Goal: Task Accomplishment & Management: Manage account settings

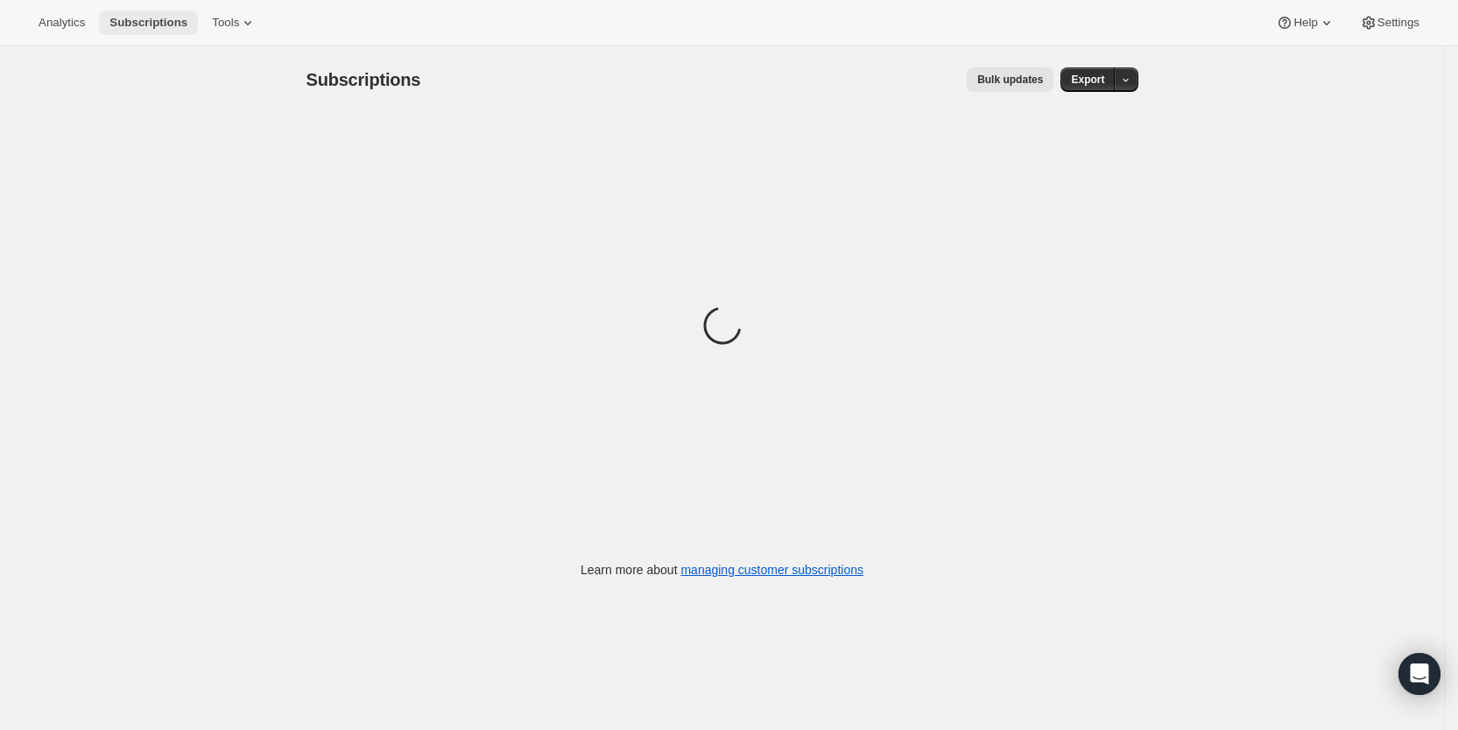
click at [152, 22] on span "Subscriptions" at bounding box center [148, 23] width 78 height 14
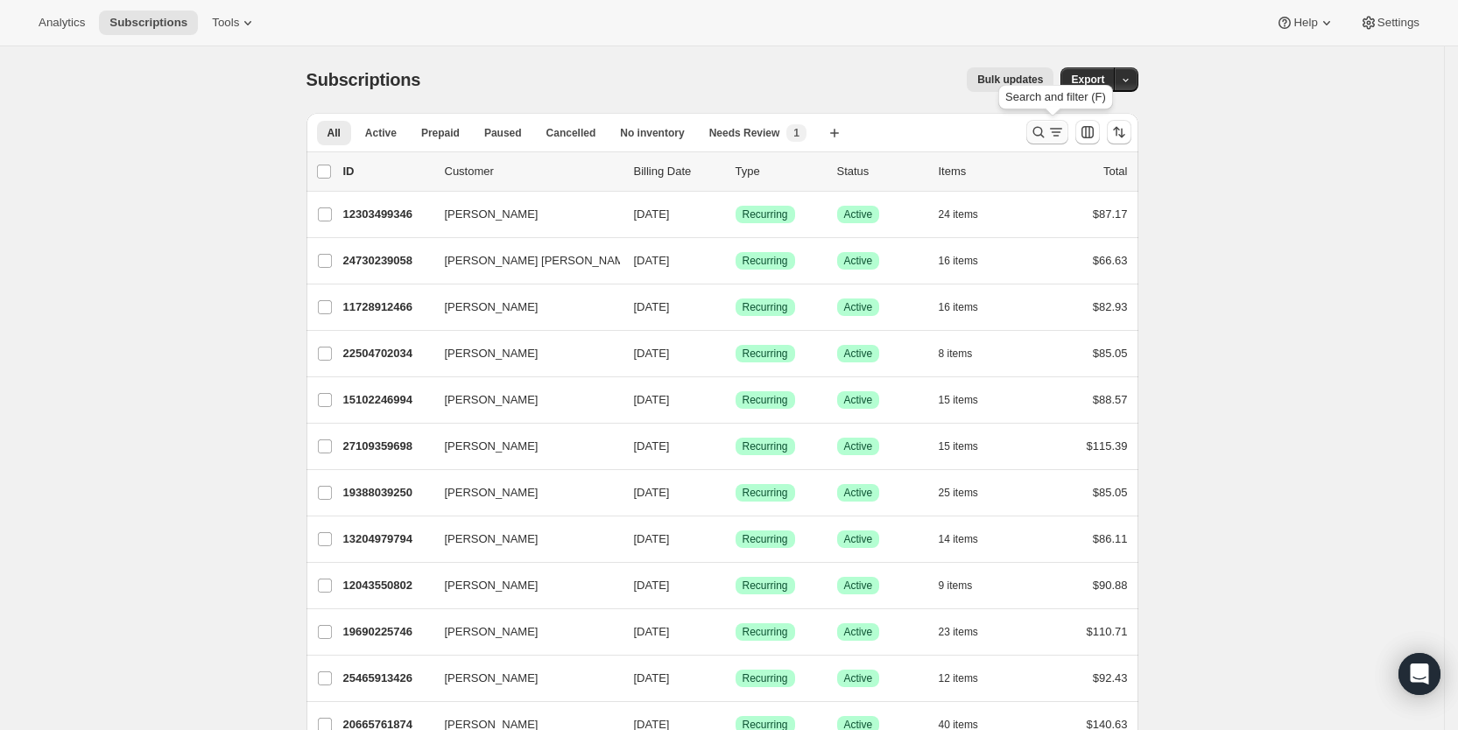
click at [1054, 130] on icon "Search and filter results" at bounding box center [1056, 132] width 18 height 18
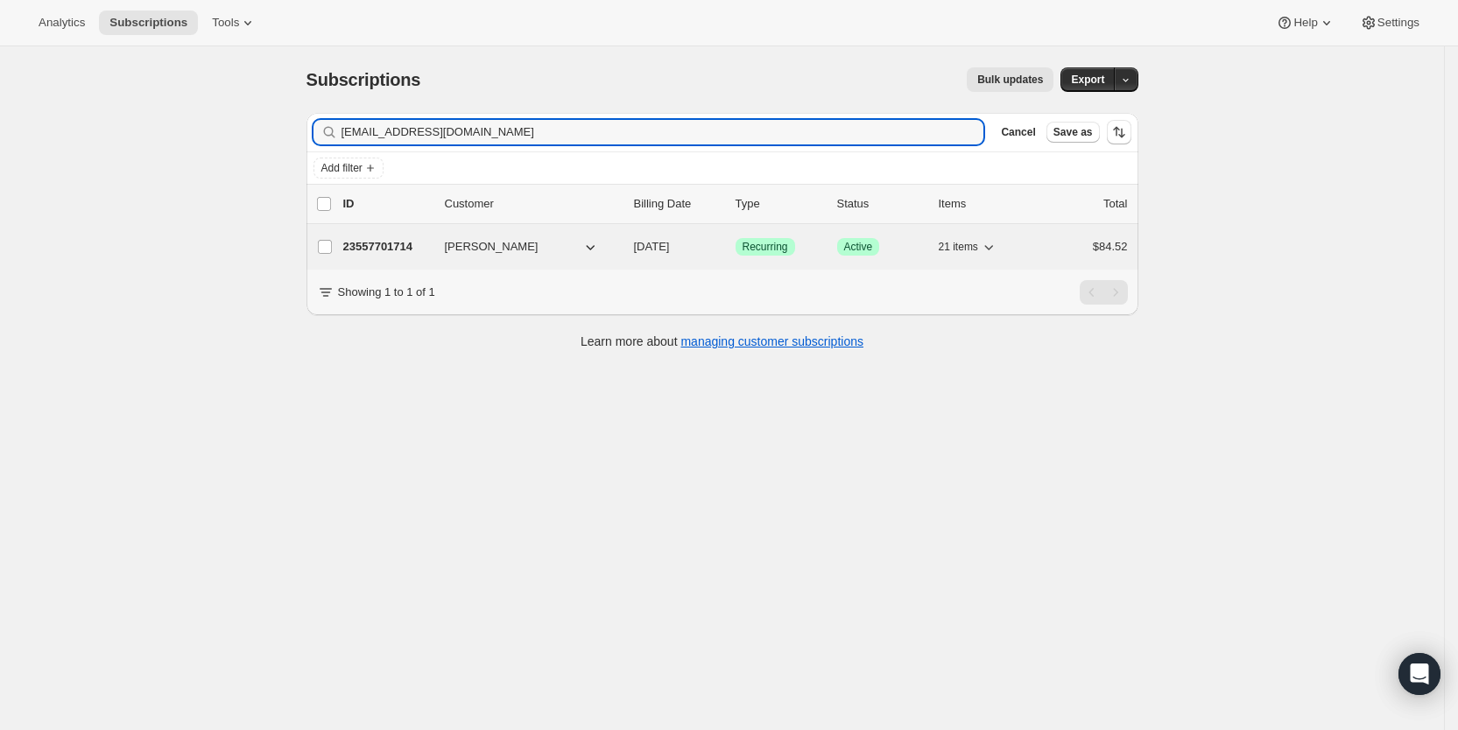
type input "[EMAIL_ADDRESS][DOMAIN_NAME]"
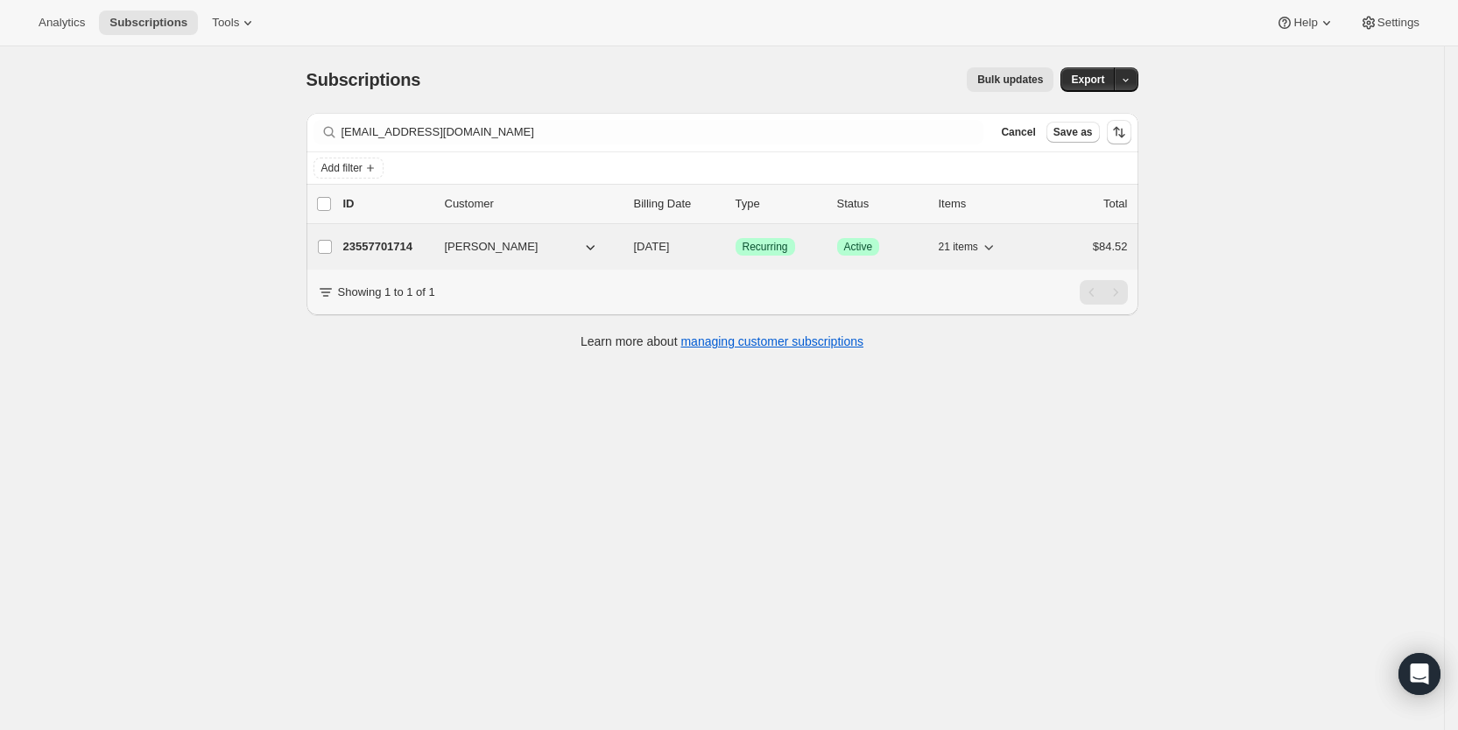
click at [670, 247] on span "[DATE]" at bounding box center [652, 246] width 36 height 13
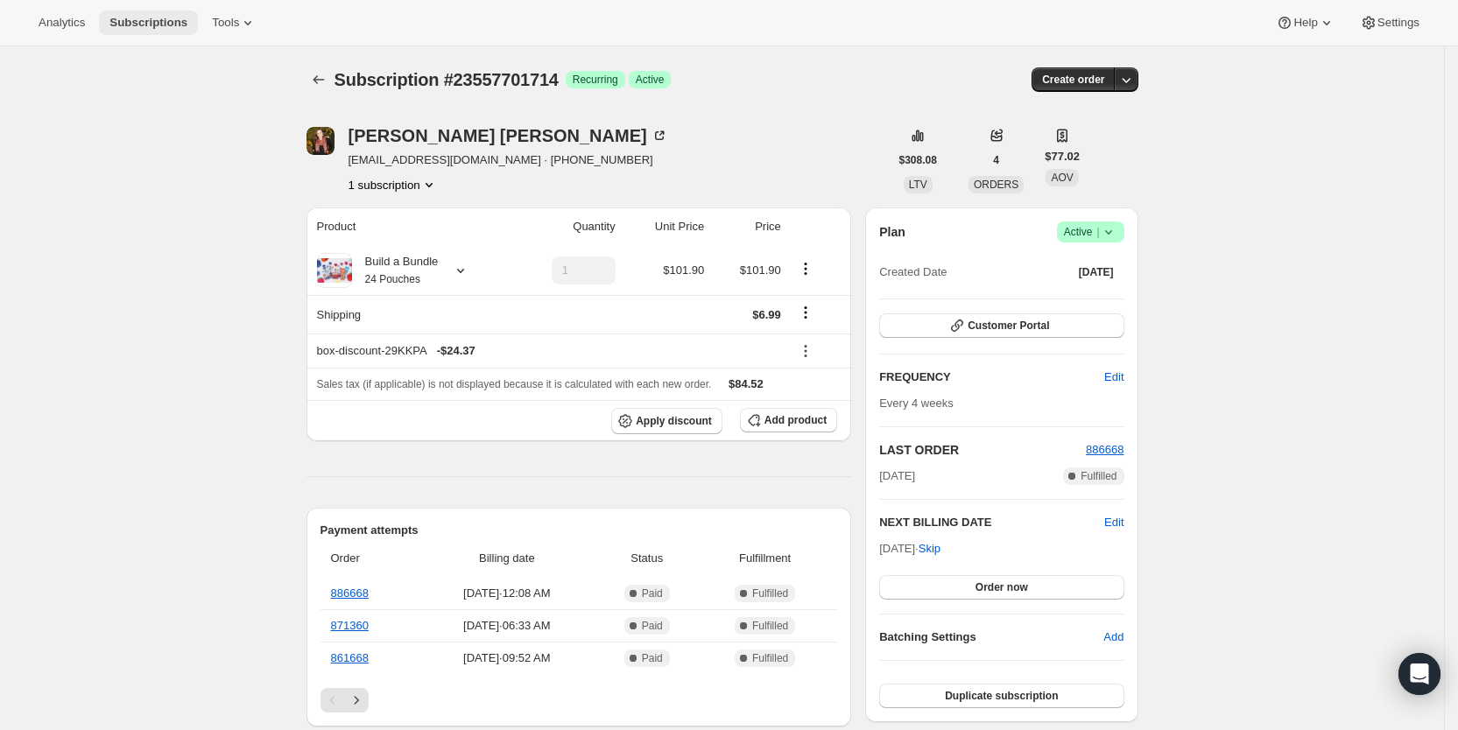
click at [137, 16] on span "Subscriptions" at bounding box center [148, 23] width 78 height 14
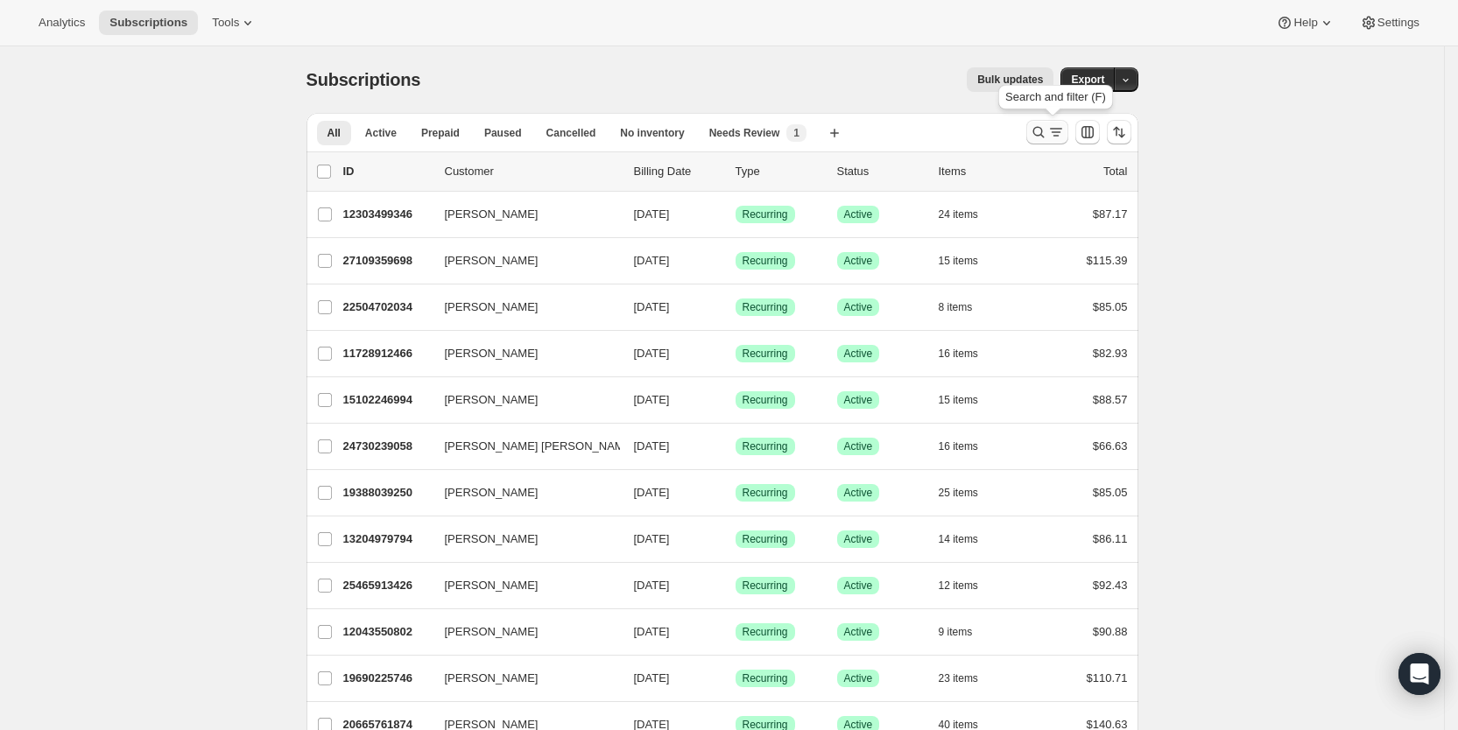
click at [1056, 135] on icon "Search and filter results" at bounding box center [1056, 132] width 18 height 18
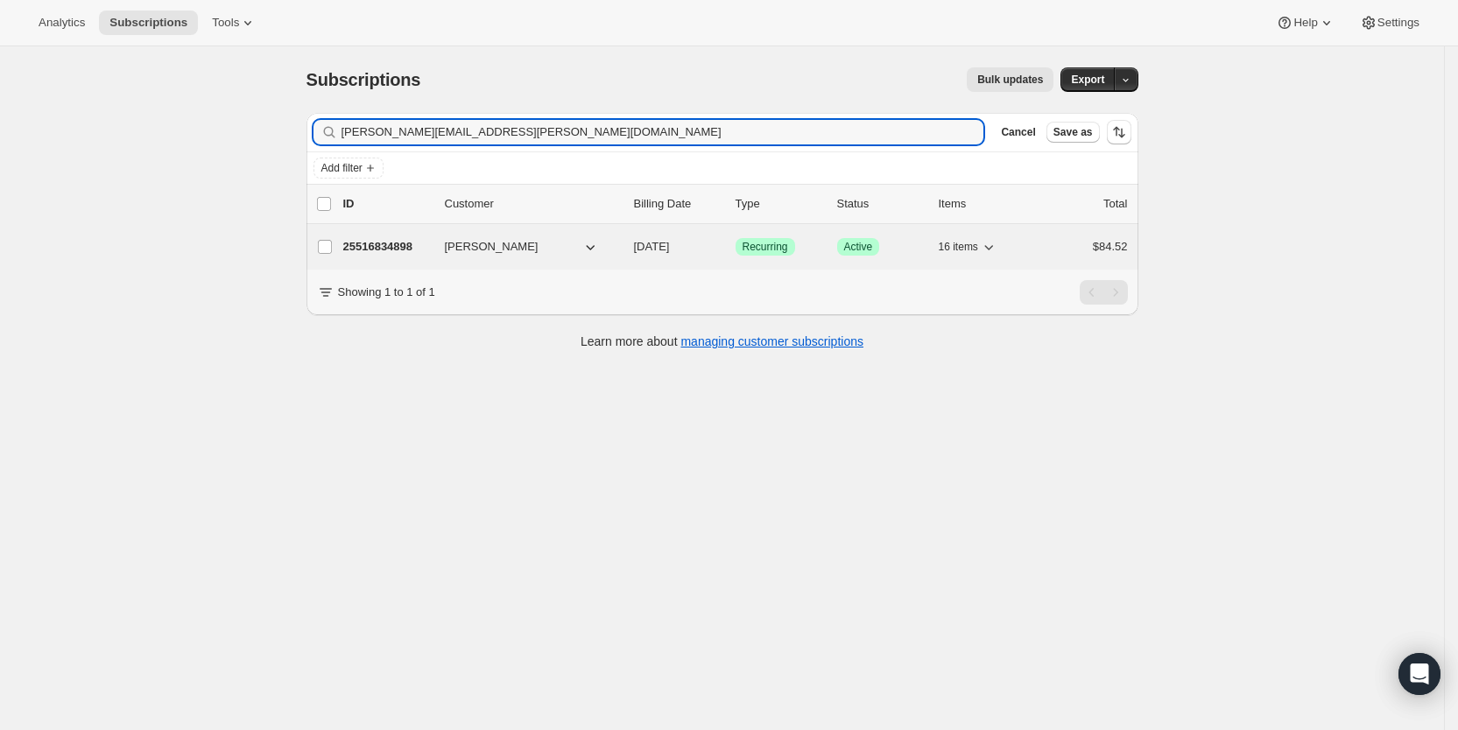
type input "[PERSON_NAME][EMAIL_ADDRESS][PERSON_NAME][DOMAIN_NAME]"
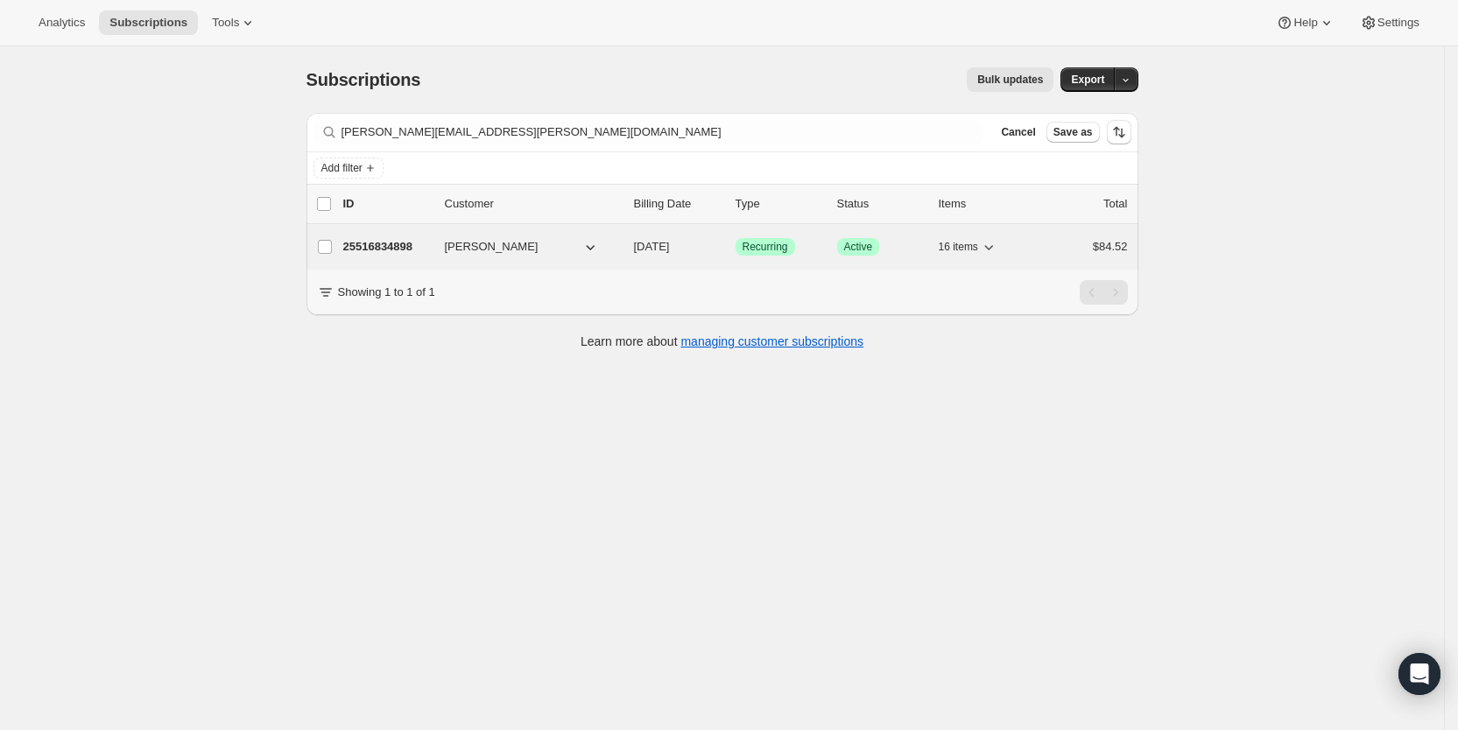
click at [669, 243] on span "[DATE]" at bounding box center [652, 246] width 36 height 13
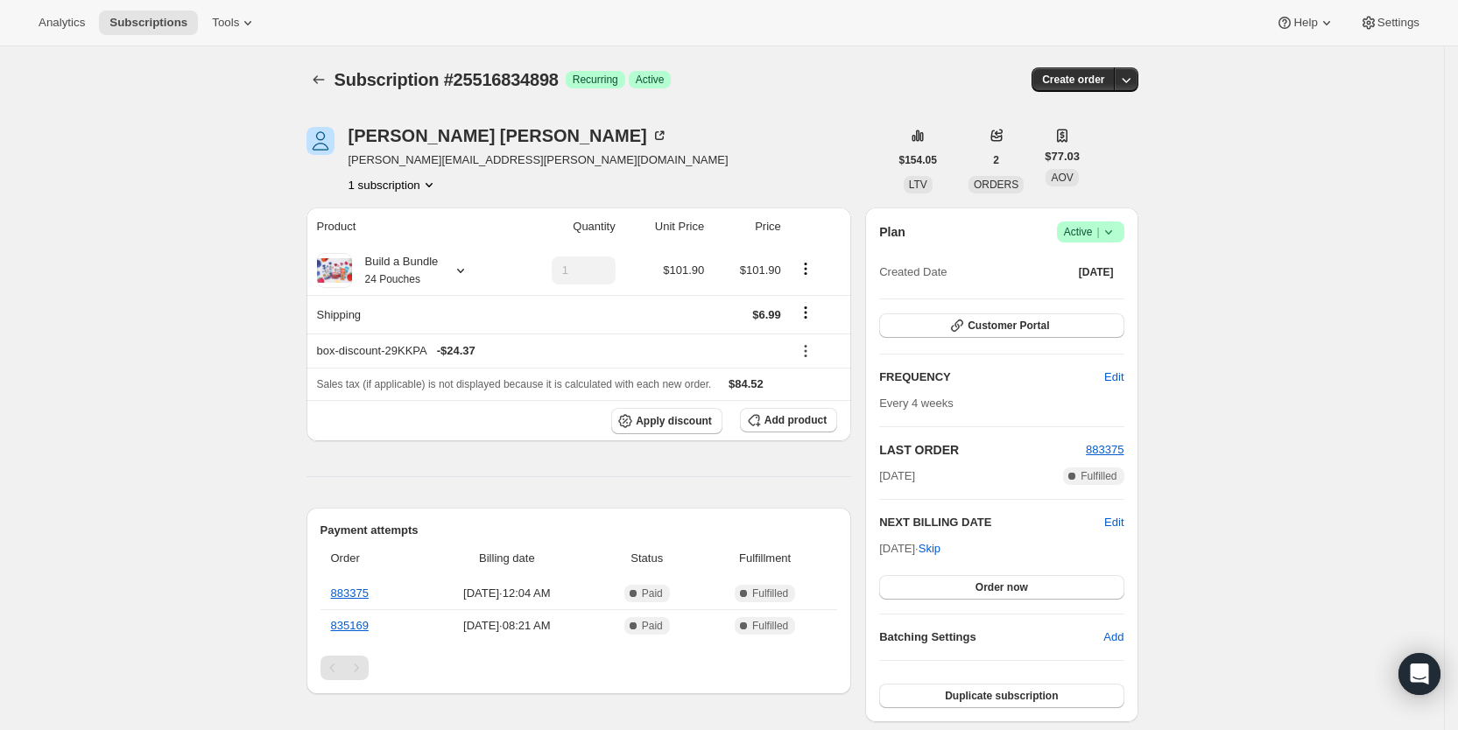
click at [1117, 226] on icon at bounding box center [1108, 232] width 18 height 18
click at [1105, 296] on span "Cancel subscription" at bounding box center [1097, 296] width 99 height 13
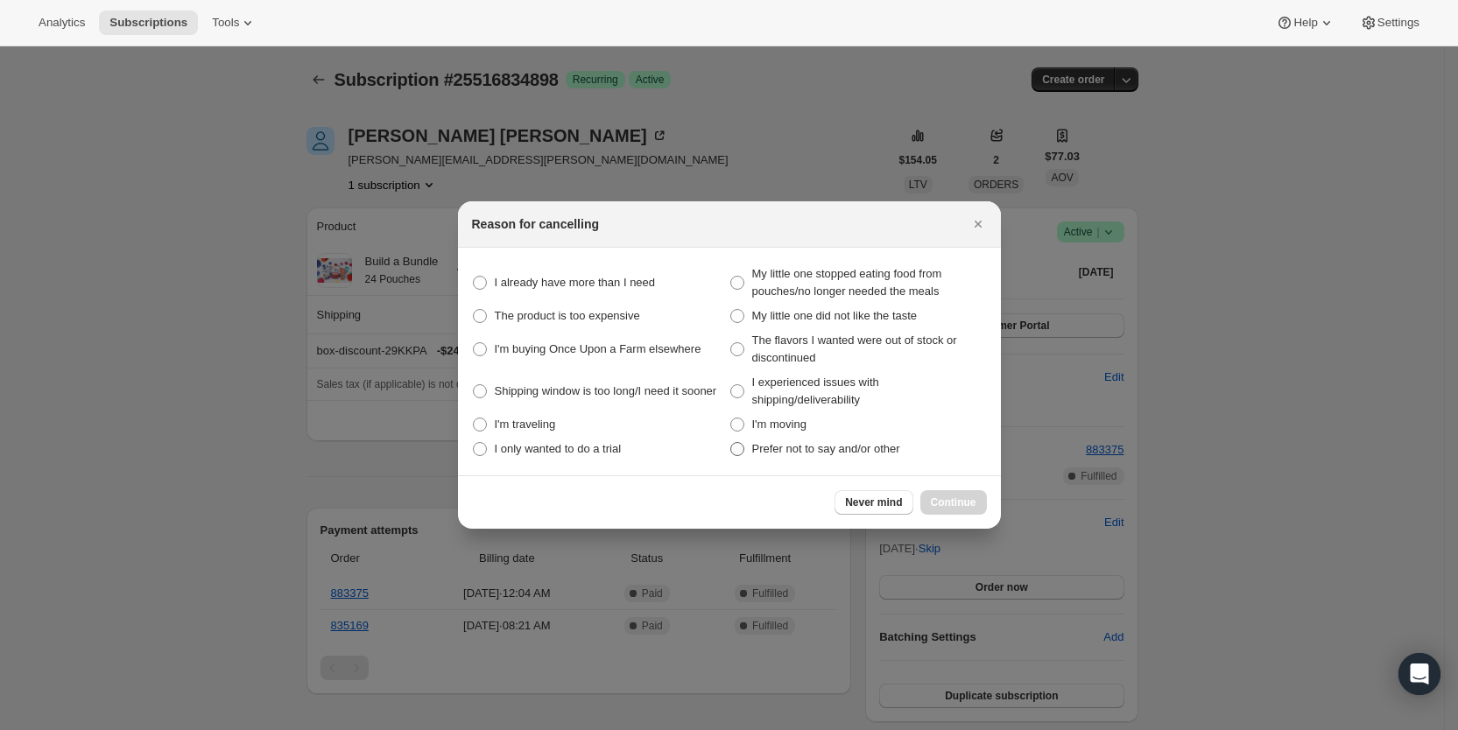
click at [784, 447] on span "Prefer not to say and/or other" at bounding box center [826, 448] width 148 height 13
click at [731, 443] on other "Prefer not to say and/or other" at bounding box center [730, 442] width 1 height 1
radio other "true"
click at [941, 500] on span "Continue" at bounding box center [954, 502] width 46 height 14
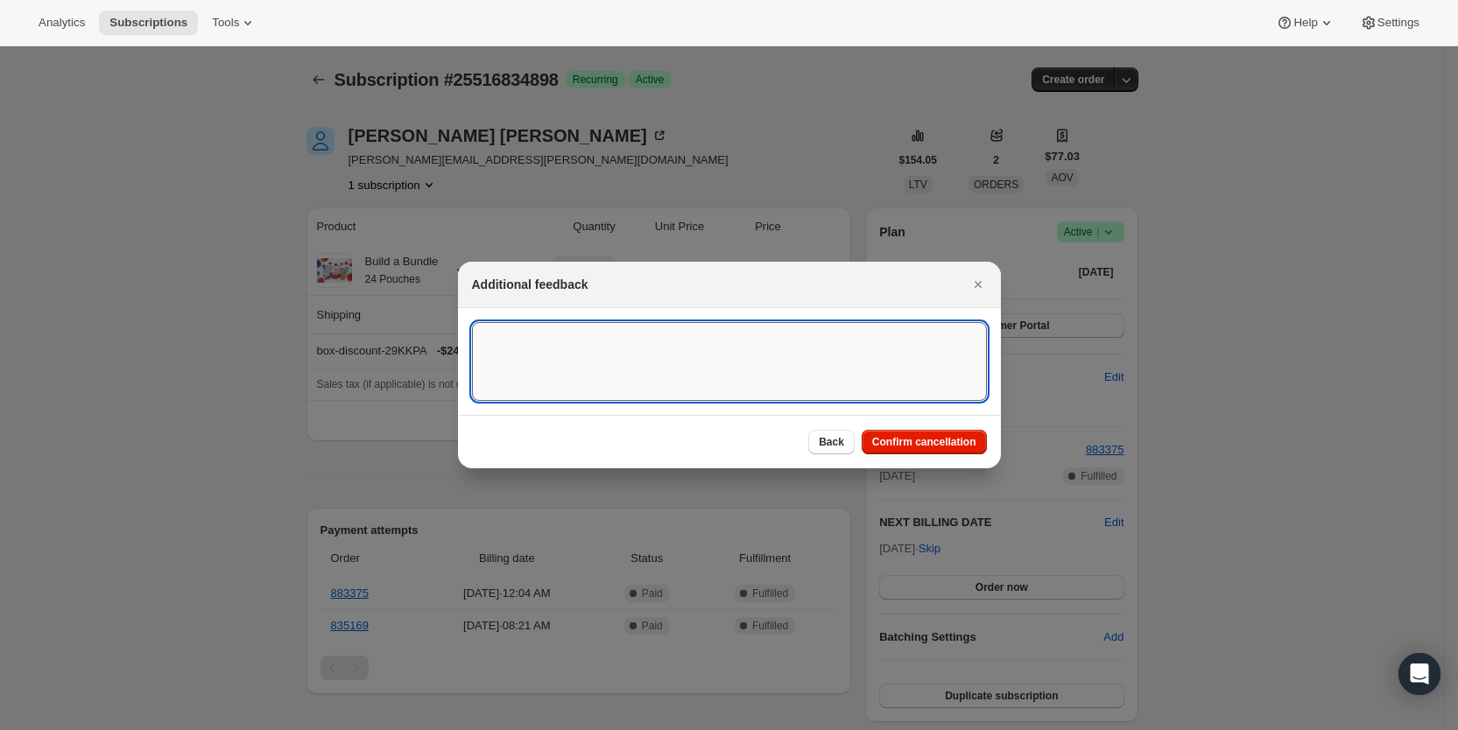
click at [578, 338] on textarea ":rpn:" at bounding box center [729, 361] width 515 height 79
type textarea "had 2 subs under different email addresses. SY"
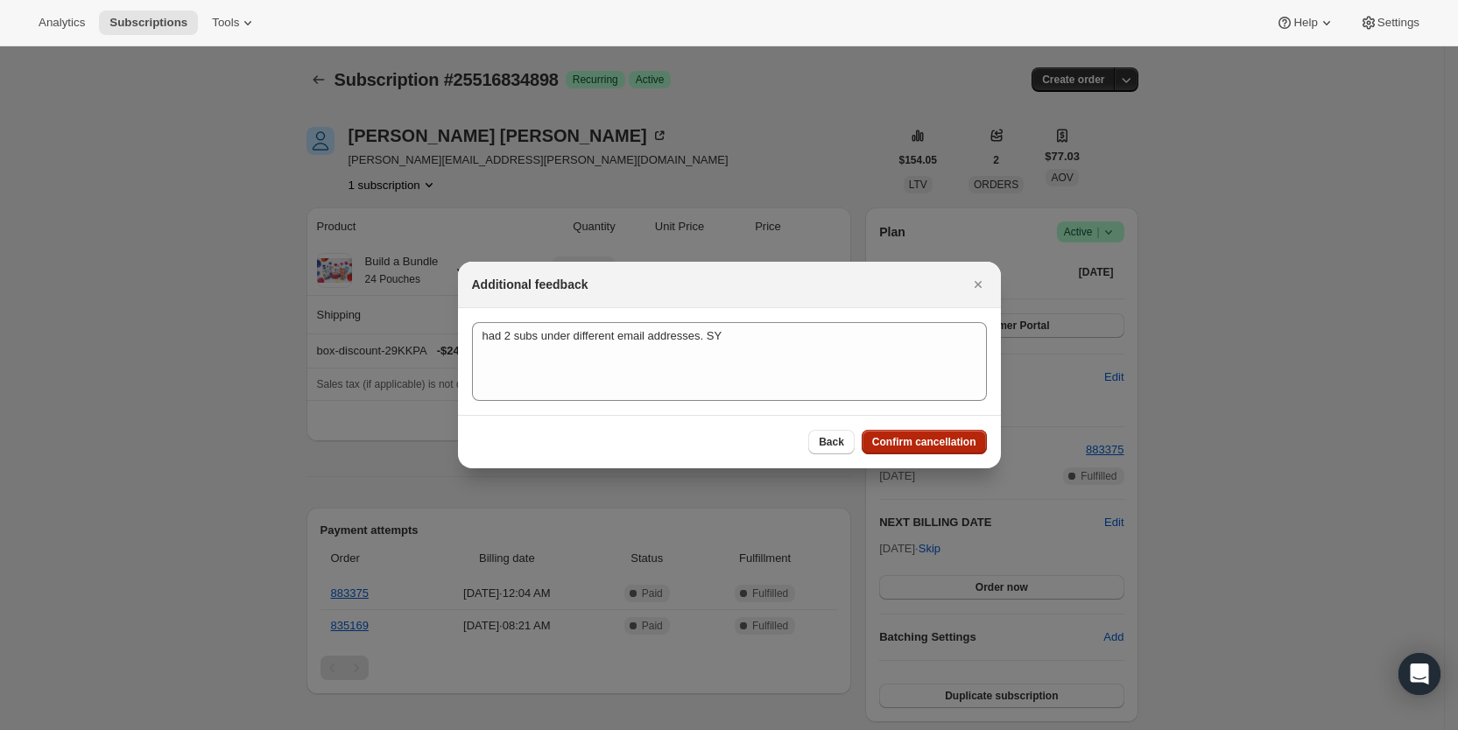
click at [931, 434] on button "Confirm cancellation" at bounding box center [923, 442] width 125 height 25
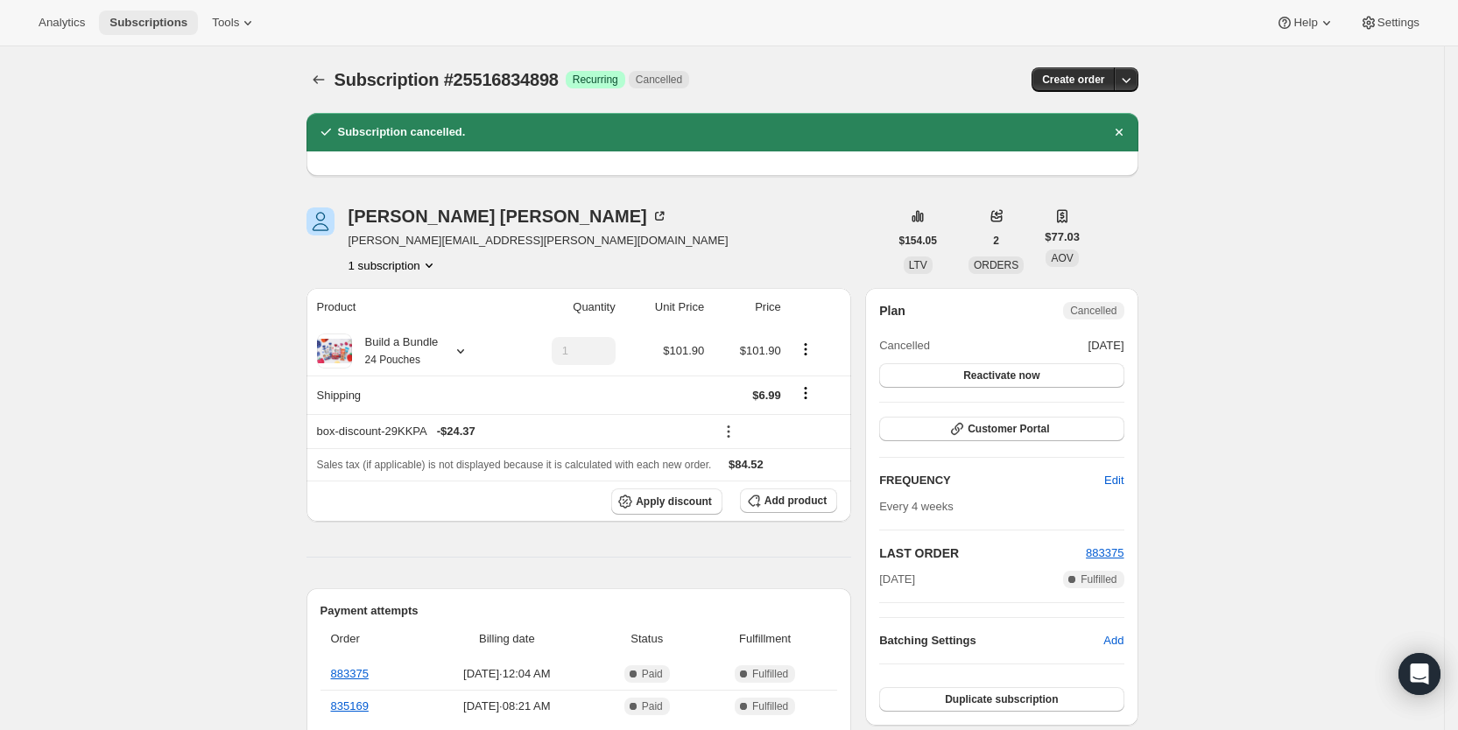
click at [135, 18] on span "Subscriptions" at bounding box center [148, 23] width 78 height 14
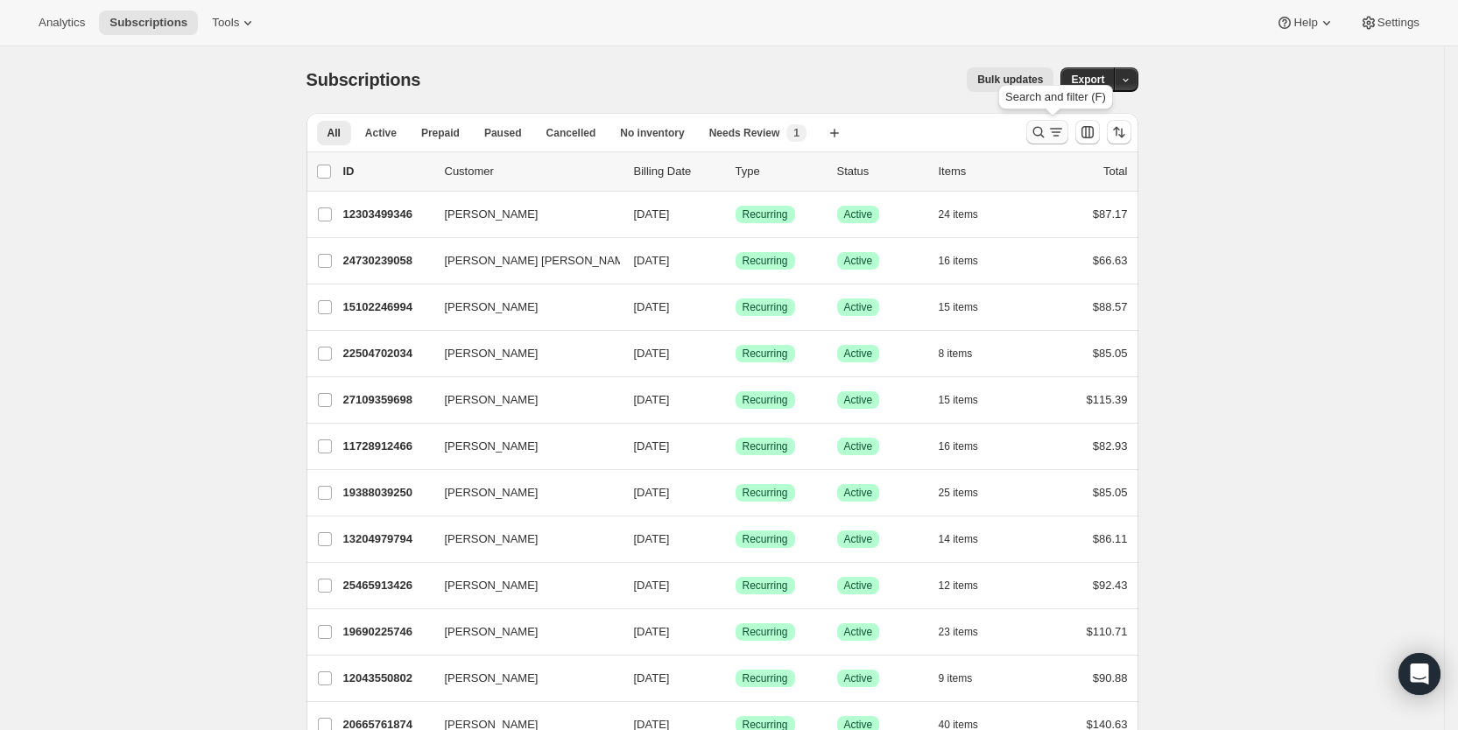
click at [1055, 134] on icon "Search and filter results" at bounding box center [1056, 132] width 18 height 18
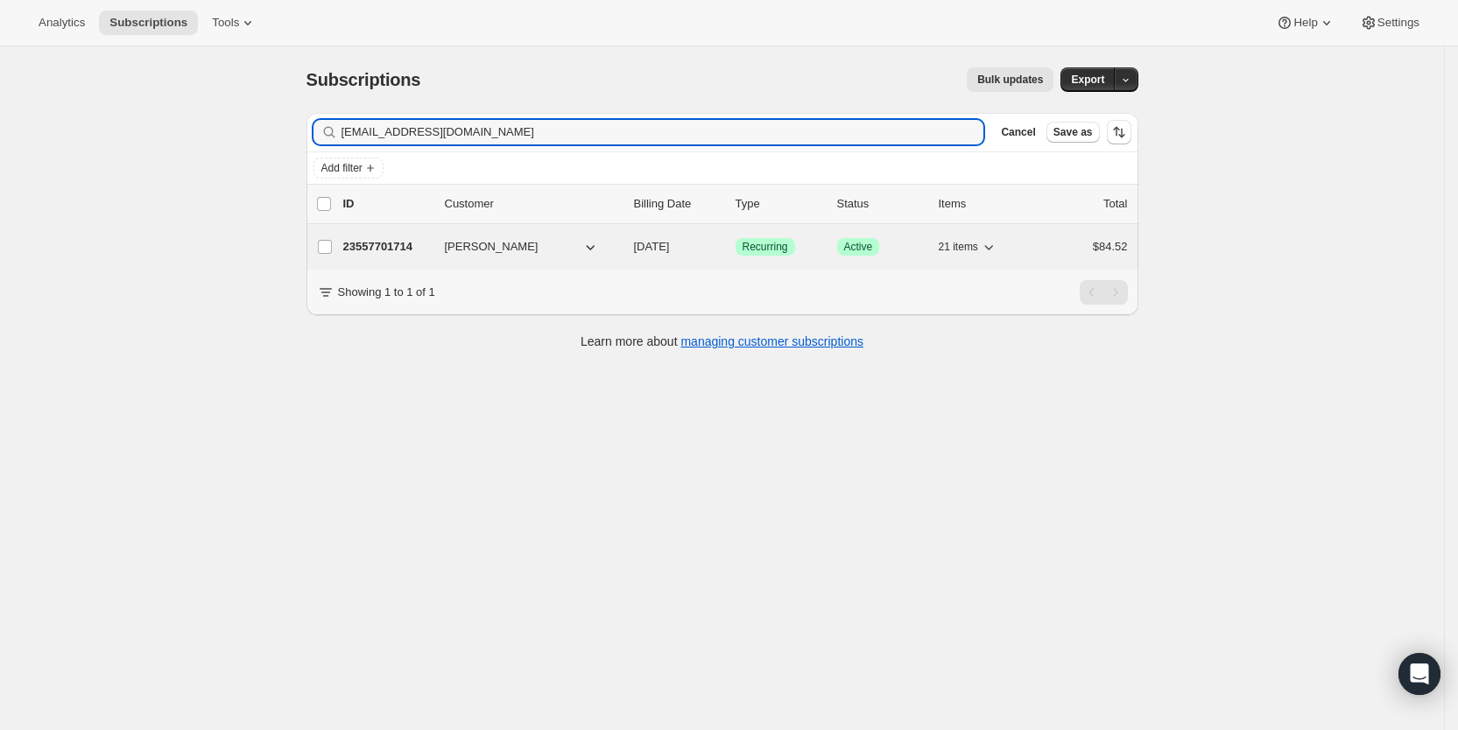
type input "[EMAIL_ADDRESS][DOMAIN_NAME]"
click at [670, 249] on span "[DATE]" at bounding box center [652, 246] width 36 height 13
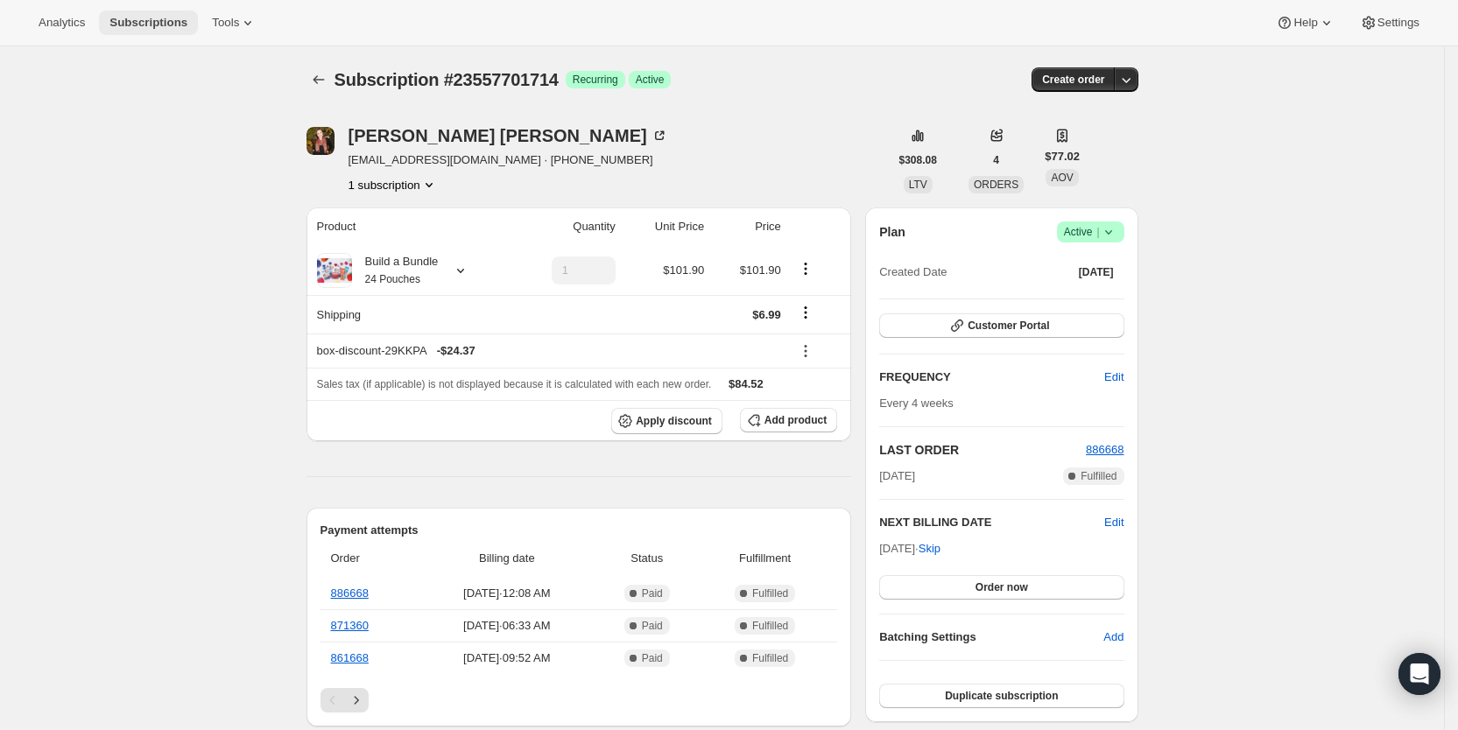
click at [131, 30] on button "Subscriptions" at bounding box center [148, 23] width 99 height 25
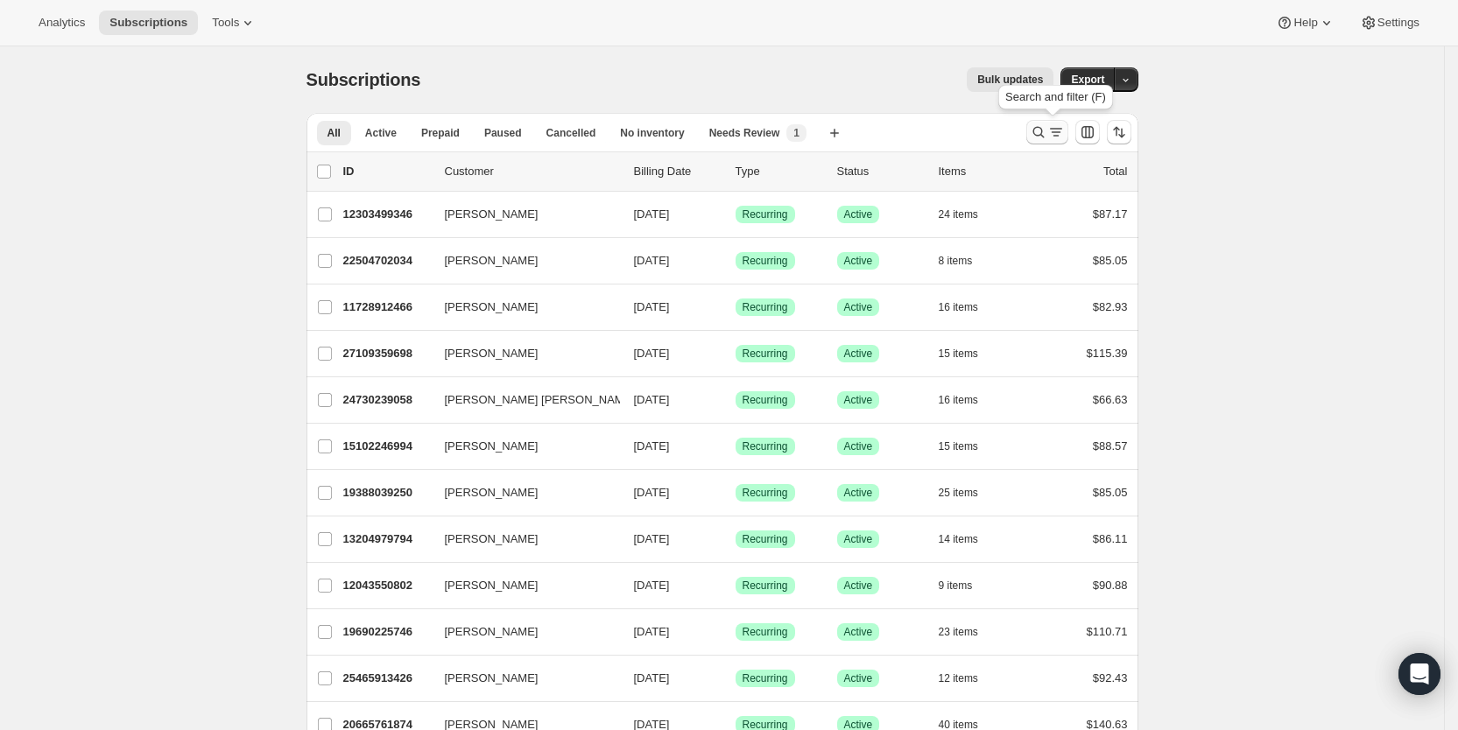
click at [1059, 131] on icon "Search and filter results" at bounding box center [1056, 132] width 18 height 18
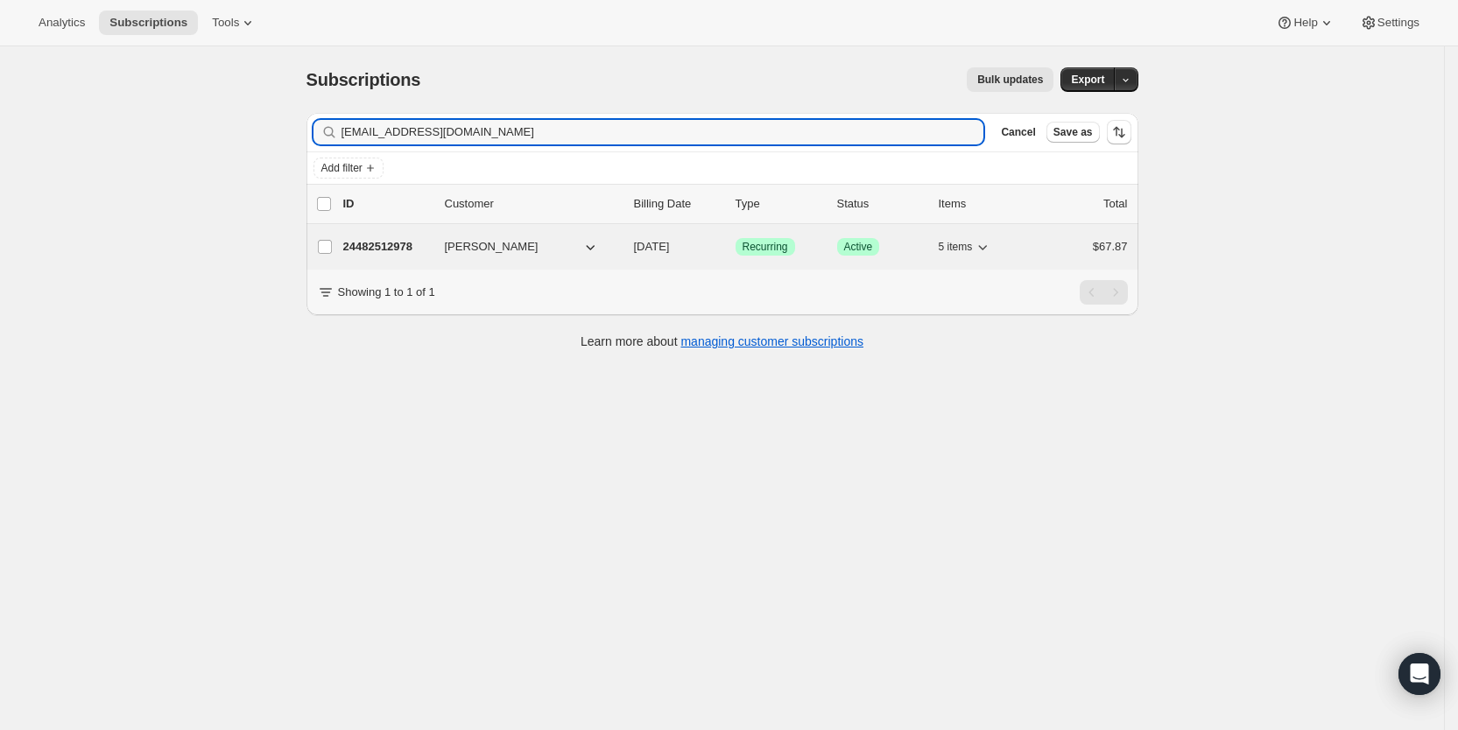
type input "[EMAIL_ADDRESS][DOMAIN_NAME]"
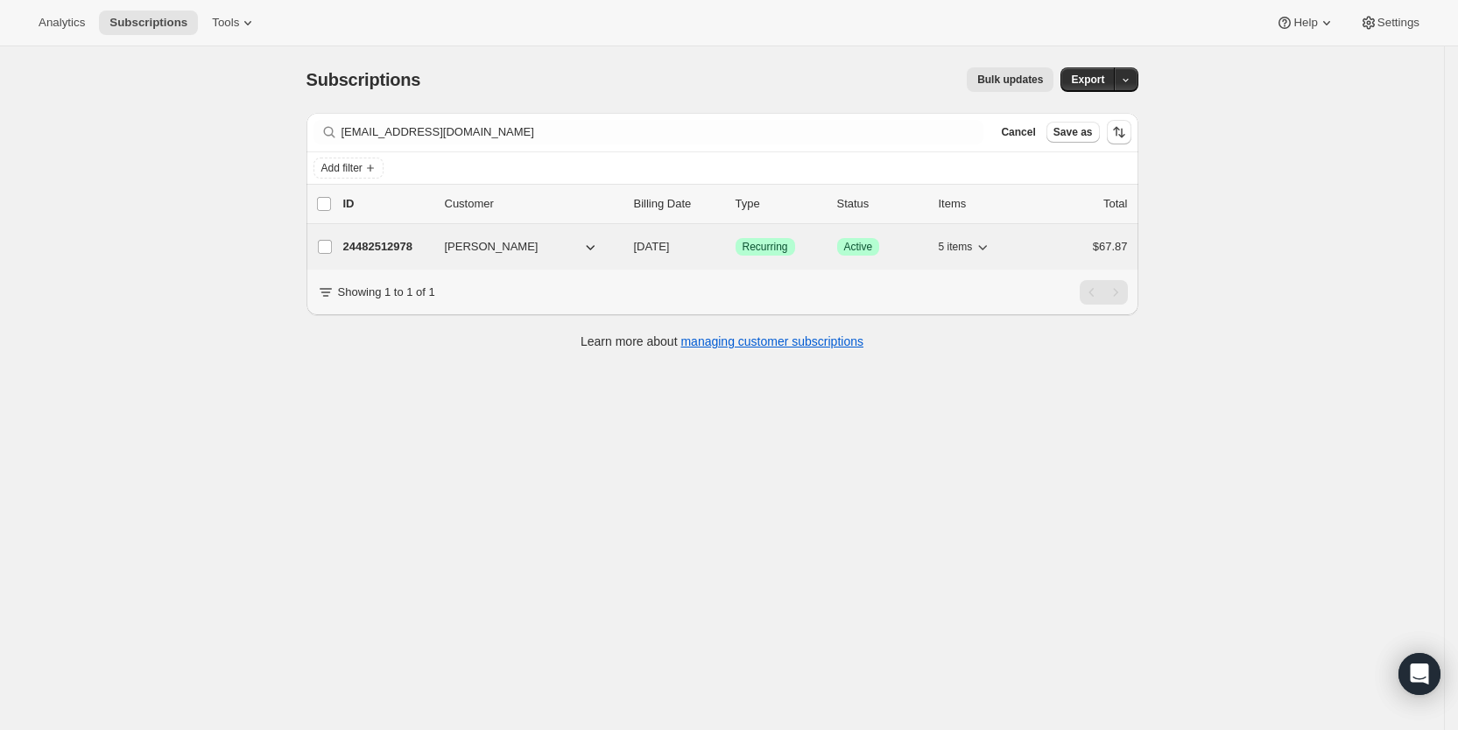
click at [670, 244] on span "[DATE]" at bounding box center [652, 246] width 36 height 13
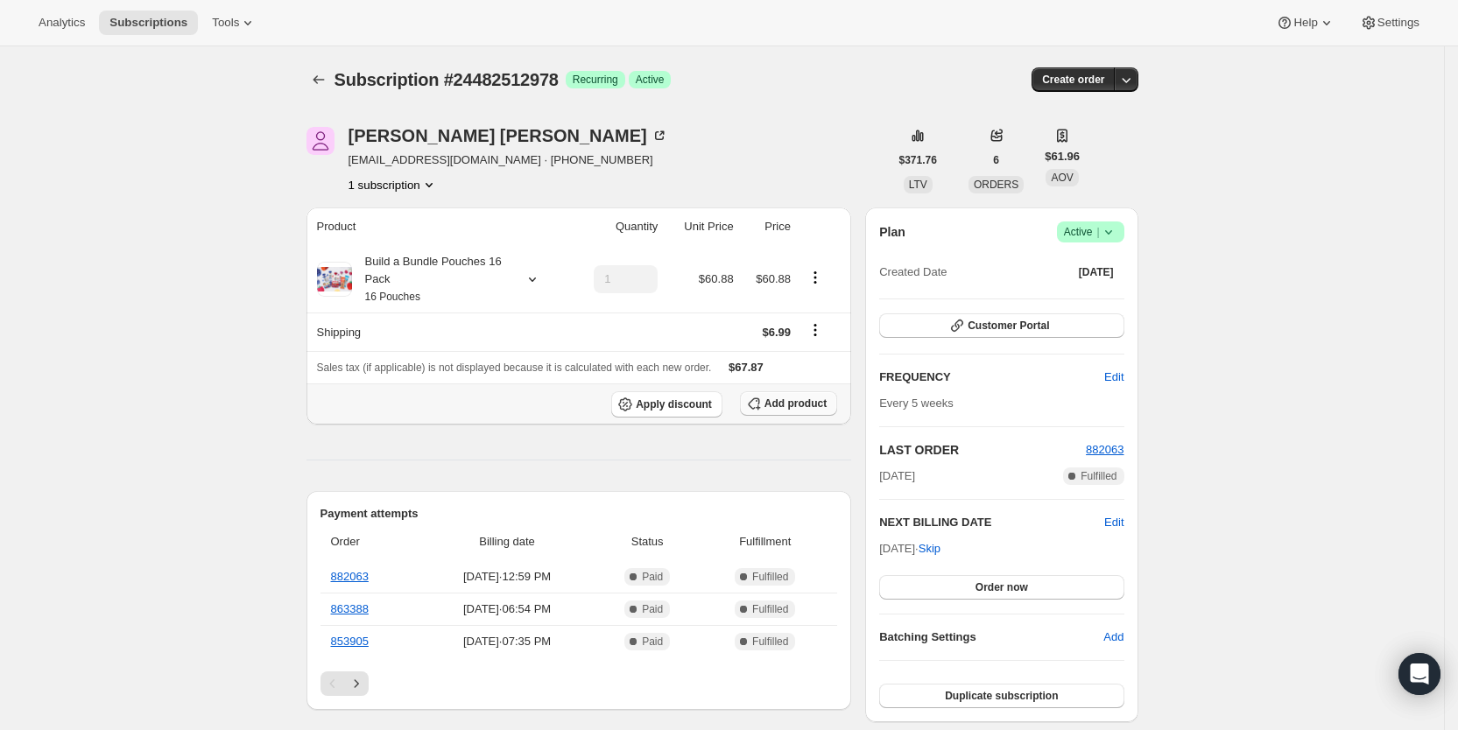
click at [802, 397] on span "Add product" at bounding box center [795, 404] width 62 height 14
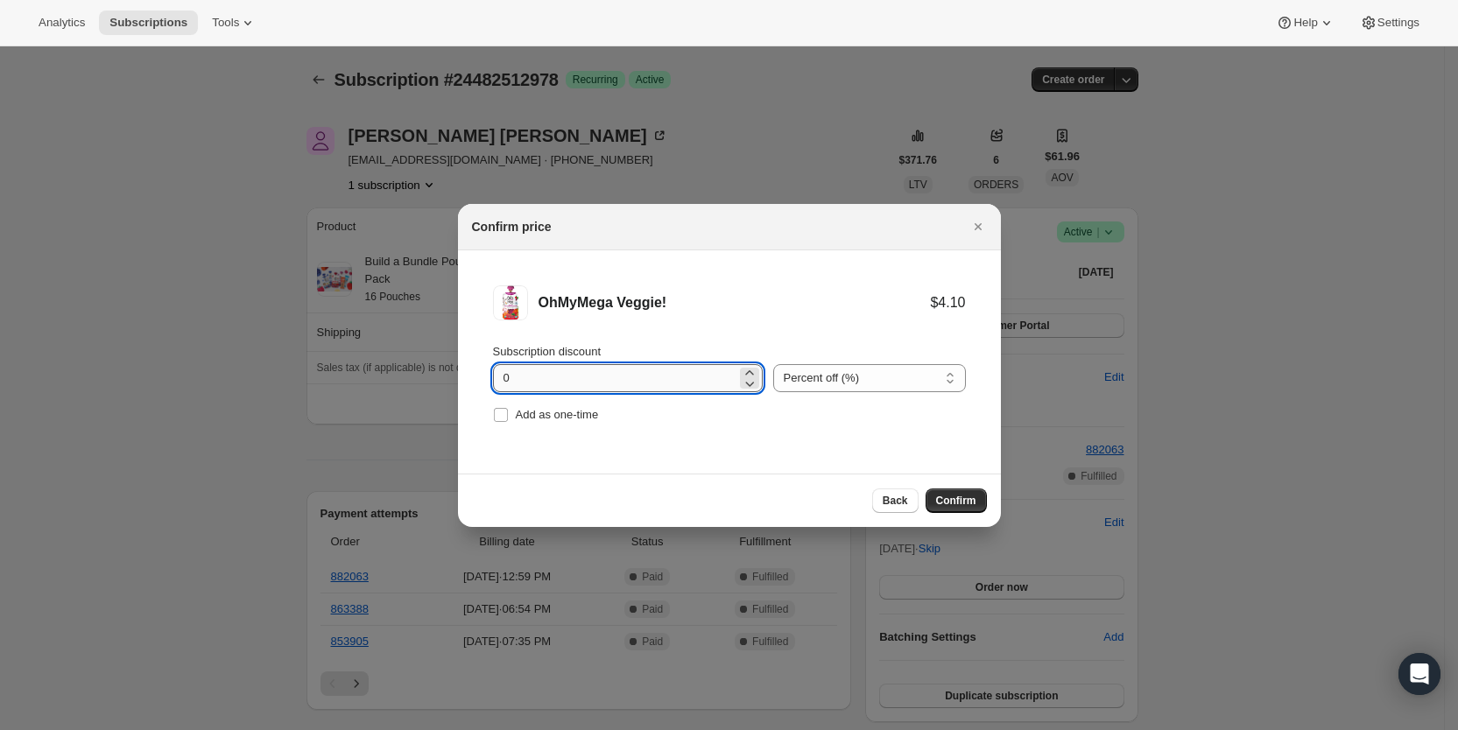
drag, startPoint x: 502, startPoint y: 377, endPoint x: 513, endPoint y: 376, distance: 11.4
click at [513, 376] on input "0" at bounding box center [614, 378] width 243 height 28
type input "100"
click at [509, 420] on label "Add as one-time" at bounding box center [546, 415] width 106 height 25
click at [508, 420] on input "Add as one-time" at bounding box center [501, 415] width 14 height 14
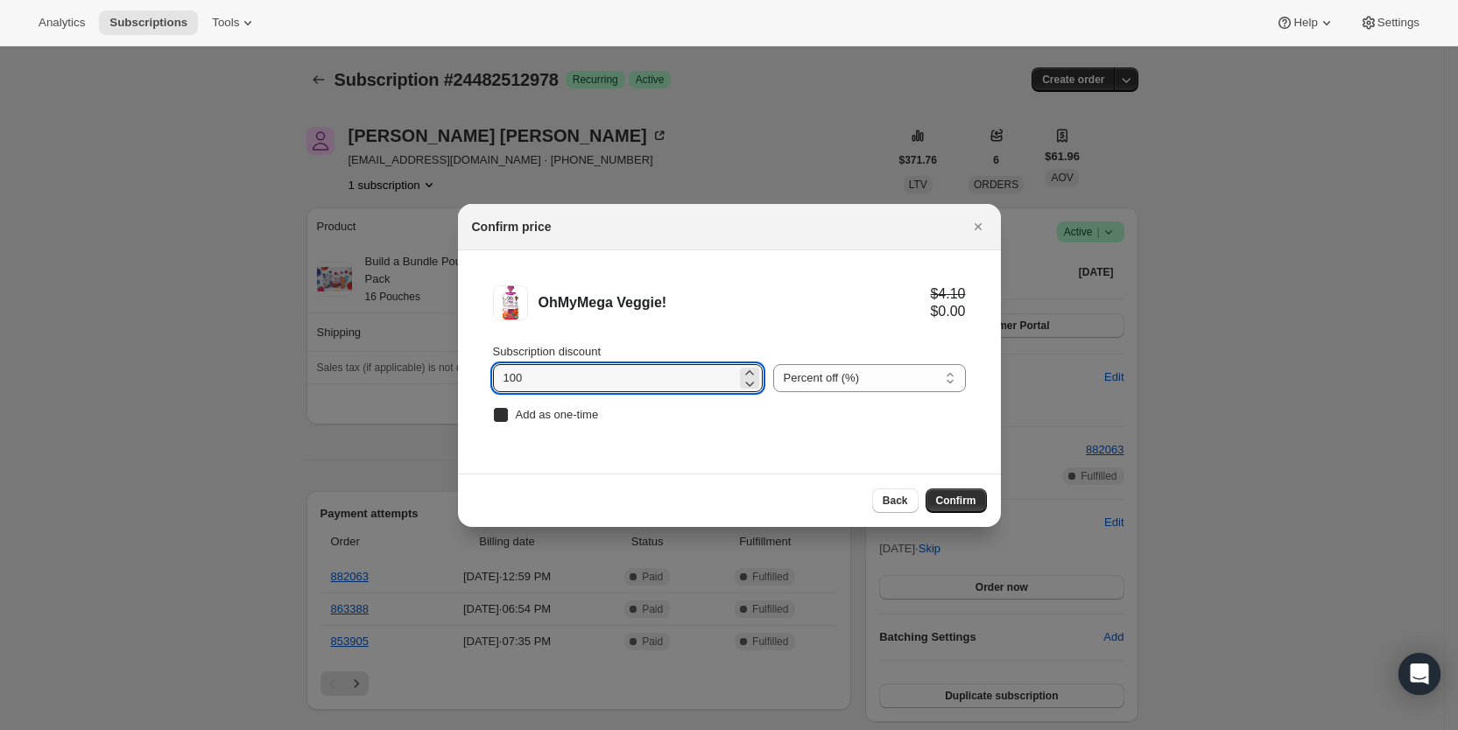
checkbox input "true"
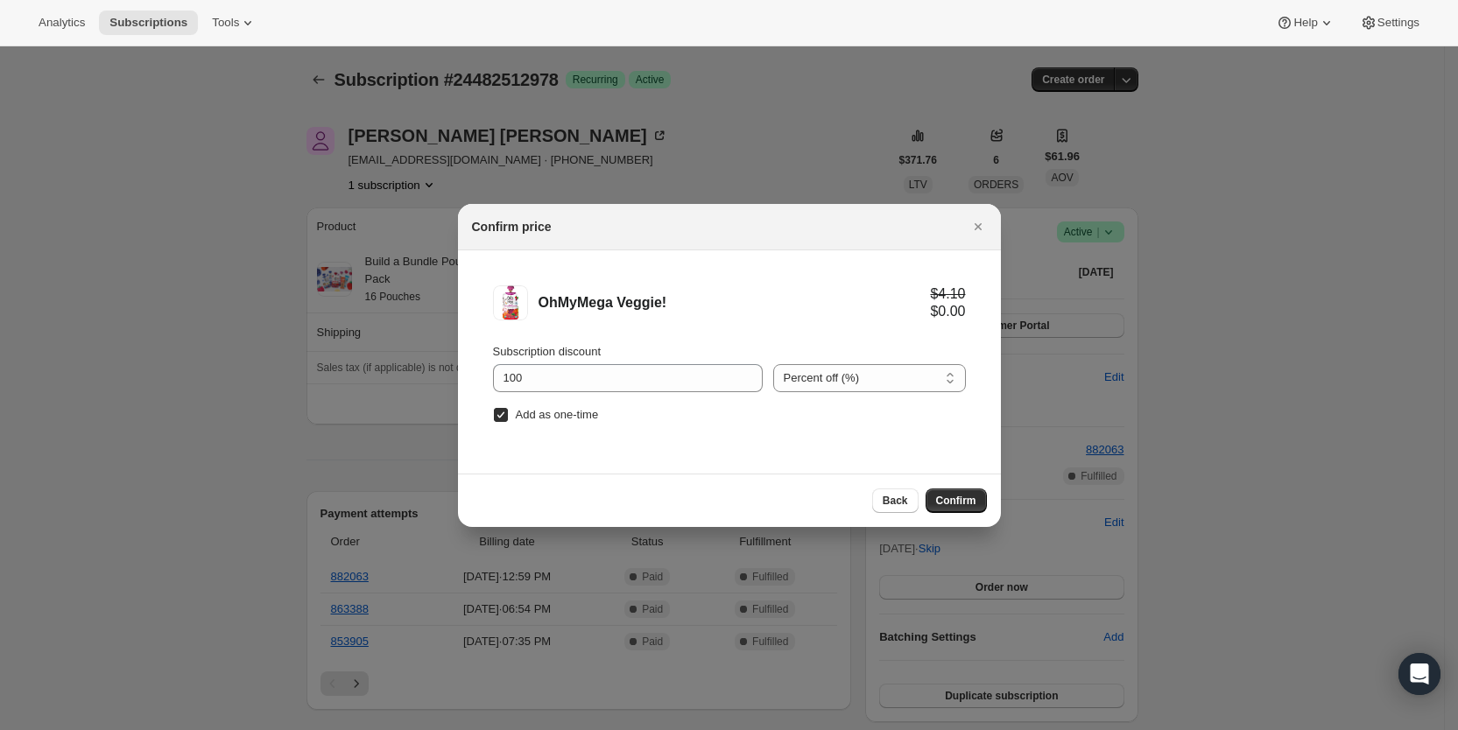
drag, startPoint x: 961, startPoint y: 503, endPoint x: 885, endPoint y: 474, distance: 81.8
click at [961, 504] on span "Confirm" at bounding box center [956, 501] width 40 height 14
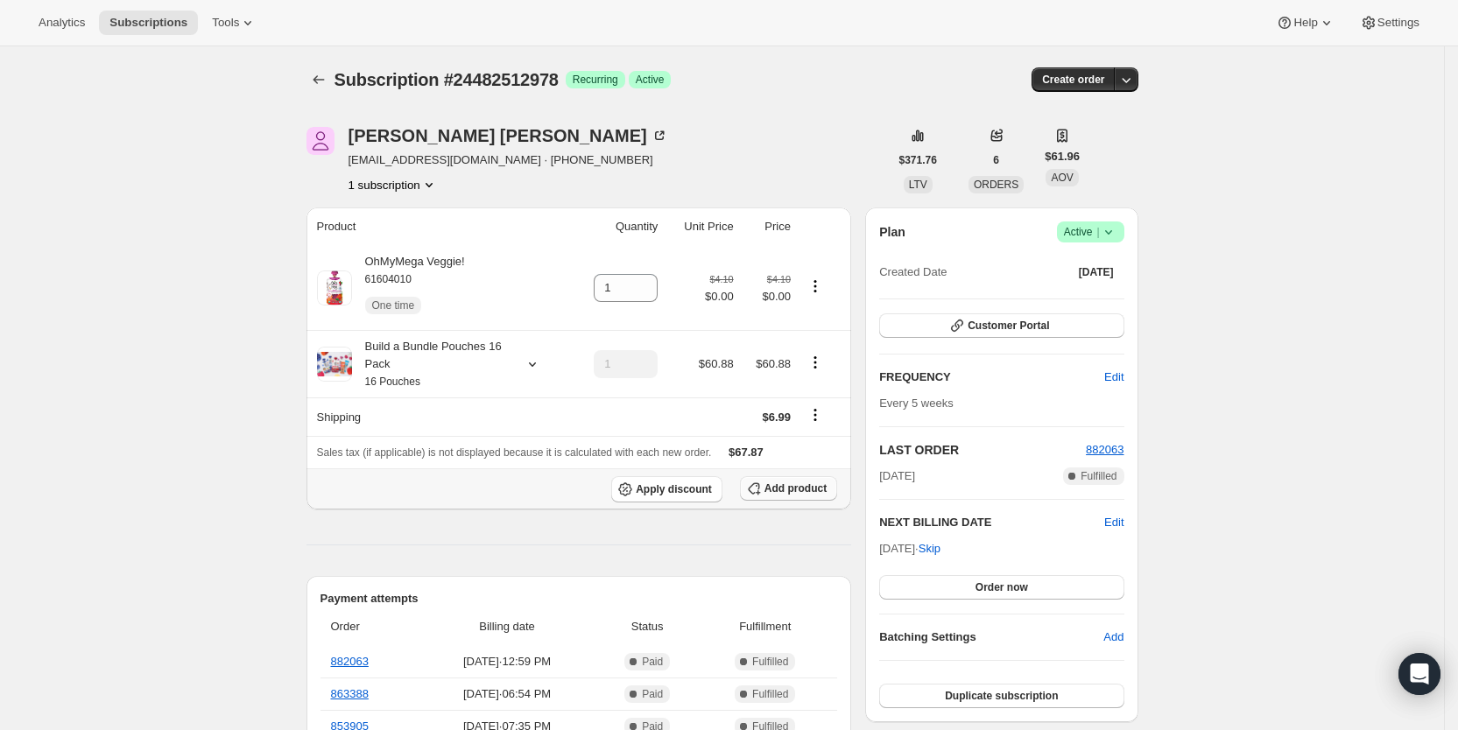
click at [808, 491] on span "Add product" at bounding box center [795, 488] width 62 height 14
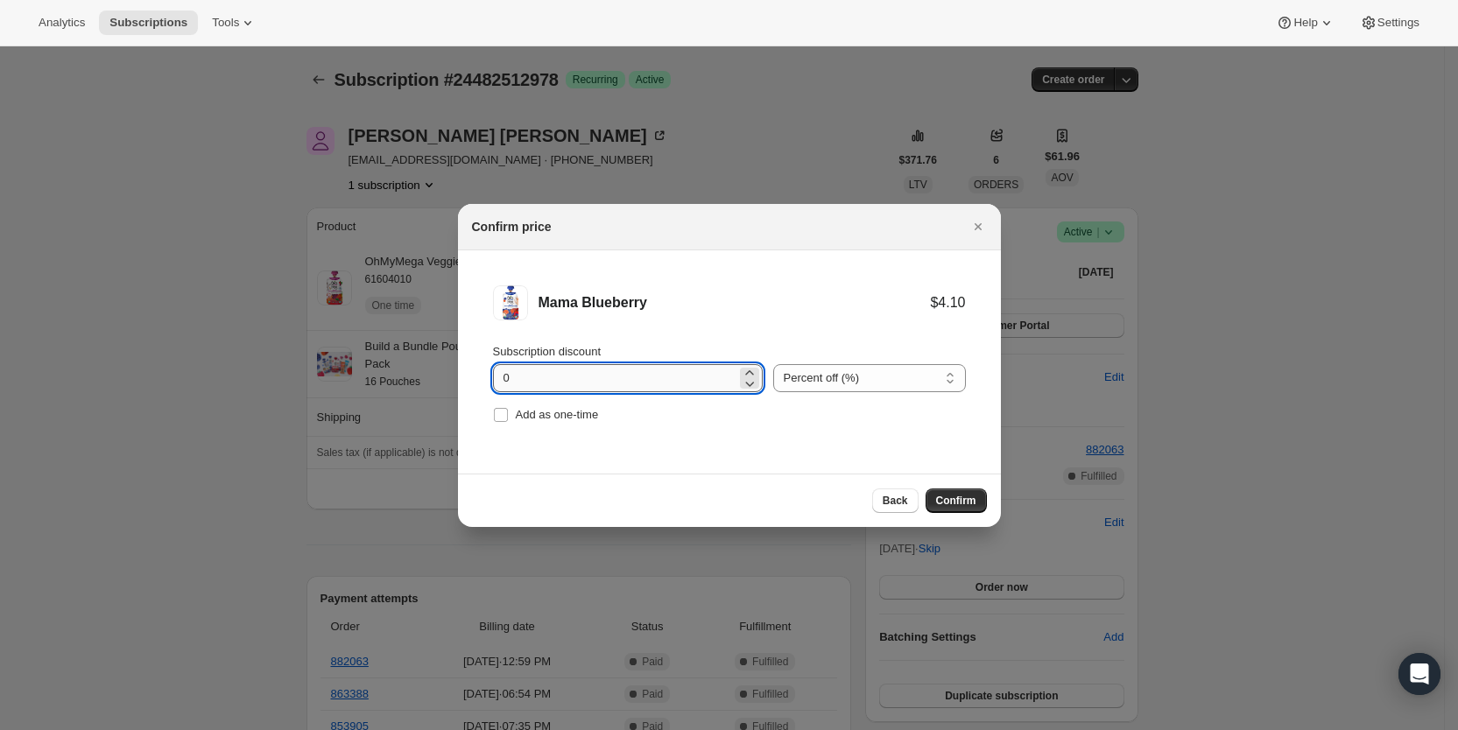
click at [511, 383] on input "0" at bounding box center [614, 378] width 243 height 28
type input "100"
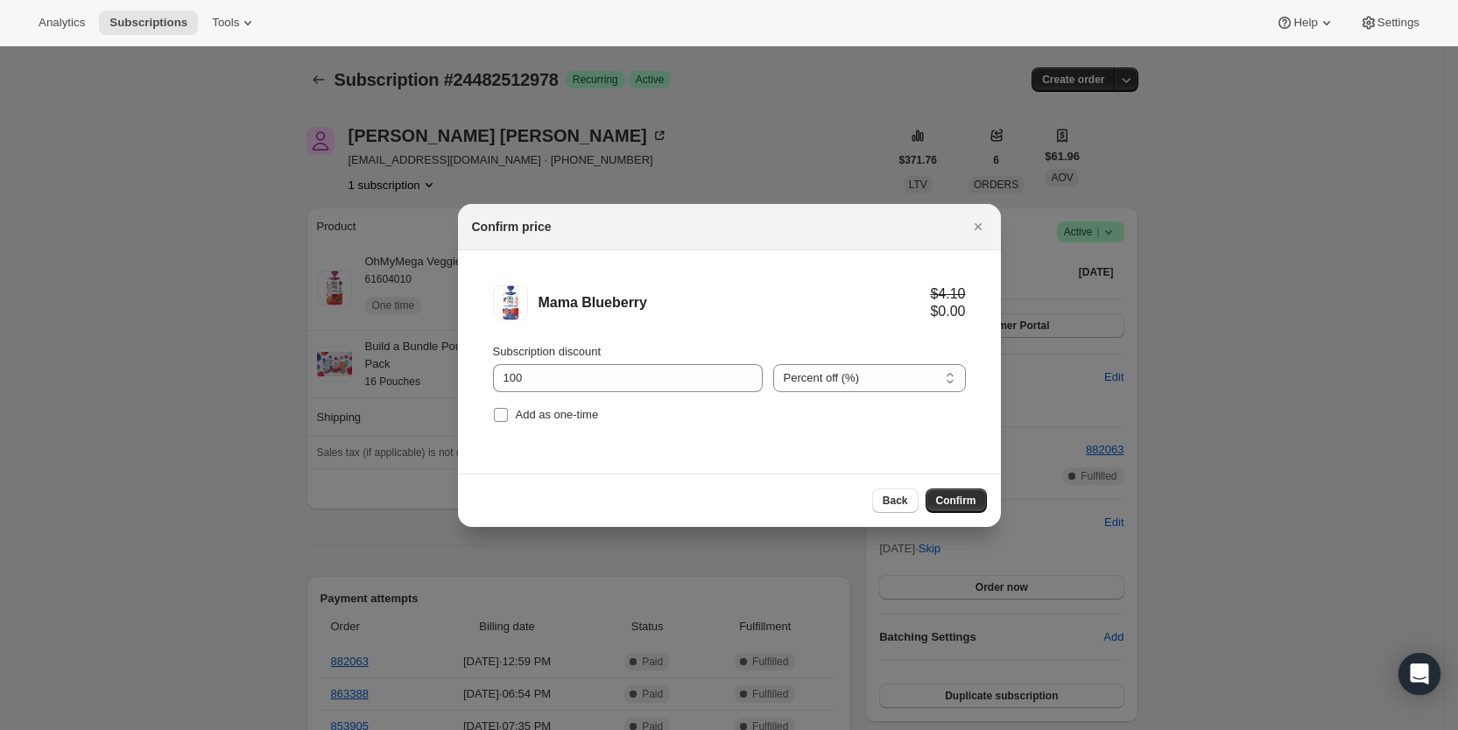
click at [497, 410] on input "Add as one-time" at bounding box center [501, 415] width 14 height 14
checkbox input "true"
click at [953, 491] on button "Confirm" at bounding box center [955, 500] width 61 height 25
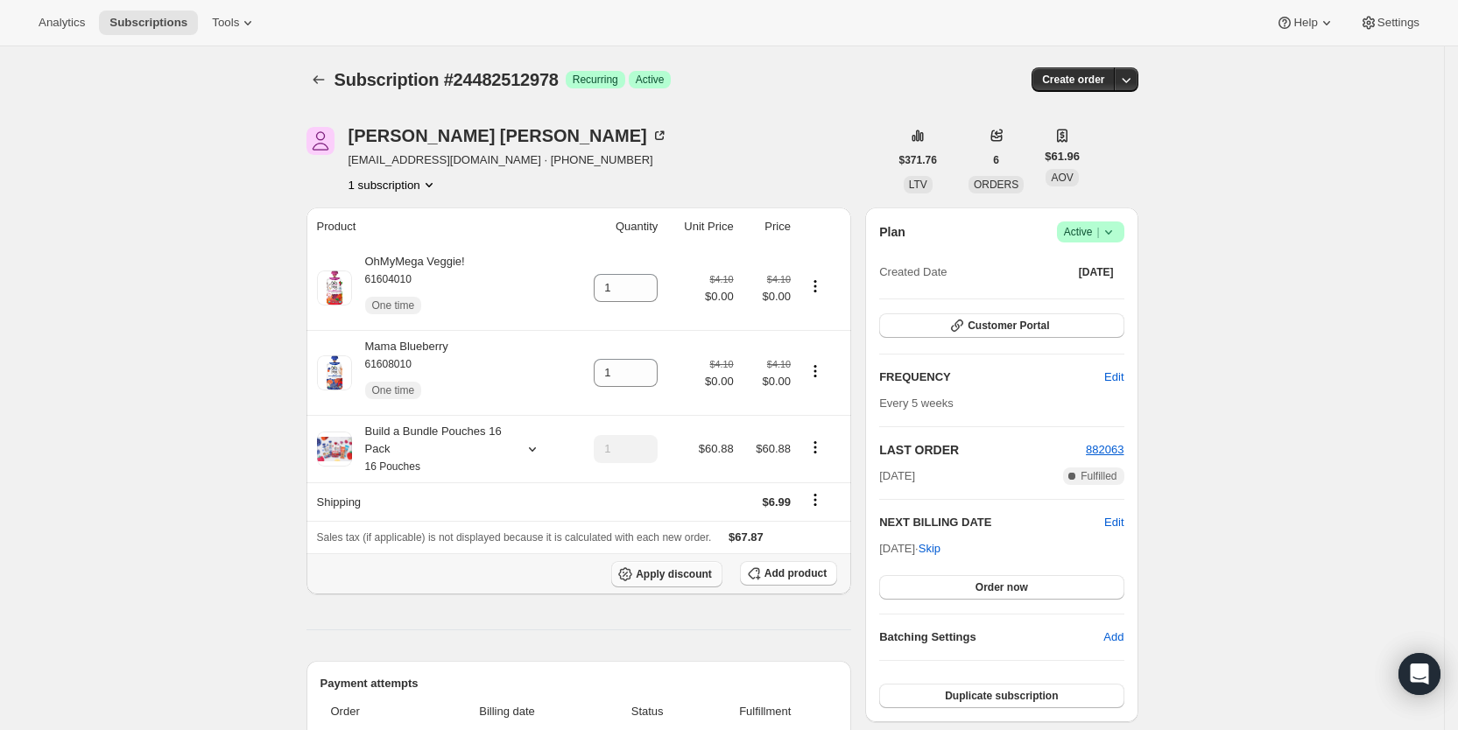
click at [695, 576] on span "Apply discount" at bounding box center [674, 574] width 76 height 14
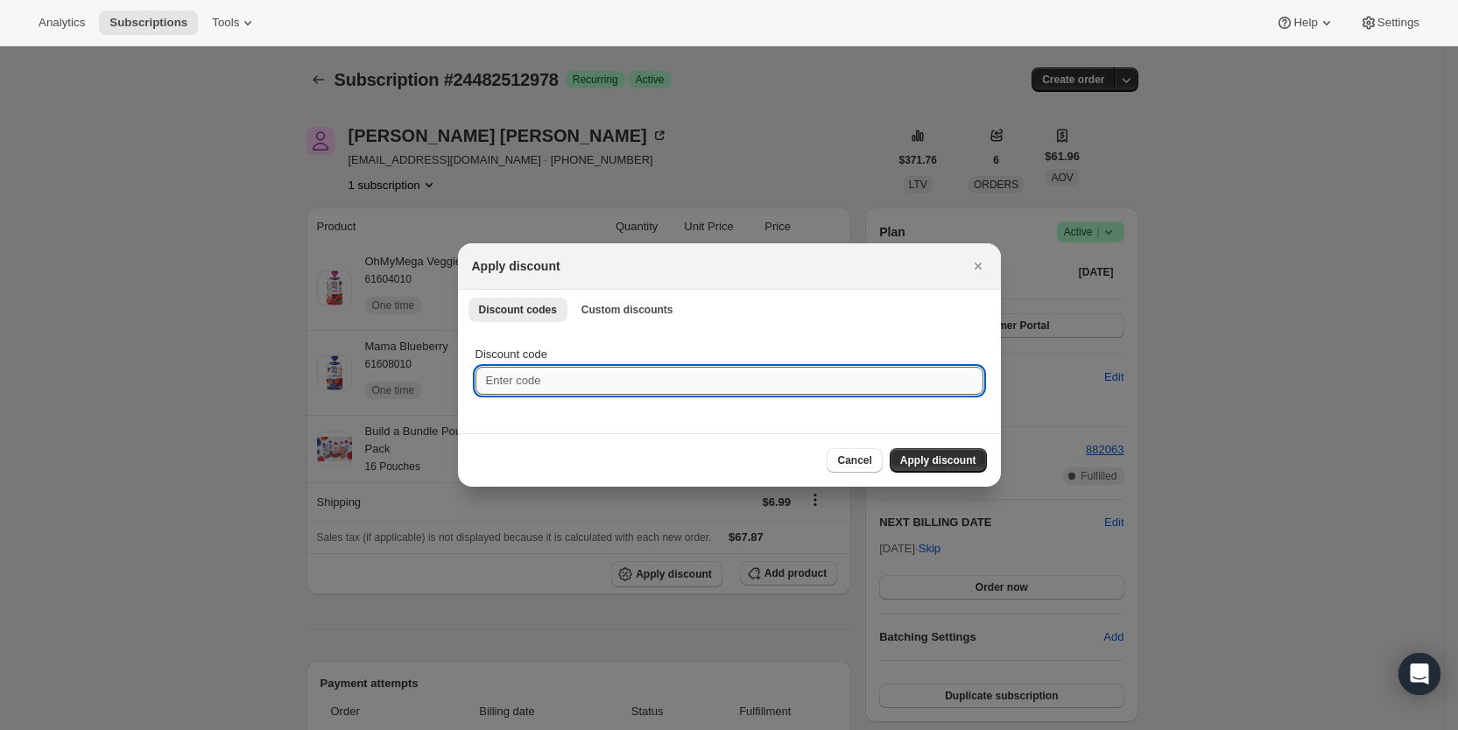
click at [525, 383] on input "Discount code" at bounding box center [729, 381] width 508 height 28
type input "cr_20"
click at [942, 450] on button "Apply discount" at bounding box center [937, 460] width 97 height 25
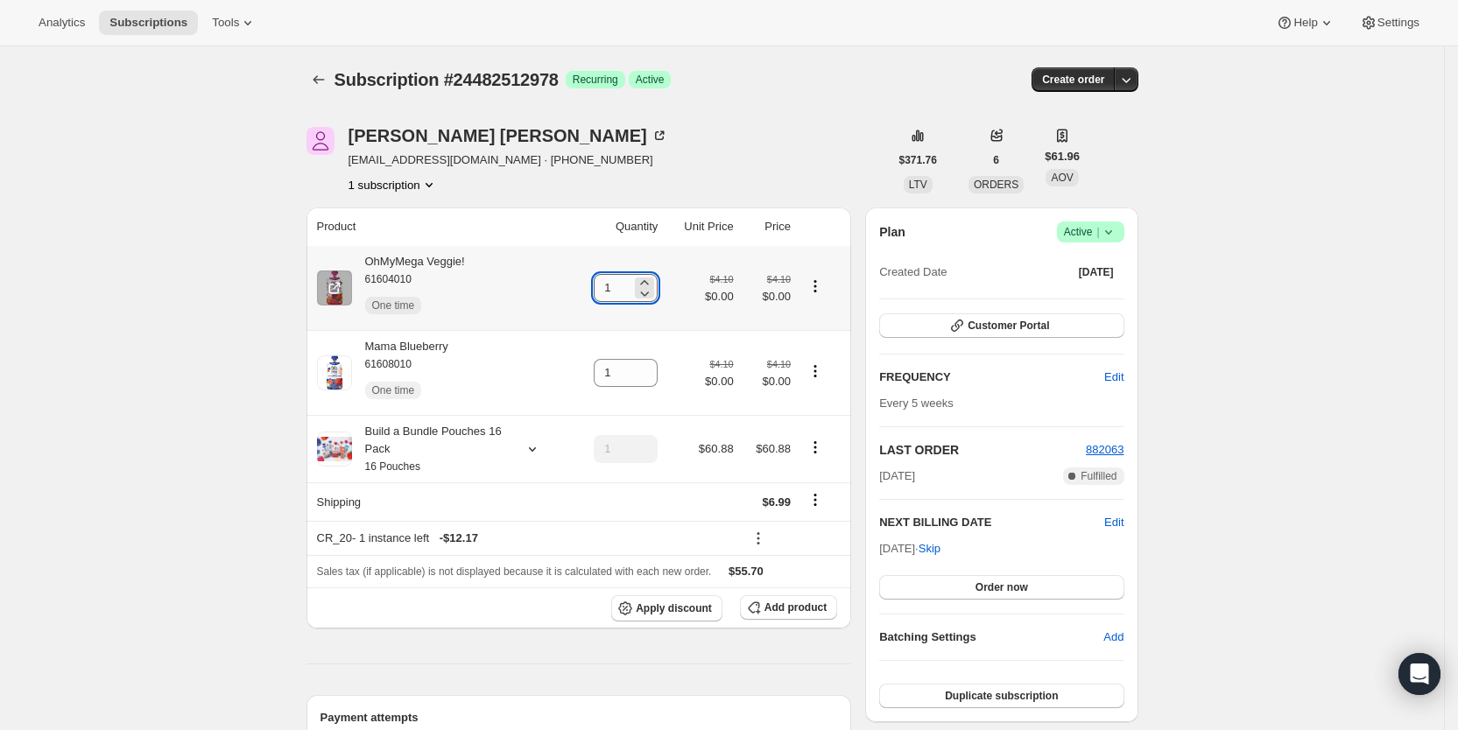
drag, startPoint x: 608, startPoint y: 287, endPoint x: 623, endPoint y: 287, distance: 15.8
click at [623, 287] on input "1" at bounding box center [613, 288] width 38 height 28
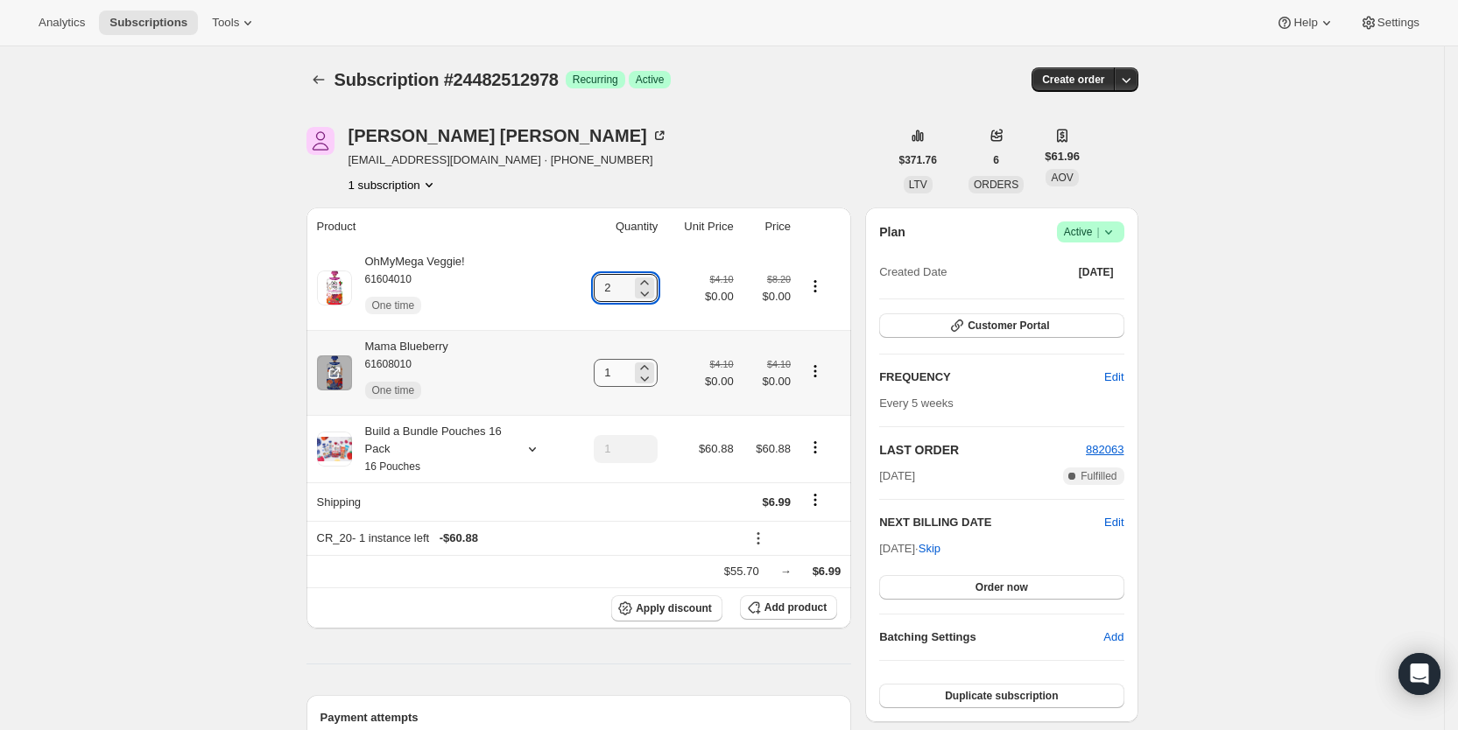
type input "2"
drag, startPoint x: 612, startPoint y: 375, endPoint x: 627, endPoint y: 373, distance: 15.0
click at [627, 373] on input "1" at bounding box center [613, 373] width 38 height 28
type input "2"
click at [799, 133] on div "[PERSON_NAME] [EMAIL_ADDRESS][DOMAIN_NAME] · [PHONE_NUMBER] 1 subscription" at bounding box center [597, 160] width 582 height 67
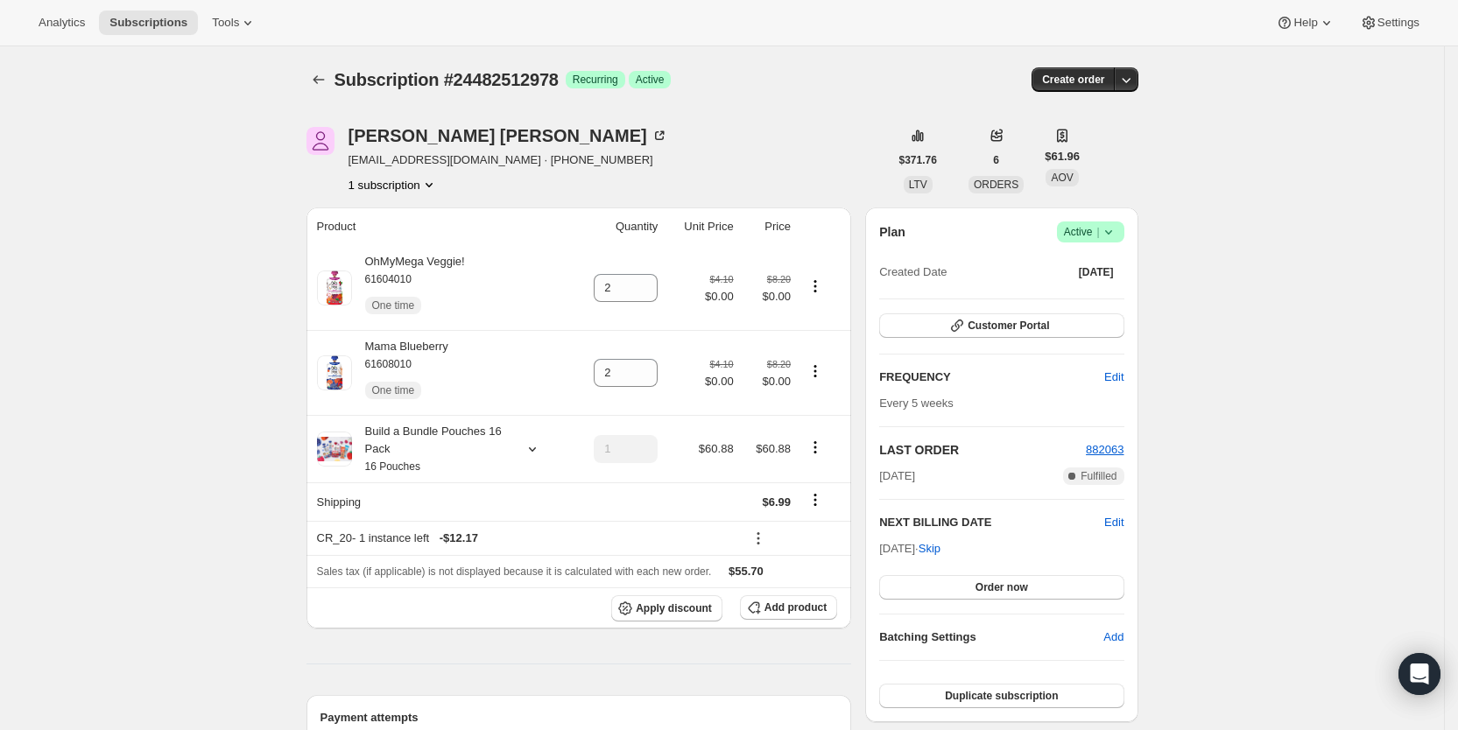
click at [746, 147] on div "[PERSON_NAME] [EMAIL_ADDRESS][DOMAIN_NAME] · [PHONE_NUMBER] 1 subscription" at bounding box center [597, 160] width 582 height 67
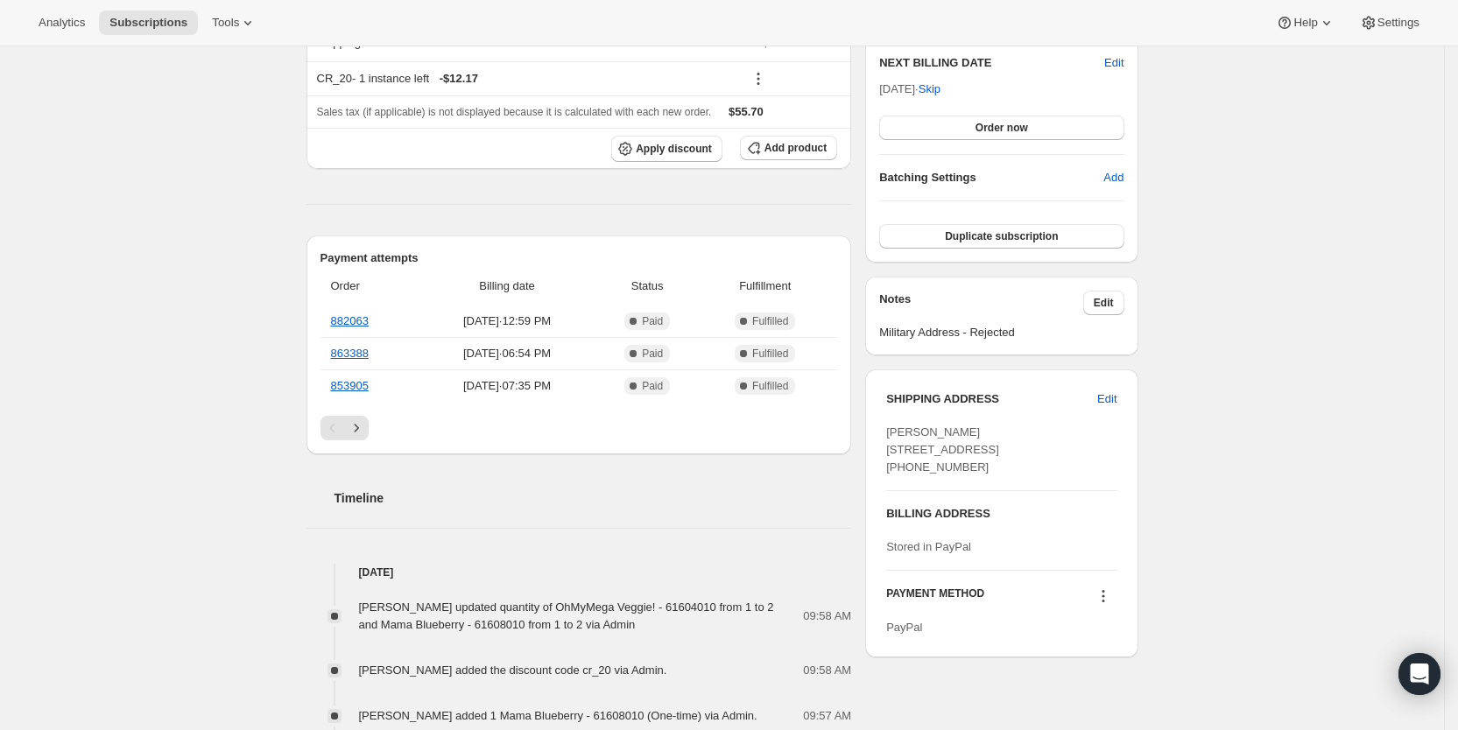
scroll to position [613, 0]
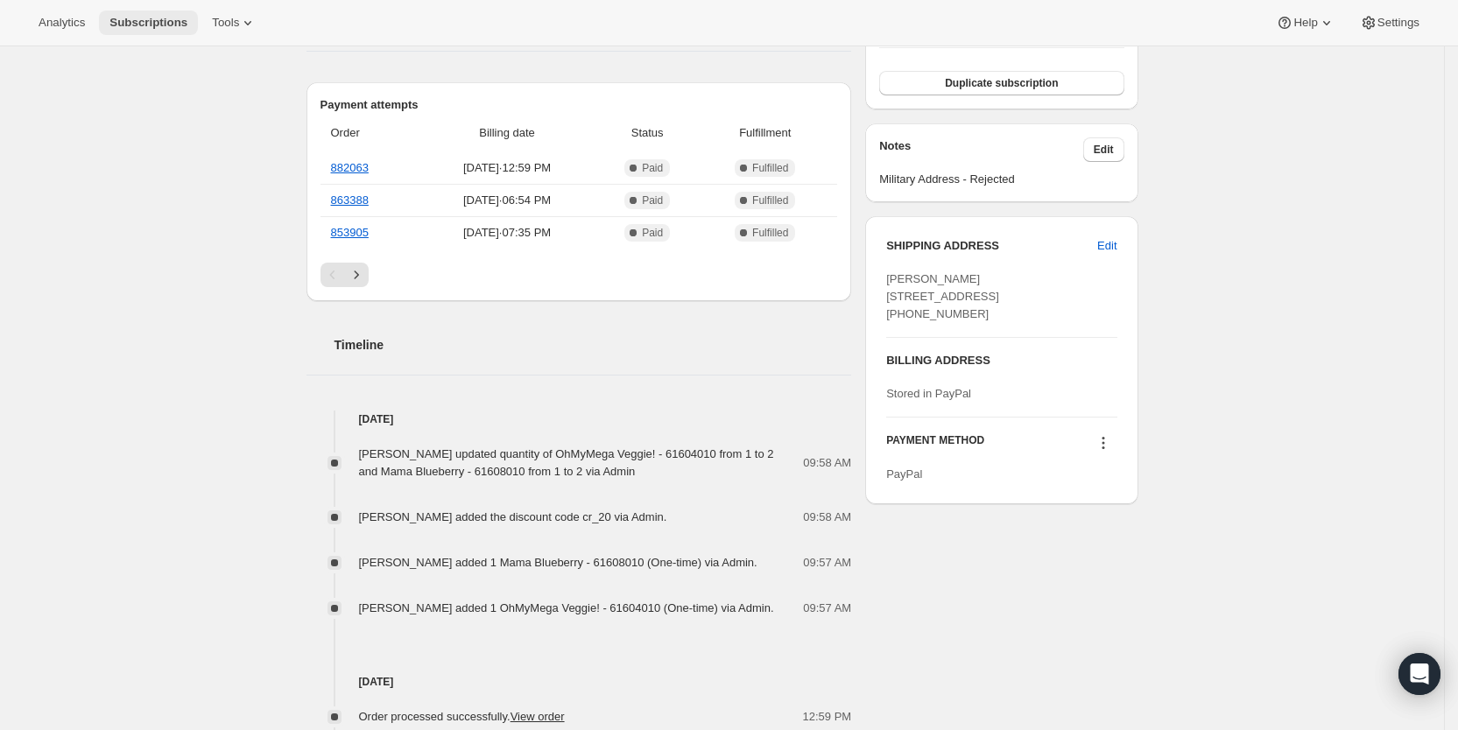
click at [149, 16] on span "Subscriptions" at bounding box center [148, 23] width 78 height 14
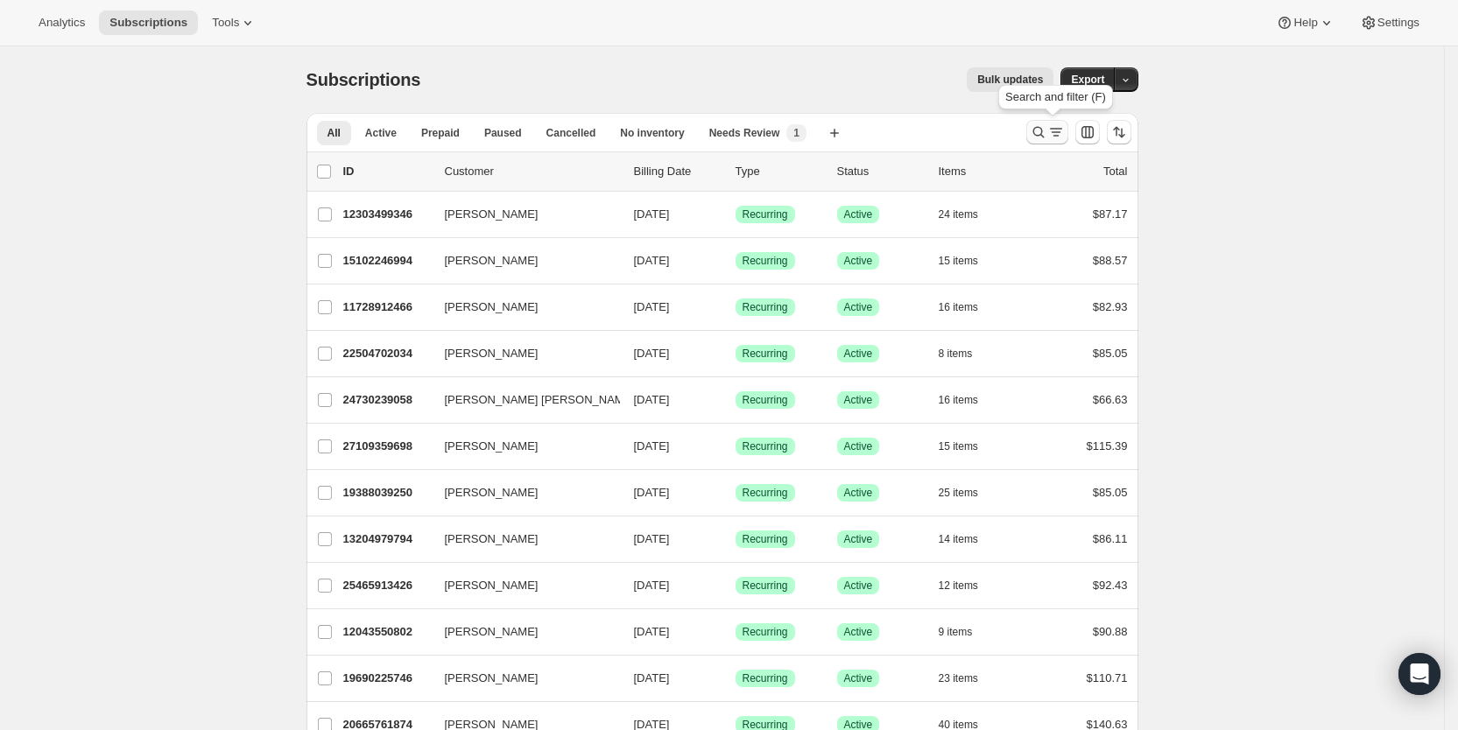
click at [1043, 132] on icon "Search and filter results" at bounding box center [1037, 132] width 11 height 11
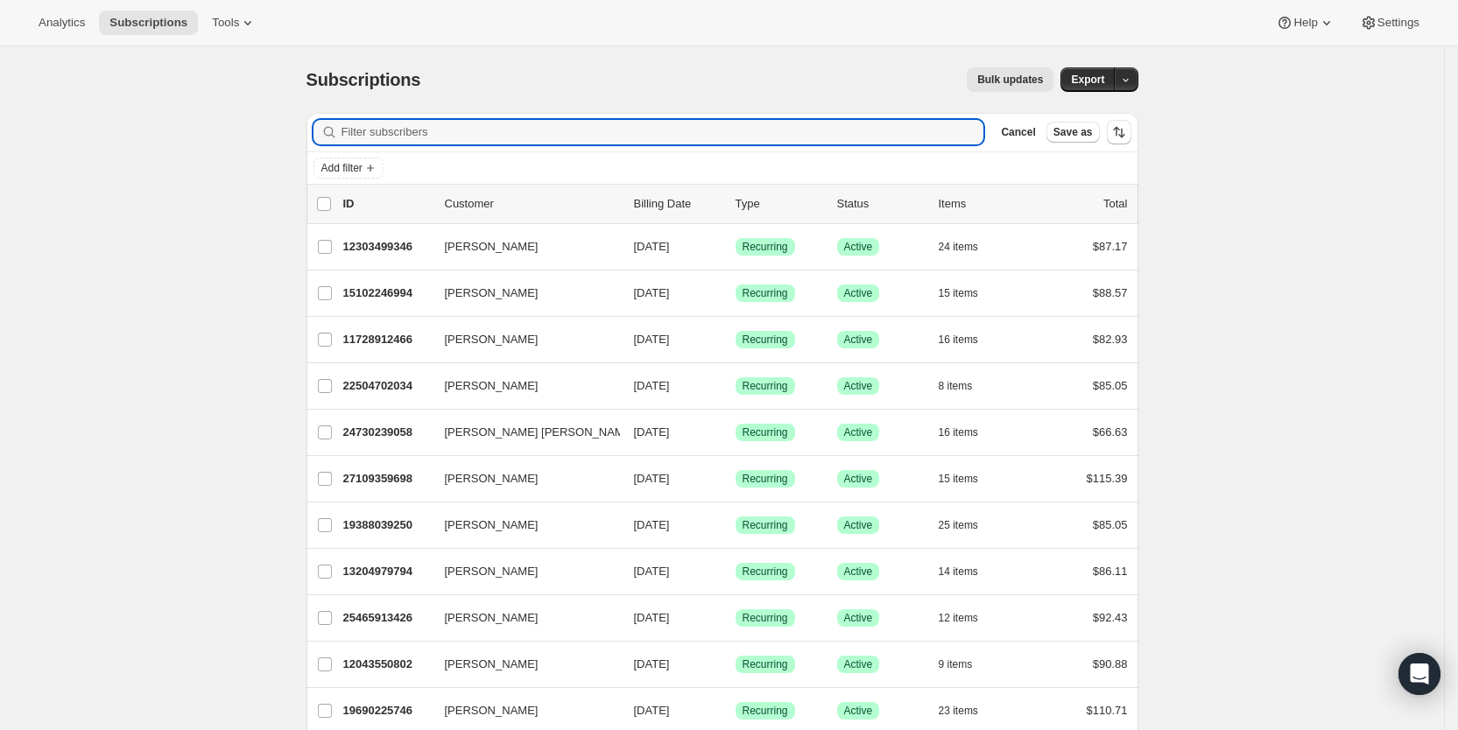
paste input "[PERSON_NAME][EMAIL_ADDRESS][PERSON_NAME][DOMAIN_NAME]"
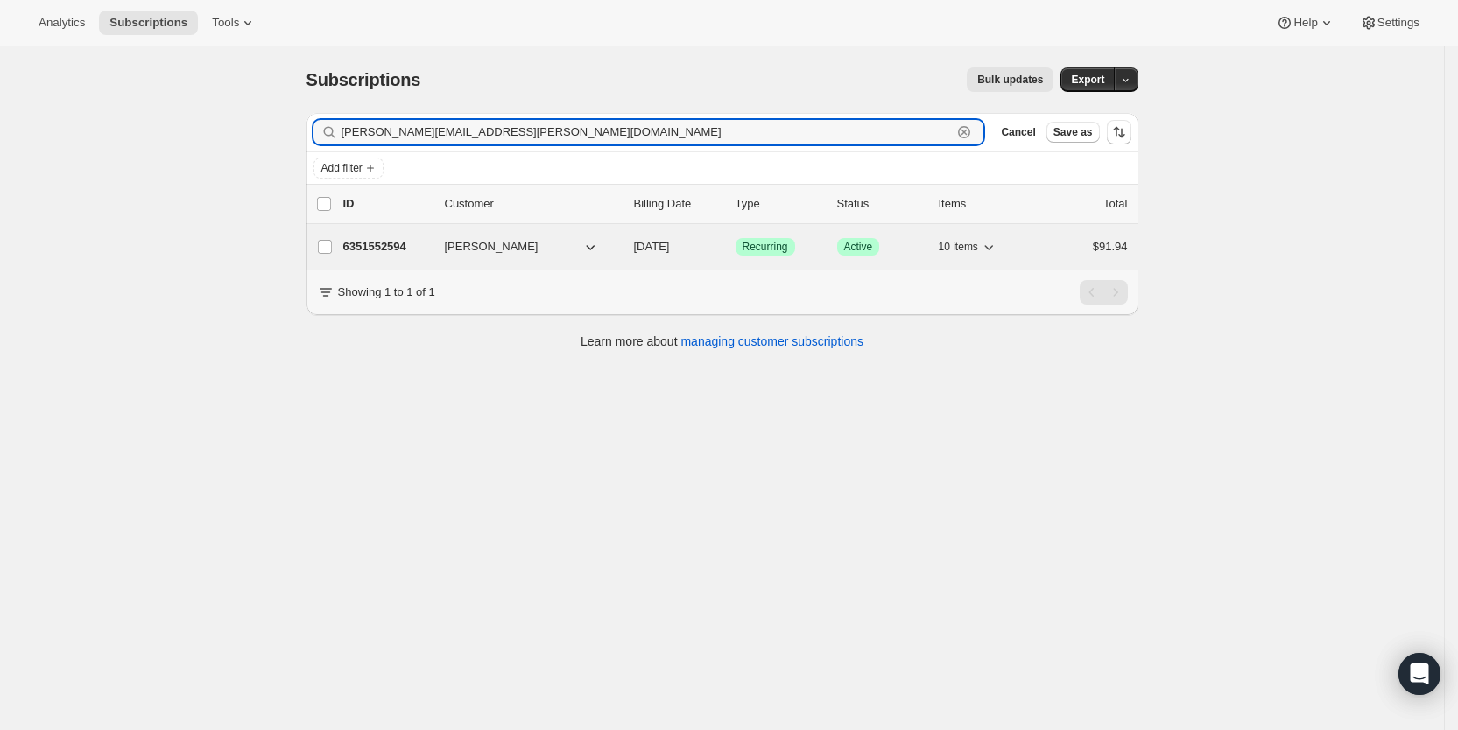
type input "[PERSON_NAME][EMAIL_ADDRESS][PERSON_NAME][DOMAIN_NAME]"
click at [670, 242] on span "[DATE]" at bounding box center [652, 246] width 36 height 13
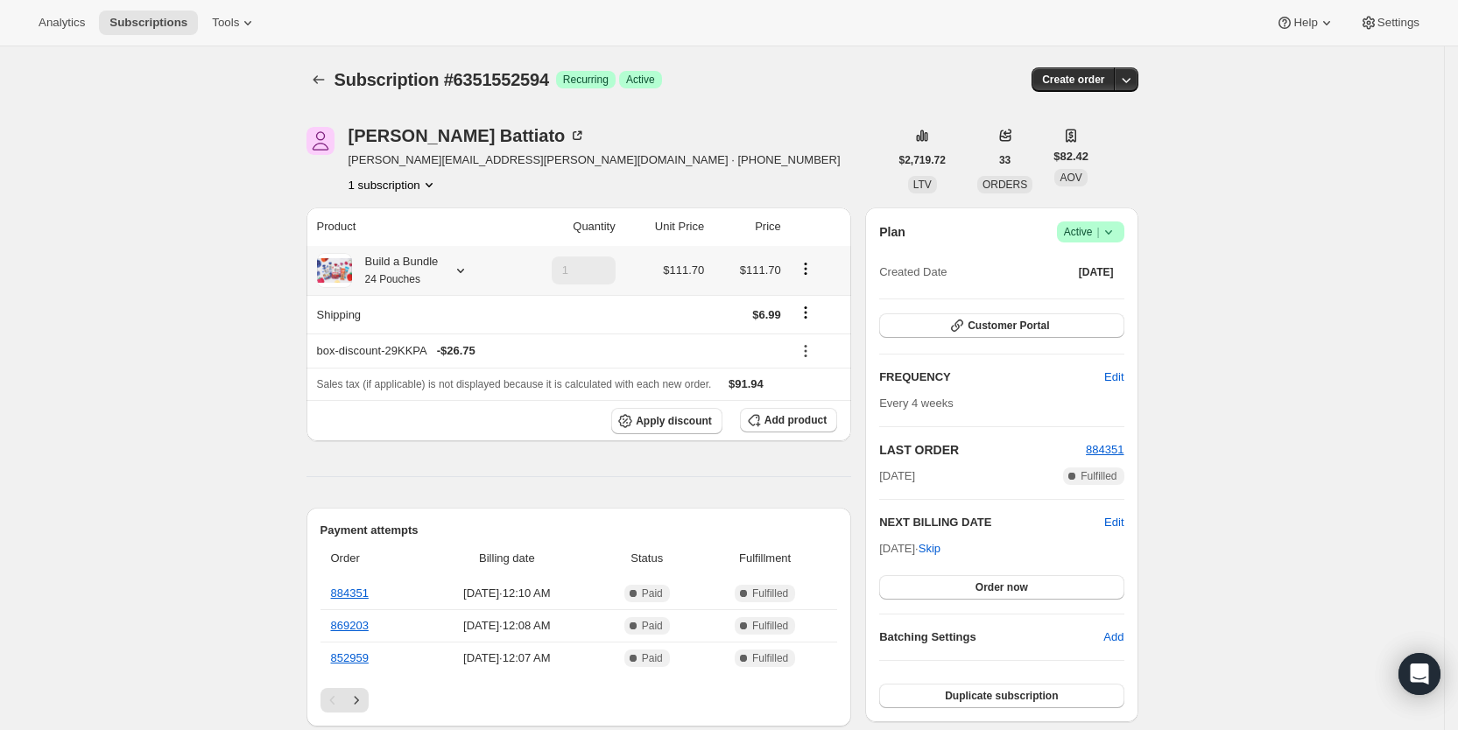
click at [458, 267] on icon at bounding box center [461, 271] width 18 height 18
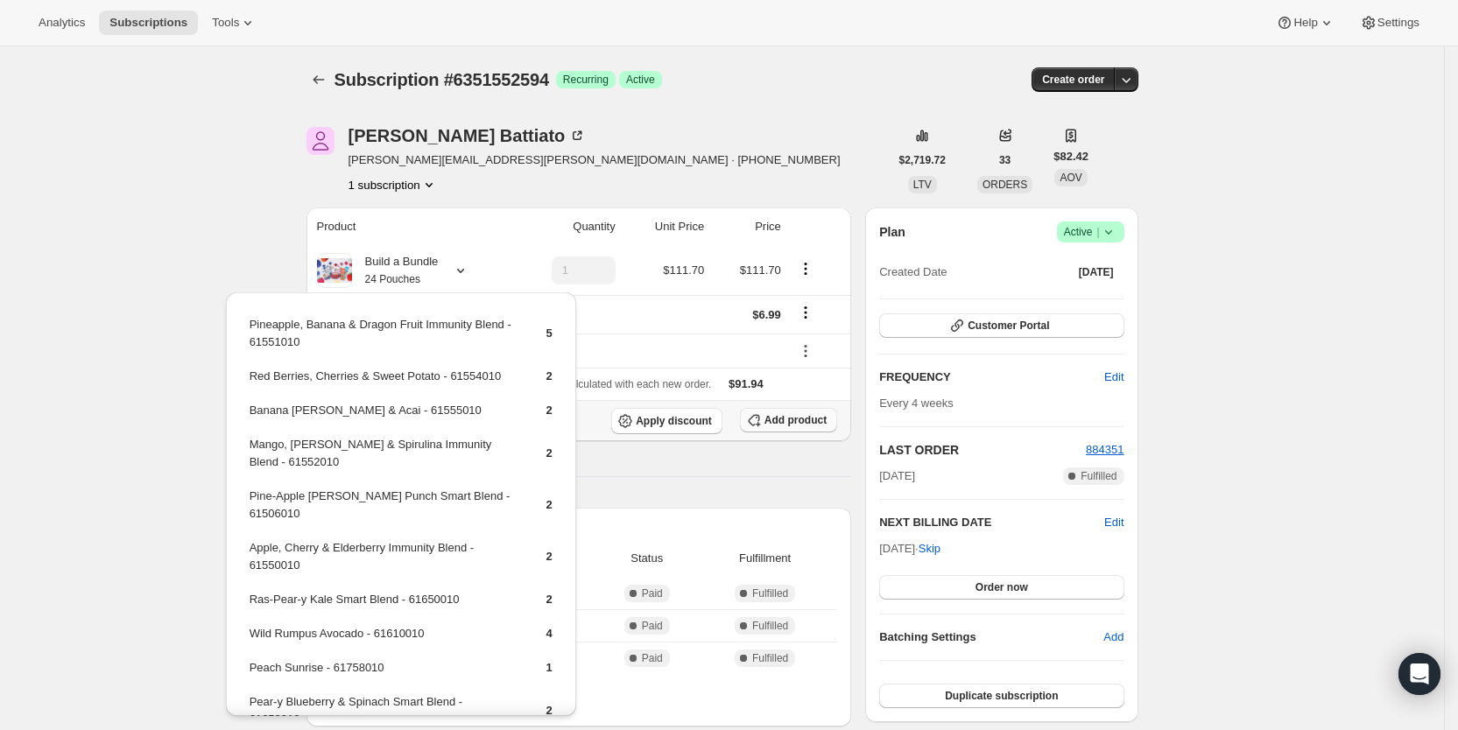
click at [816, 420] on span "Add product" at bounding box center [795, 420] width 62 height 14
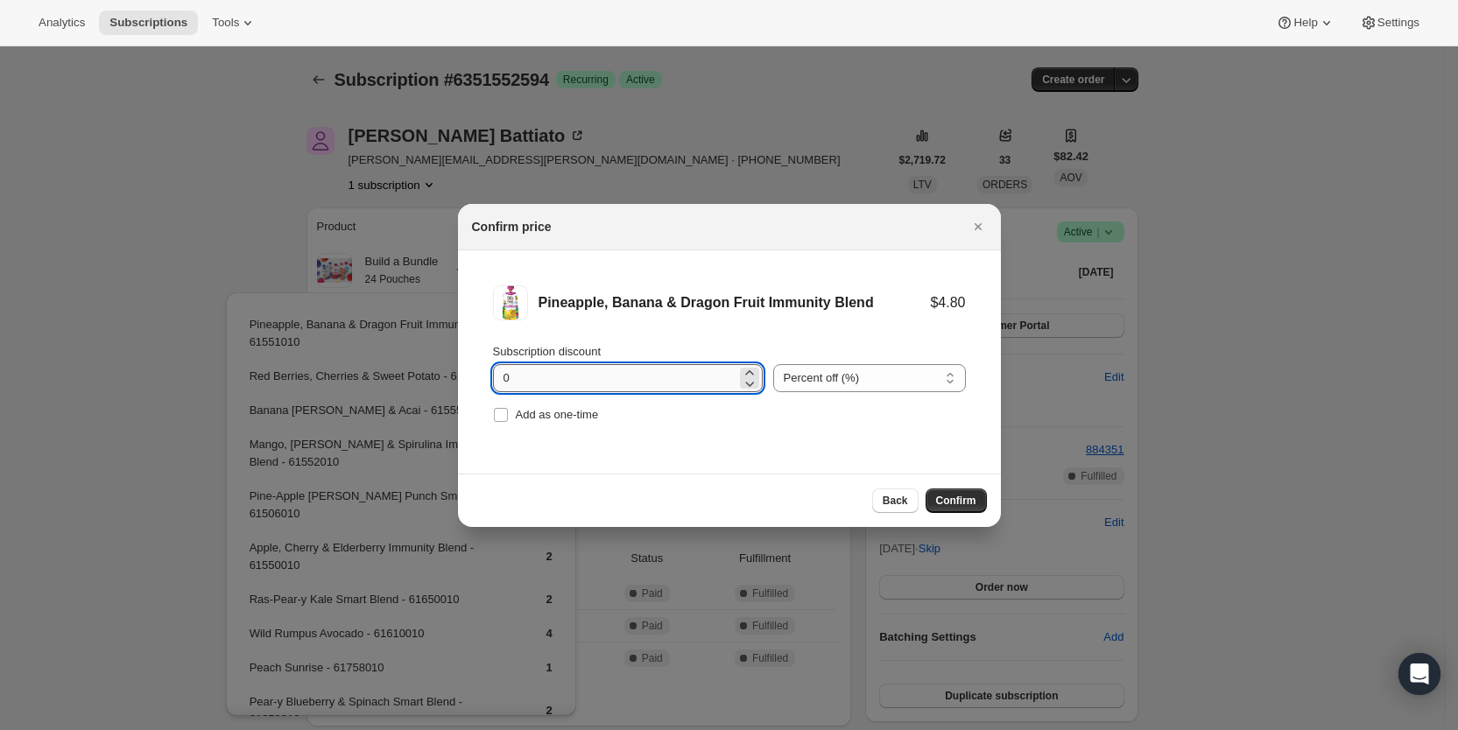
drag, startPoint x: 500, startPoint y: 376, endPoint x: 524, endPoint y: 377, distance: 24.5
click at [524, 377] on input "0" at bounding box center [614, 378] width 243 height 28
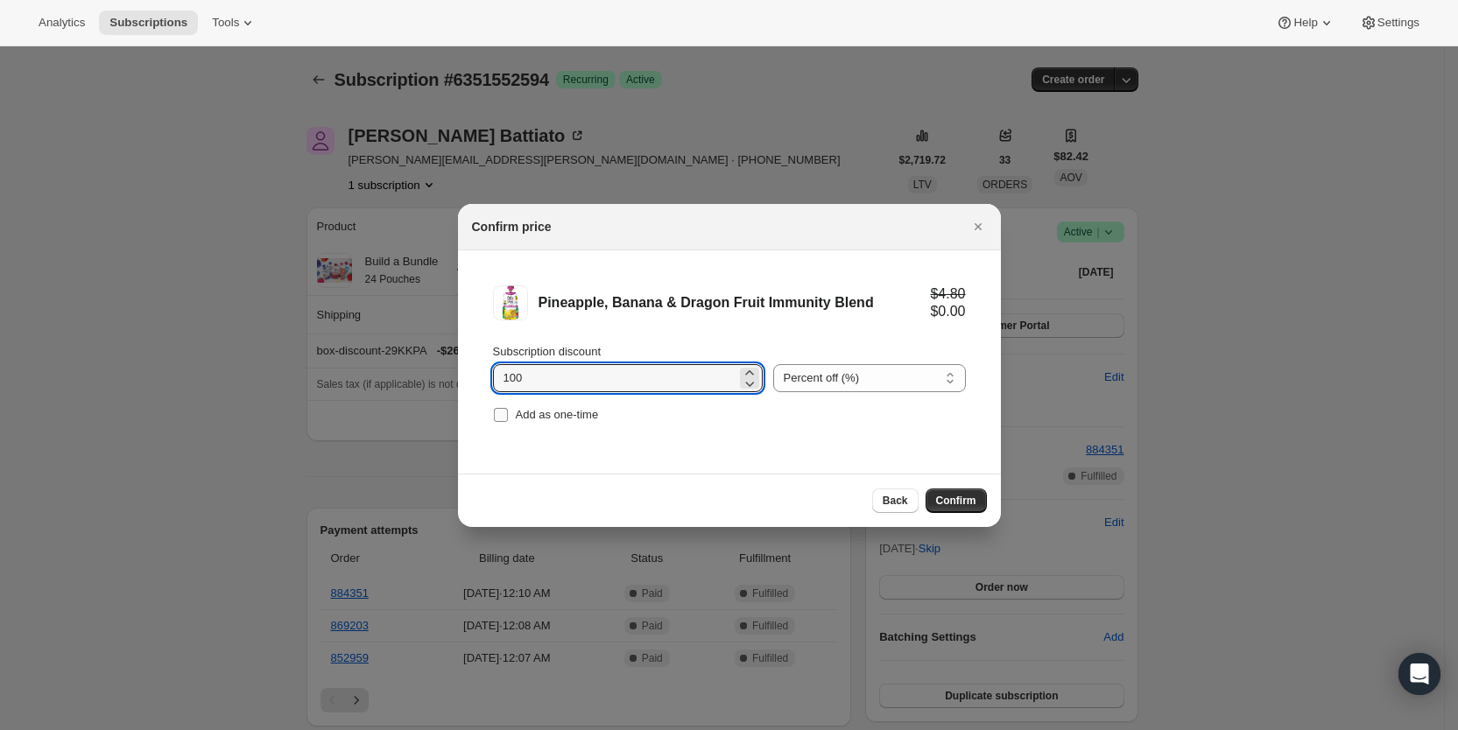
type input "100"
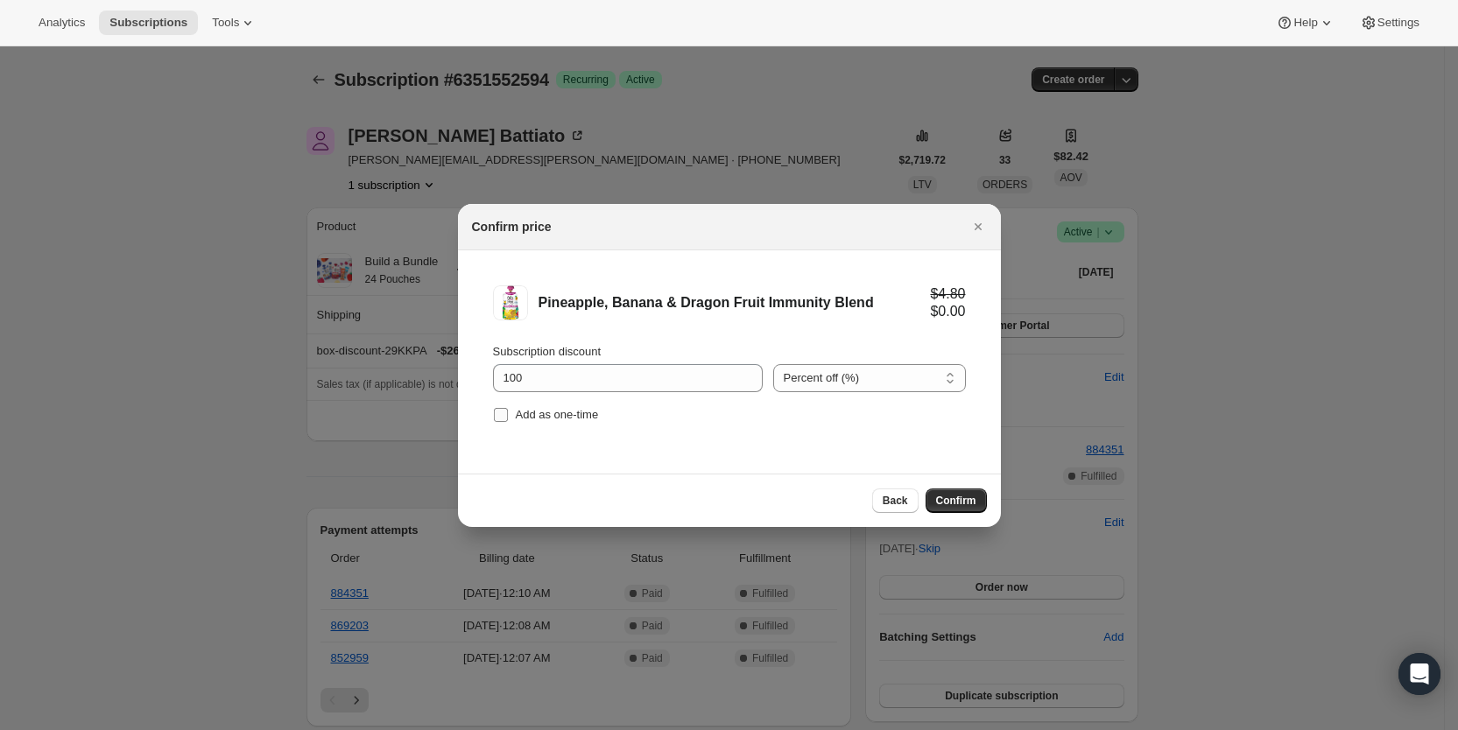
click at [512, 407] on label "Add as one-time" at bounding box center [546, 415] width 106 height 25
click at [508, 408] on input "Add as one-time" at bounding box center [501, 415] width 14 height 14
checkbox input "true"
click at [938, 498] on span "Confirm" at bounding box center [956, 501] width 40 height 14
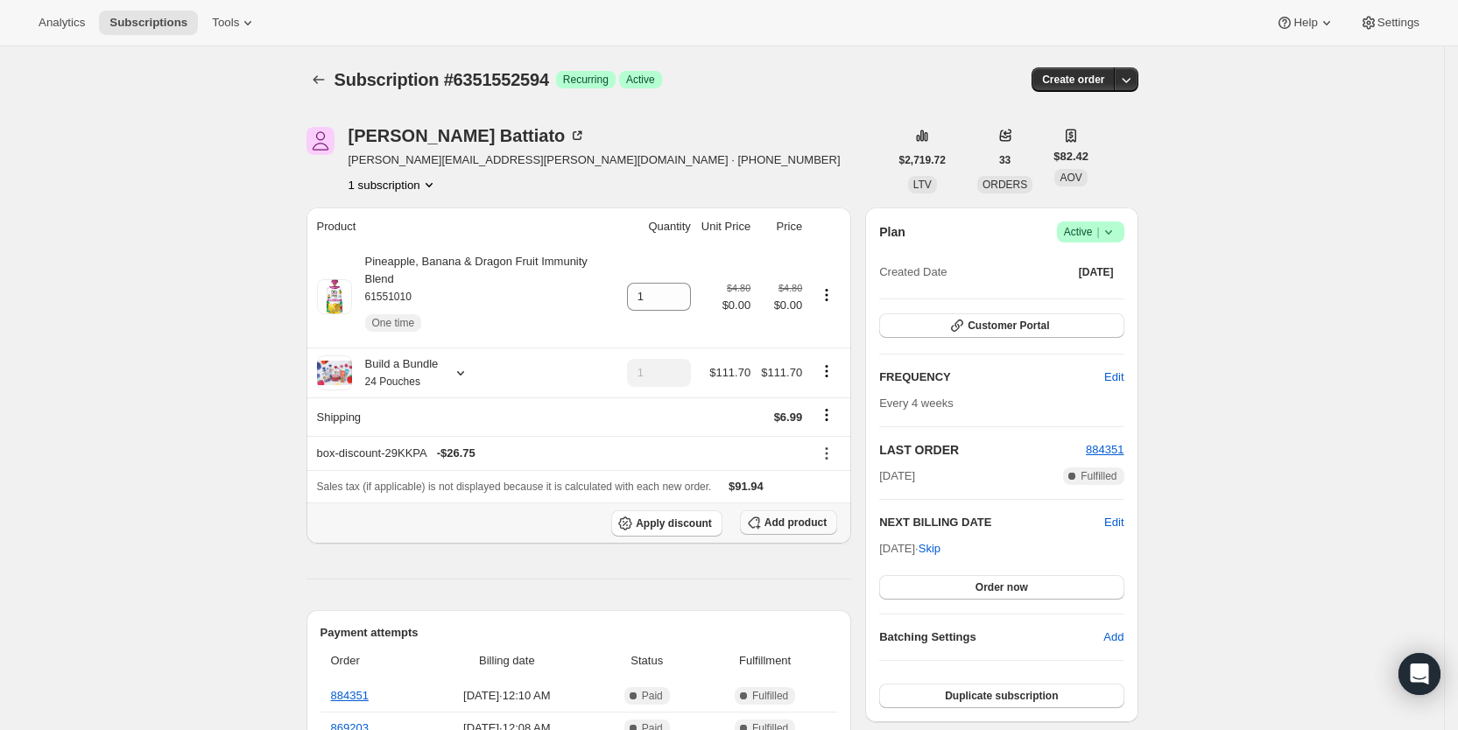
click at [820, 516] on span "Add product" at bounding box center [795, 523] width 62 height 14
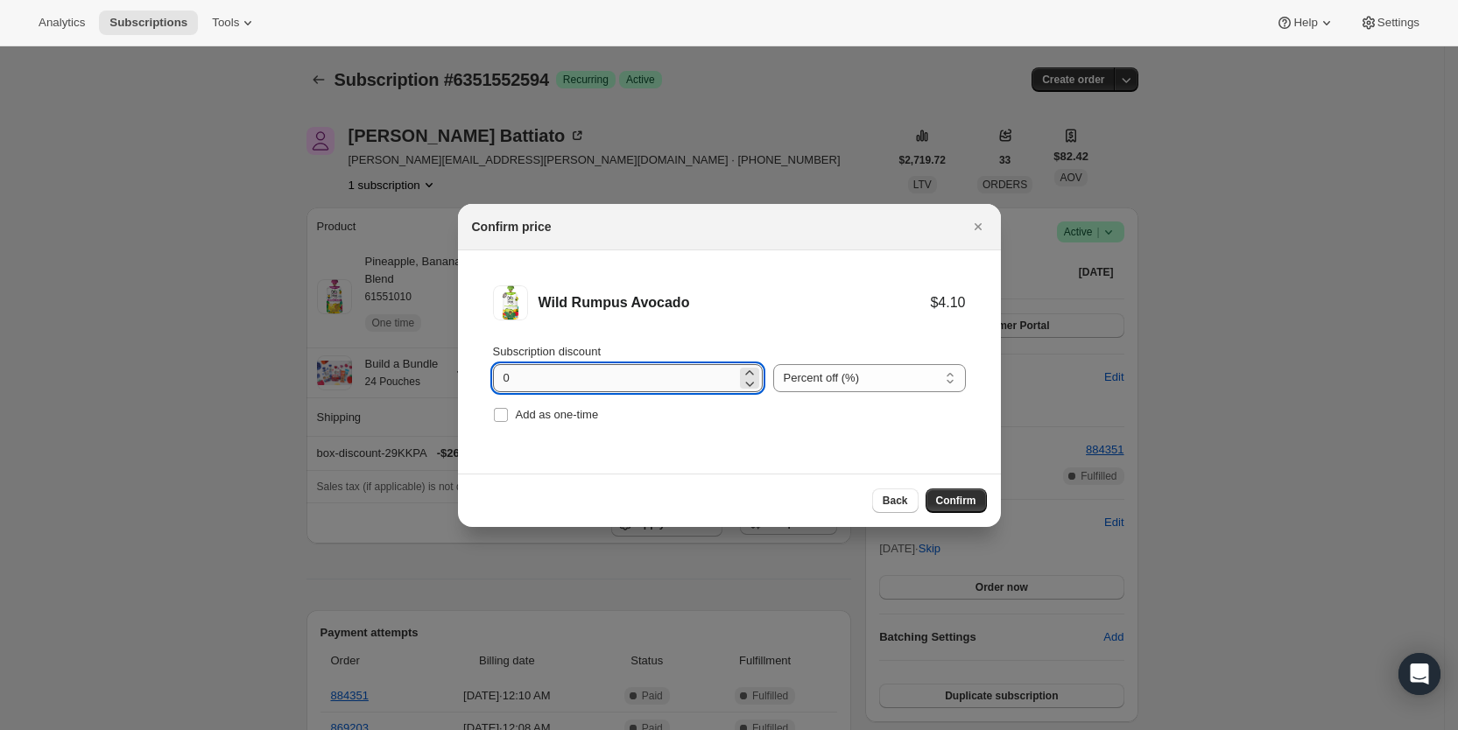
drag, startPoint x: 497, startPoint y: 380, endPoint x: 514, endPoint y: 377, distance: 16.8
click at [514, 377] on input "0" at bounding box center [614, 378] width 243 height 28
type input "100"
click at [500, 412] on input "Add as one-time" at bounding box center [501, 415] width 14 height 14
checkbox input "true"
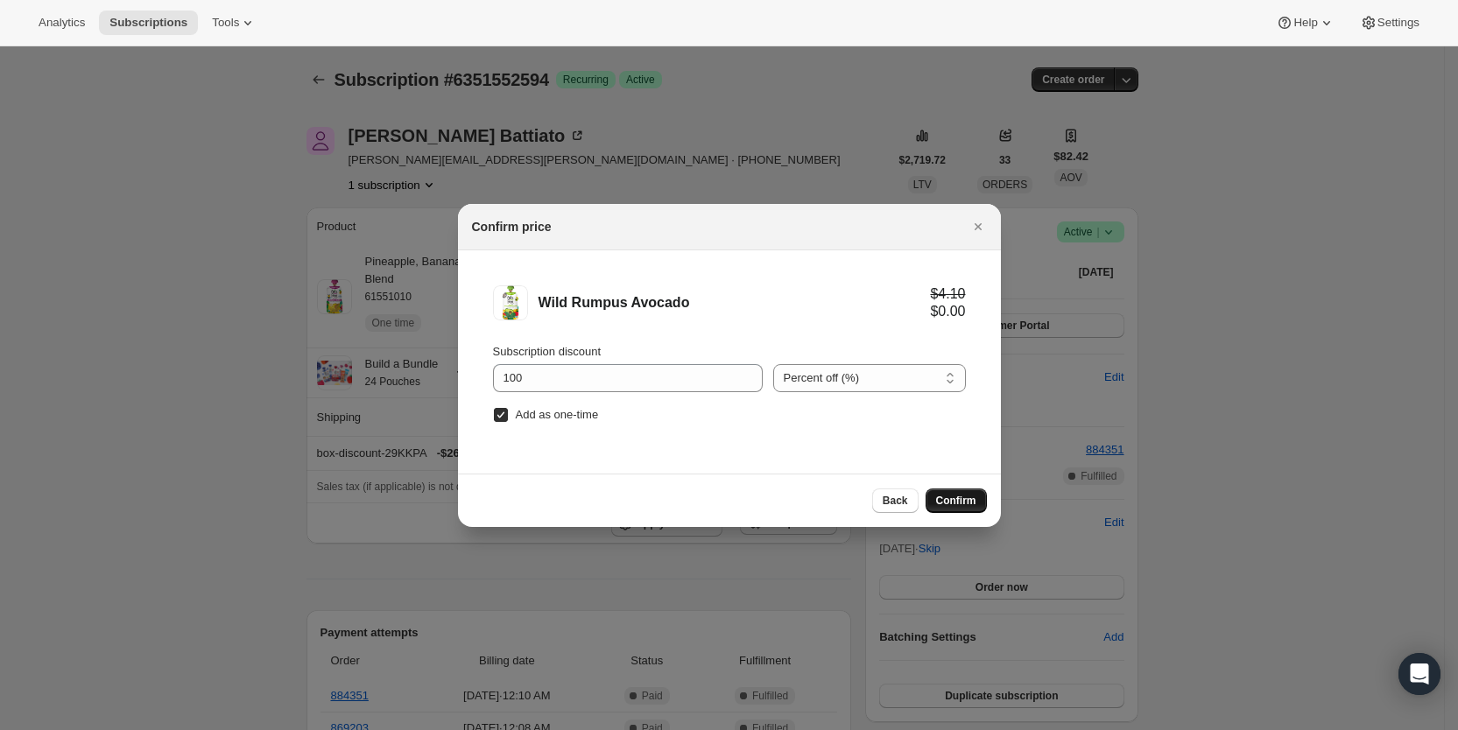
click at [958, 501] on span "Confirm" at bounding box center [956, 501] width 40 height 14
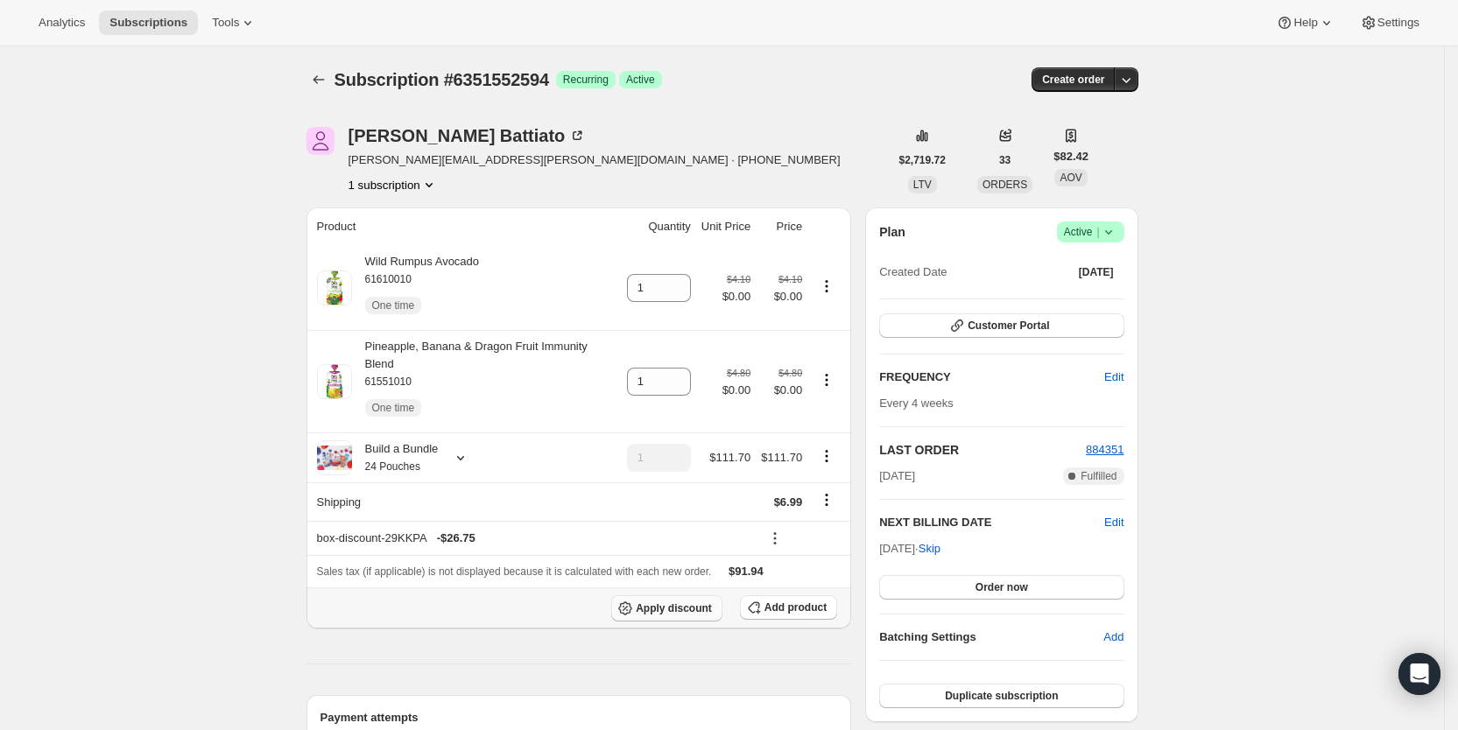
click at [707, 601] on span "Apply discount" at bounding box center [674, 608] width 76 height 14
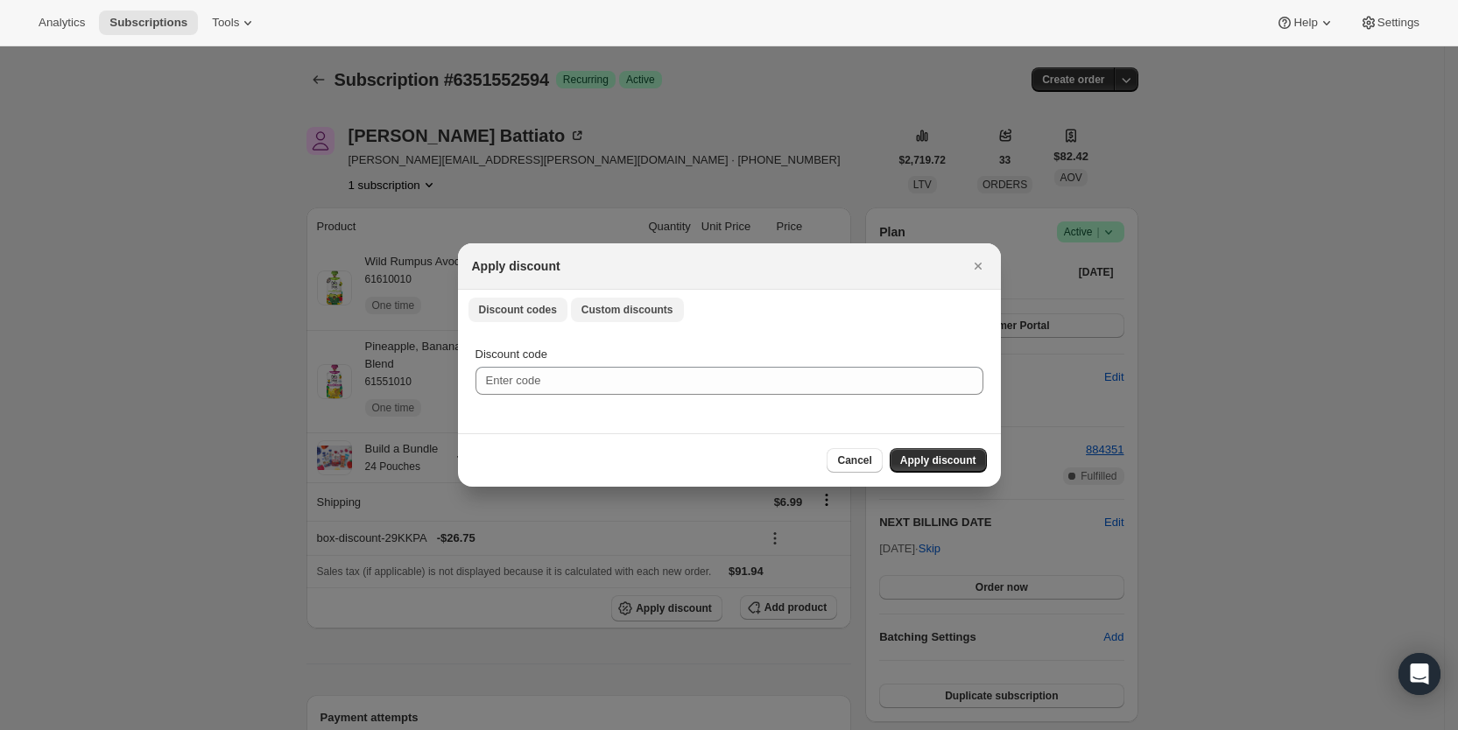
click at [631, 312] on span "Custom discounts" at bounding box center [627, 310] width 92 height 14
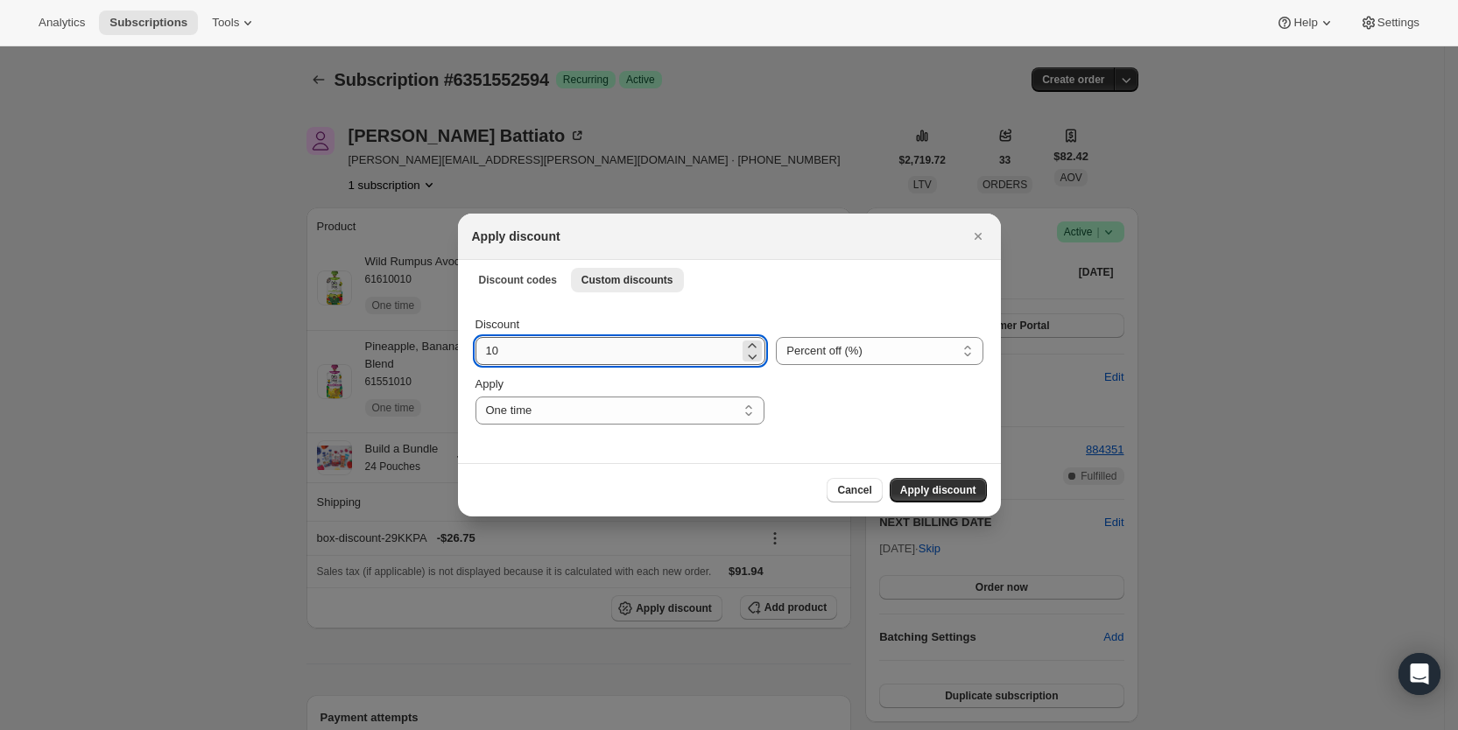
drag, startPoint x: 484, startPoint y: 360, endPoint x: 504, endPoint y: 357, distance: 20.3
click at [503, 357] on input "10" at bounding box center [607, 351] width 264 height 28
type input "25"
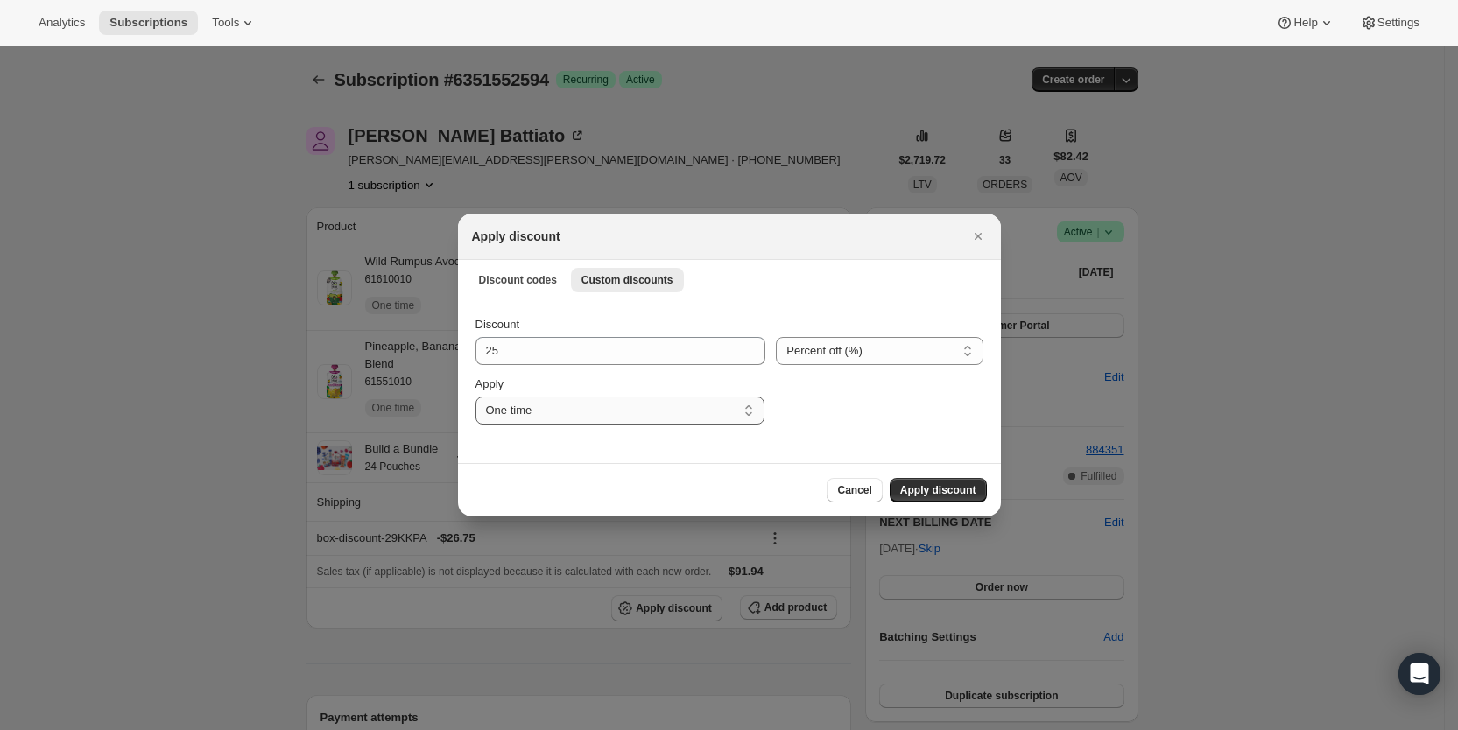
click at [513, 411] on select "One time Specify instances... Indefinitely" at bounding box center [619, 411] width 289 height 28
select select "specific"
click at [475, 397] on select "One time Specify instances... Indefinitely" at bounding box center [619, 411] width 289 height 28
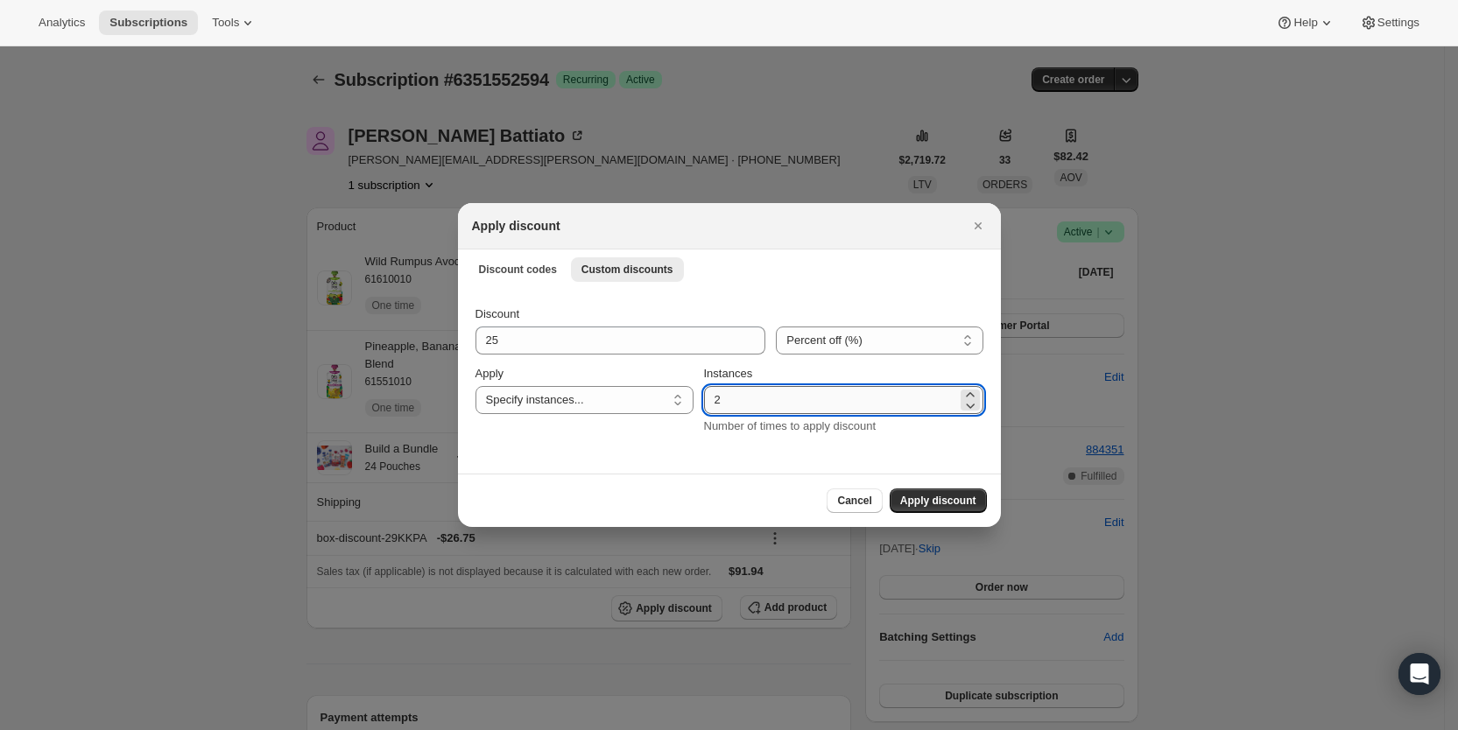
drag, startPoint x: 718, startPoint y: 411, endPoint x: 730, endPoint y: 408, distance: 12.5
click at [730, 408] on input "2" at bounding box center [830, 400] width 253 height 28
type input "3"
click at [940, 503] on span "Apply discount" at bounding box center [938, 501] width 76 height 14
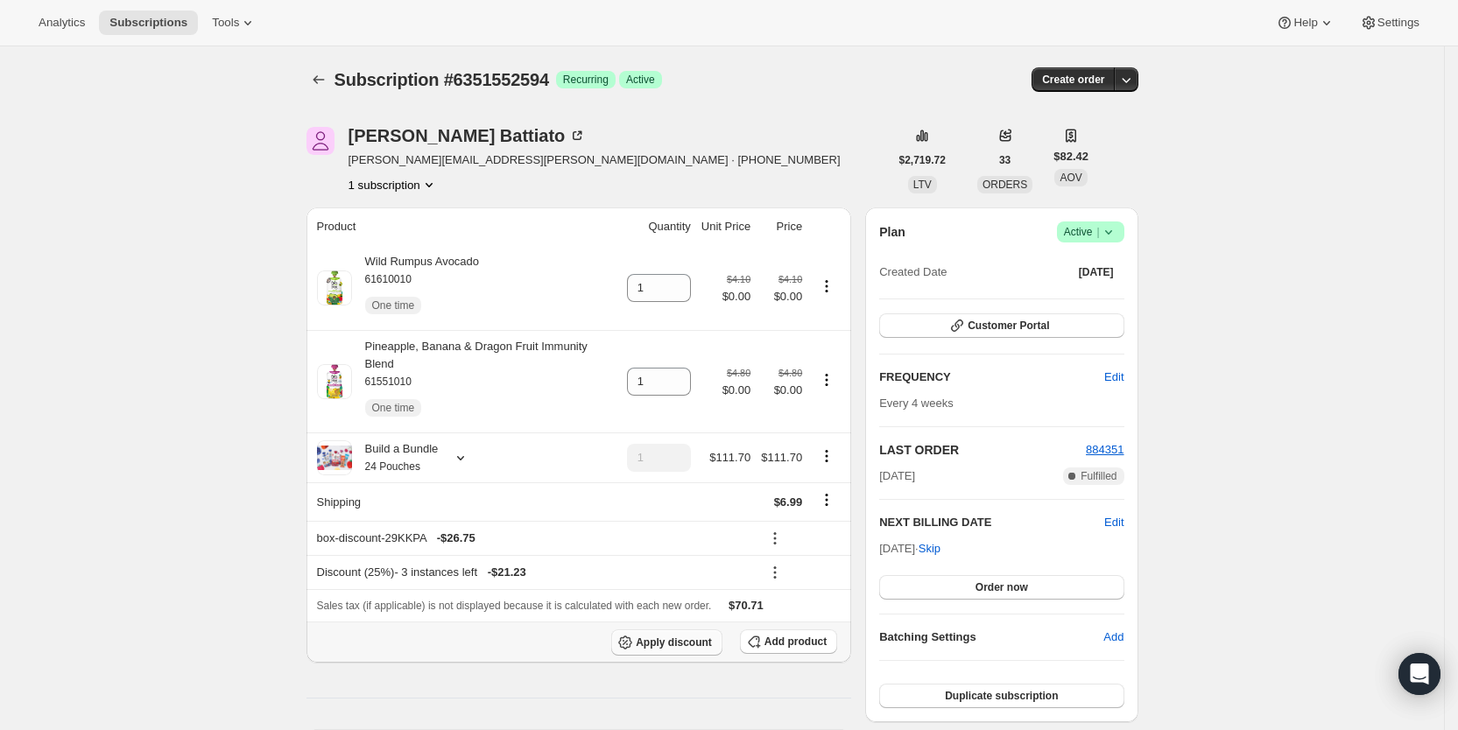
click at [712, 636] on span "Apply discount" at bounding box center [674, 643] width 76 height 14
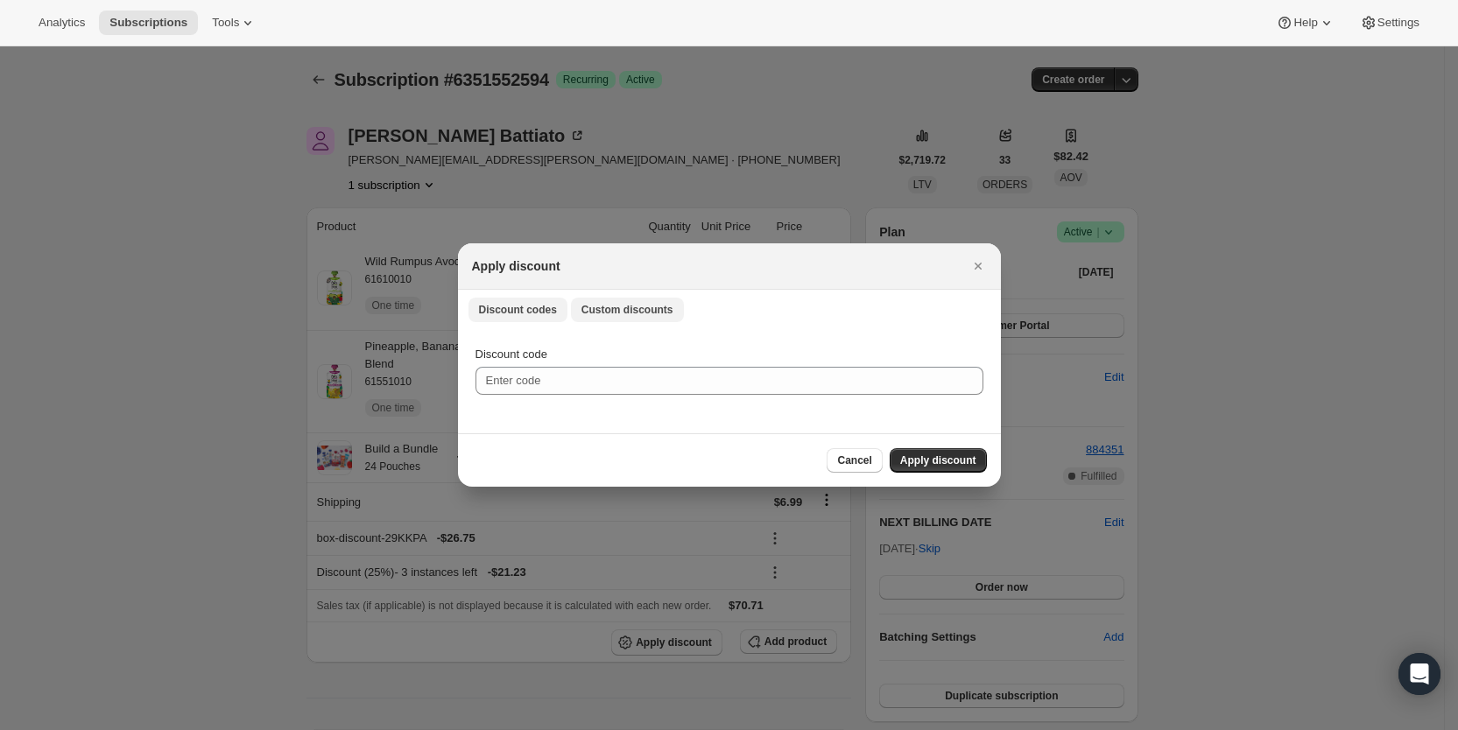
click at [658, 306] on span "Custom discounts" at bounding box center [627, 310] width 92 height 14
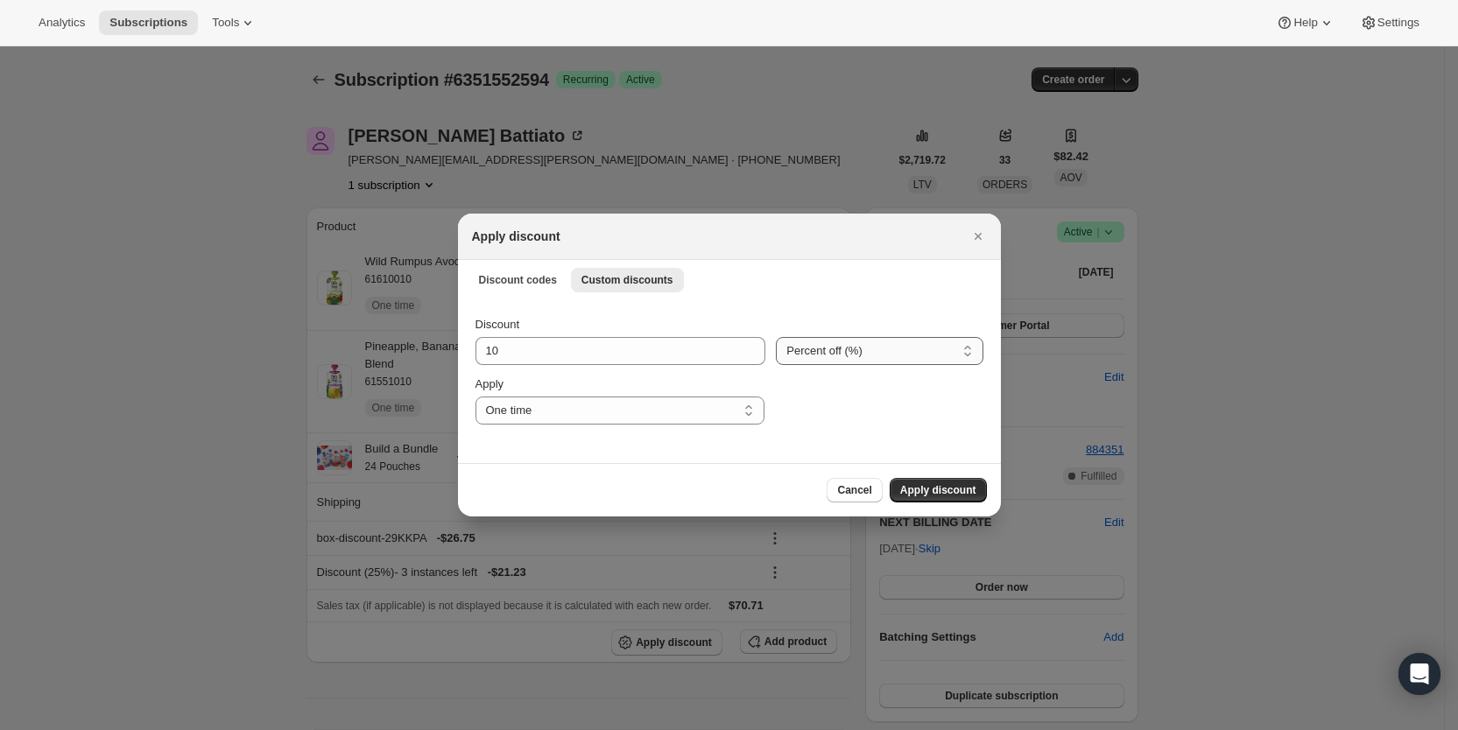
click at [809, 356] on select "Percent off (%) Amount off ($)" at bounding box center [879, 351] width 207 height 28
select select "fixed"
click at [776, 337] on select "Percent off (%) Amount off ($)" at bounding box center [879, 351] width 207 height 28
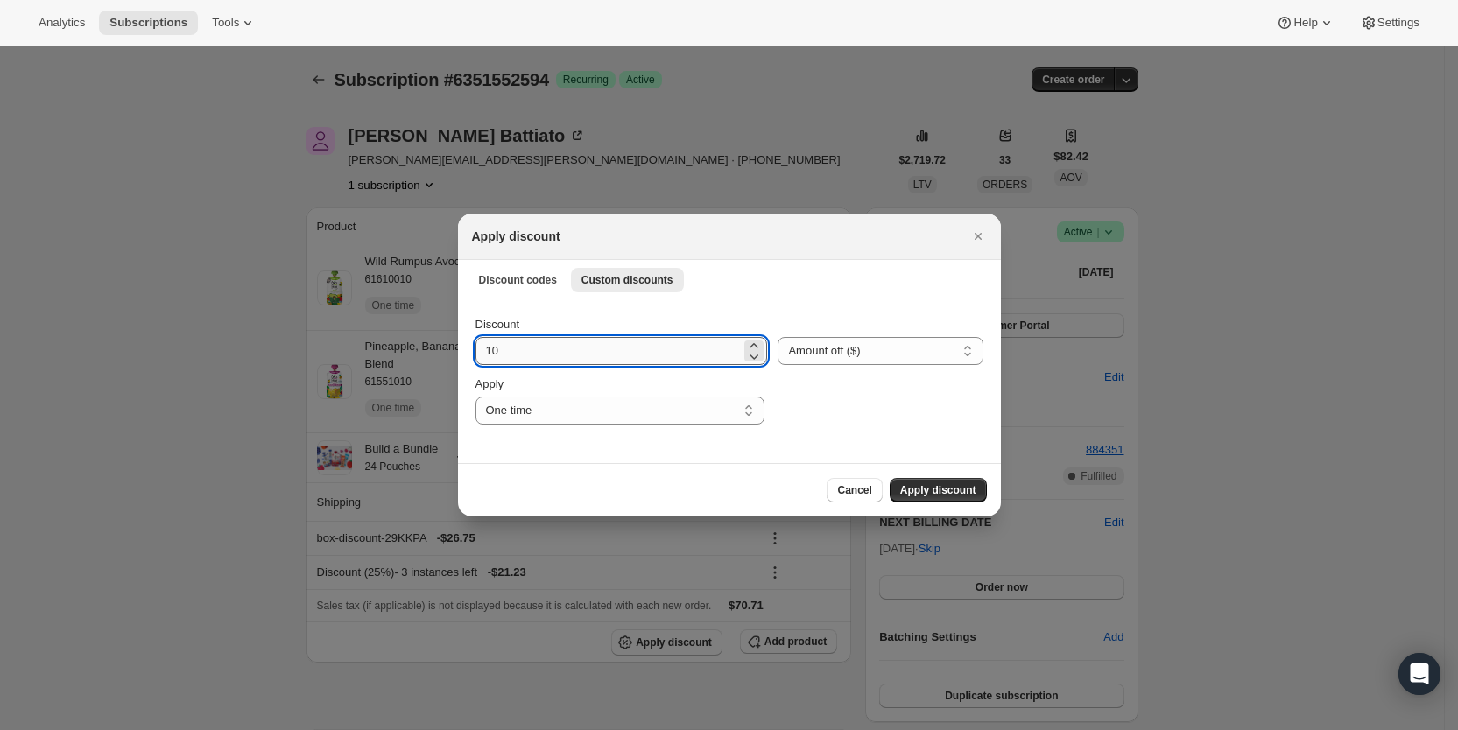
drag, startPoint x: 487, startPoint y: 351, endPoint x: 513, endPoint y: 350, distance: 26.3
click at [513, 350] on input "10" at bounding box center [608, 351] width 266 height 28
type input "6.99"
click at [529, 406] on select "One time Specify instances... Indefinitely" at bounding box center [619, 411] width 289 height 28
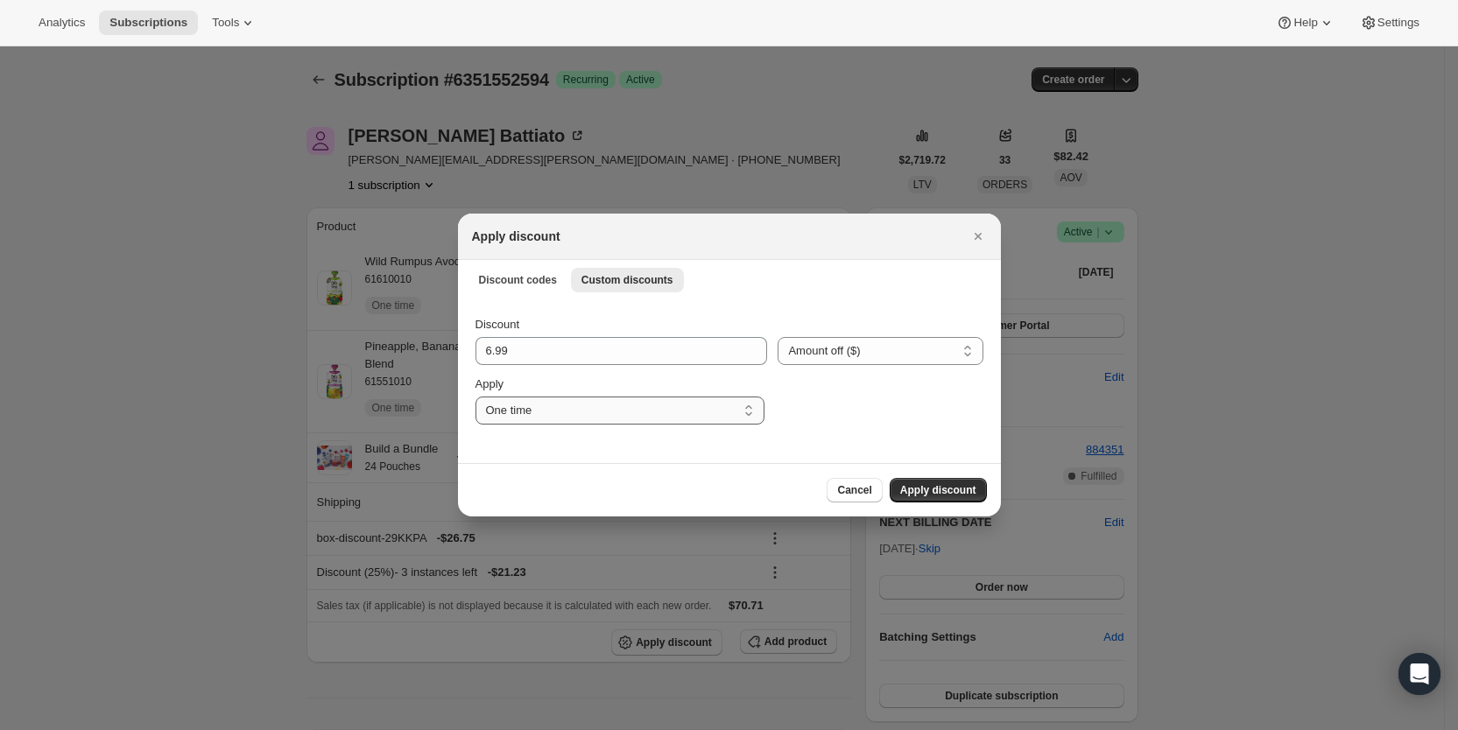
select select "specific"
click at [475, 397] on select "One time Specify instances... Indefinitely" at bounding box center [619, 411] width 289 height 28
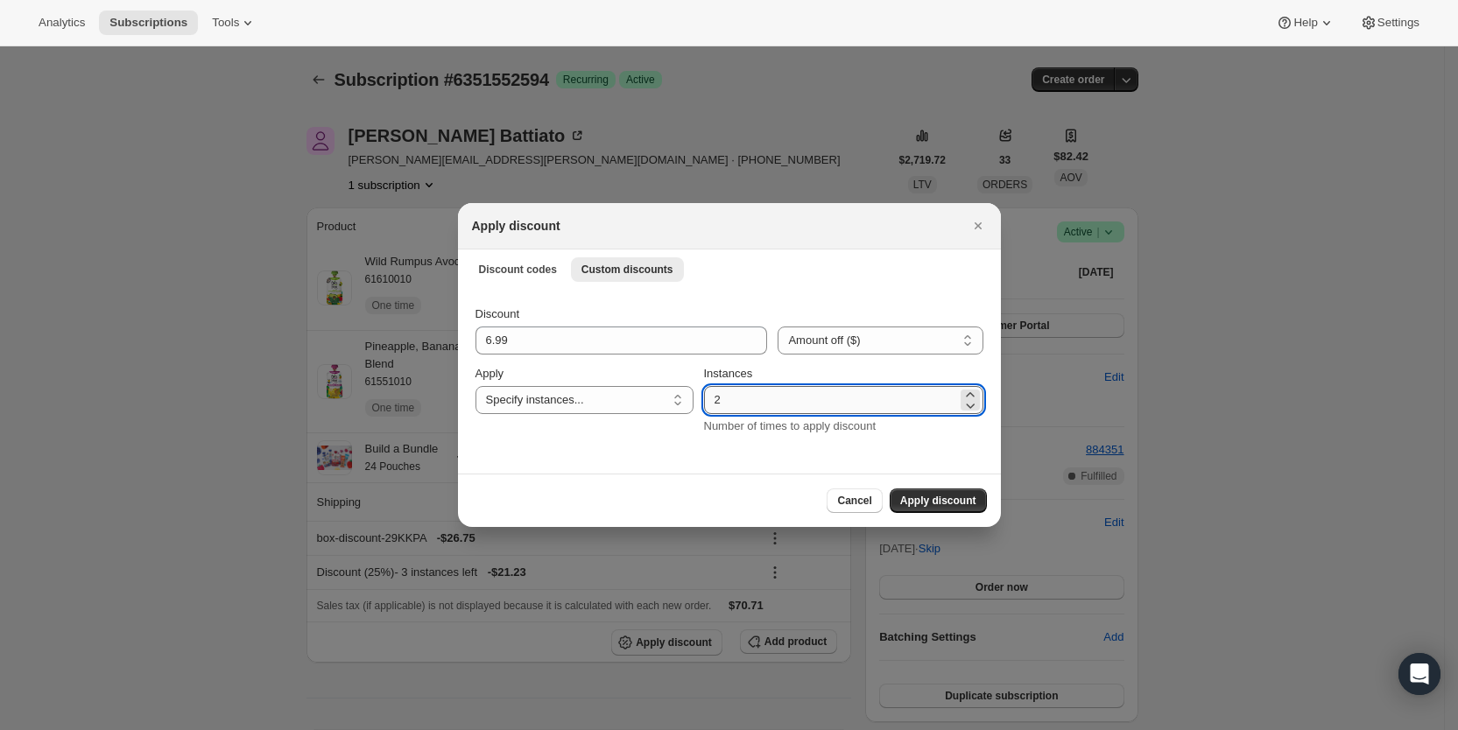
drag, startPoint x: 720, startPoint y: 397, endPoint x: 734, endPoint y: 397, distance: 14.0
click at [734, 397] on input "2" at bounding box center [830, 400] width 253 height 28
type input "3"
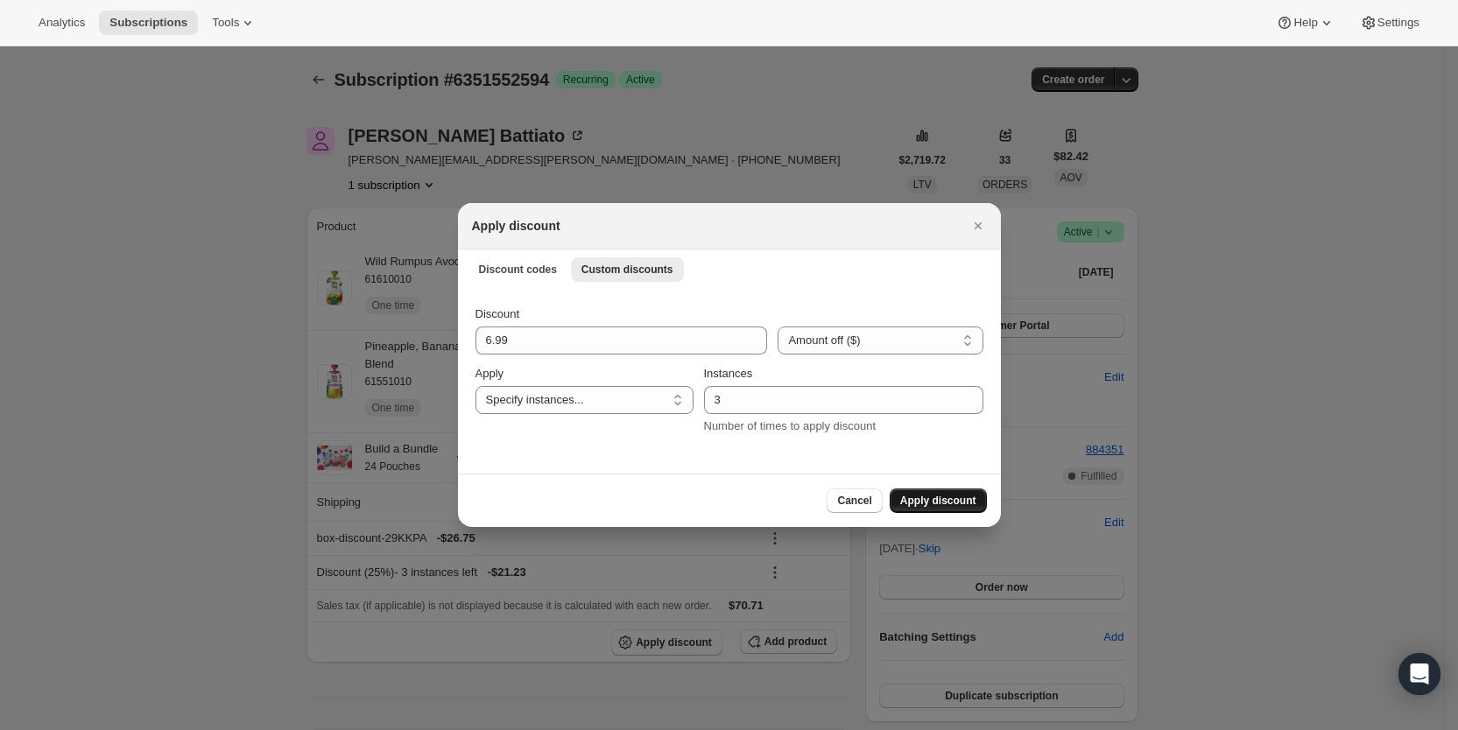
click at [943, 496] on span "Apply discount" at bounding box center [938, 501] width 76 height 14
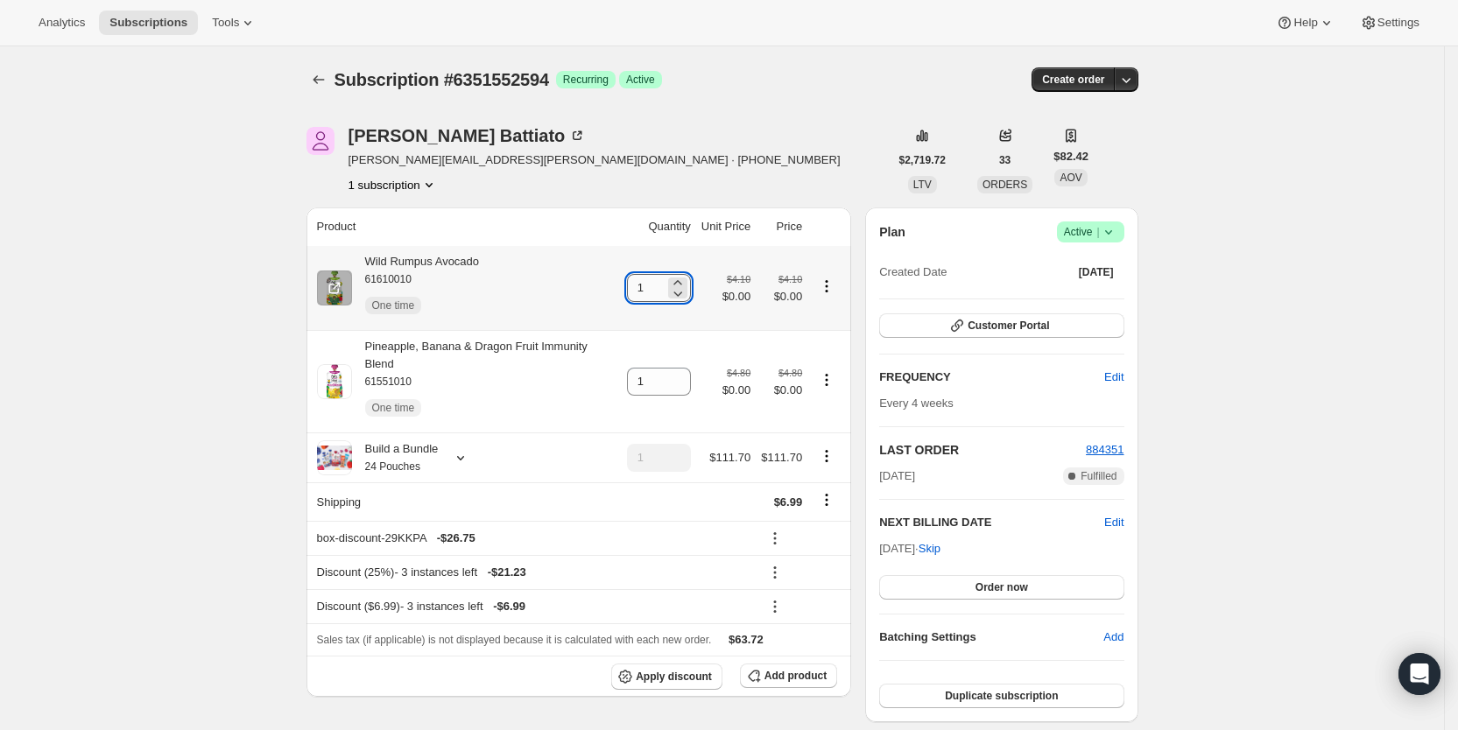
drag, startPoint x: 644, startPoint y: 282, endPoint x: 654, endPoint y: 282, distance: 9.6
click at [654, 282] on input "1" at bounding box center [646, 288] width 38 height 28
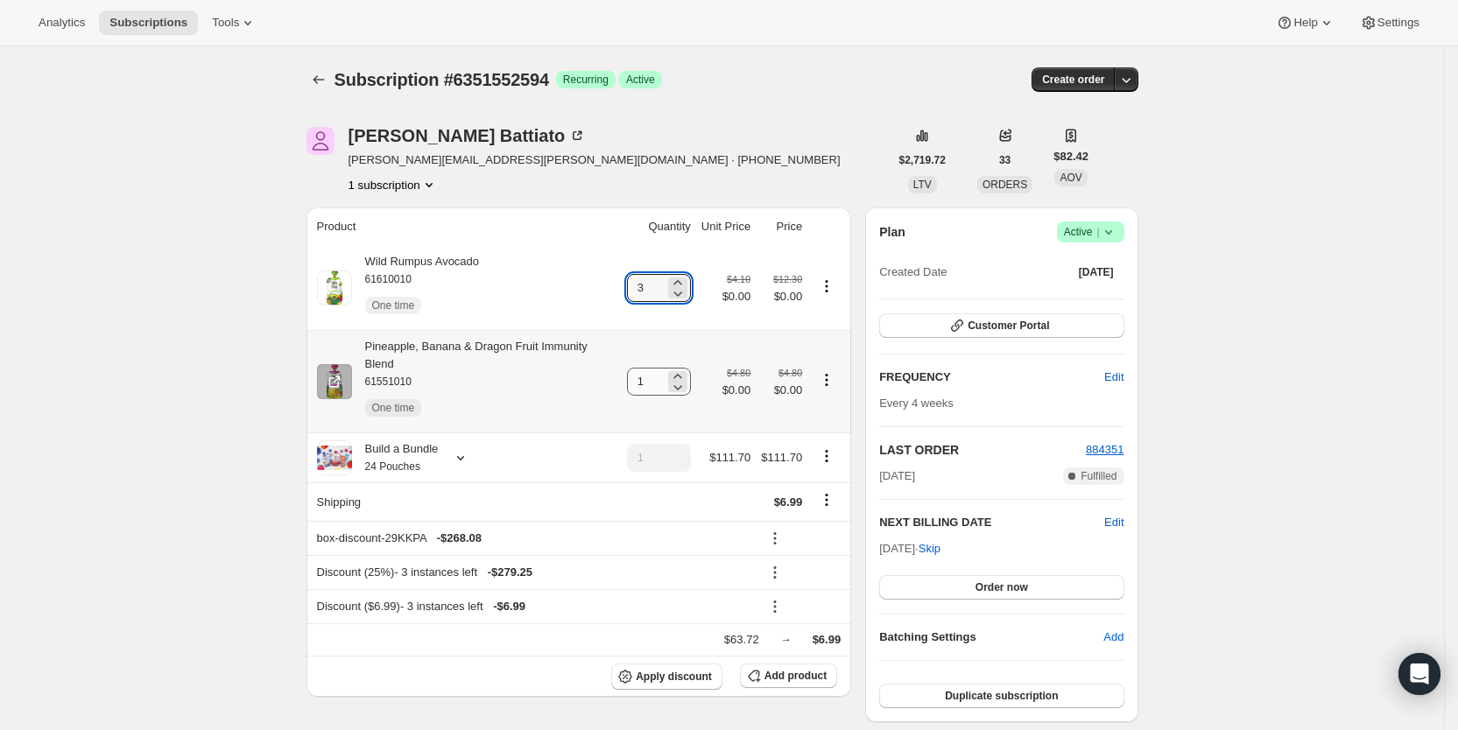
type input "3"
drag, startPoint x: 644, startPoint y: 372, endPoint x: 664, endPoint y: 376, distance: 20.6
click at [664, 376] on input "1" at bounding box center [646, 382] width 38 height 28
type input "3"
click at [759, 160] on div "[PERSON_NAME] [PERSON_NAME][EMAIL_ADDRESS][PERSON_NAME][DOMAIN_NAME] · [PHONE_N…" at bounding box center [597, 160] width 582 height 67
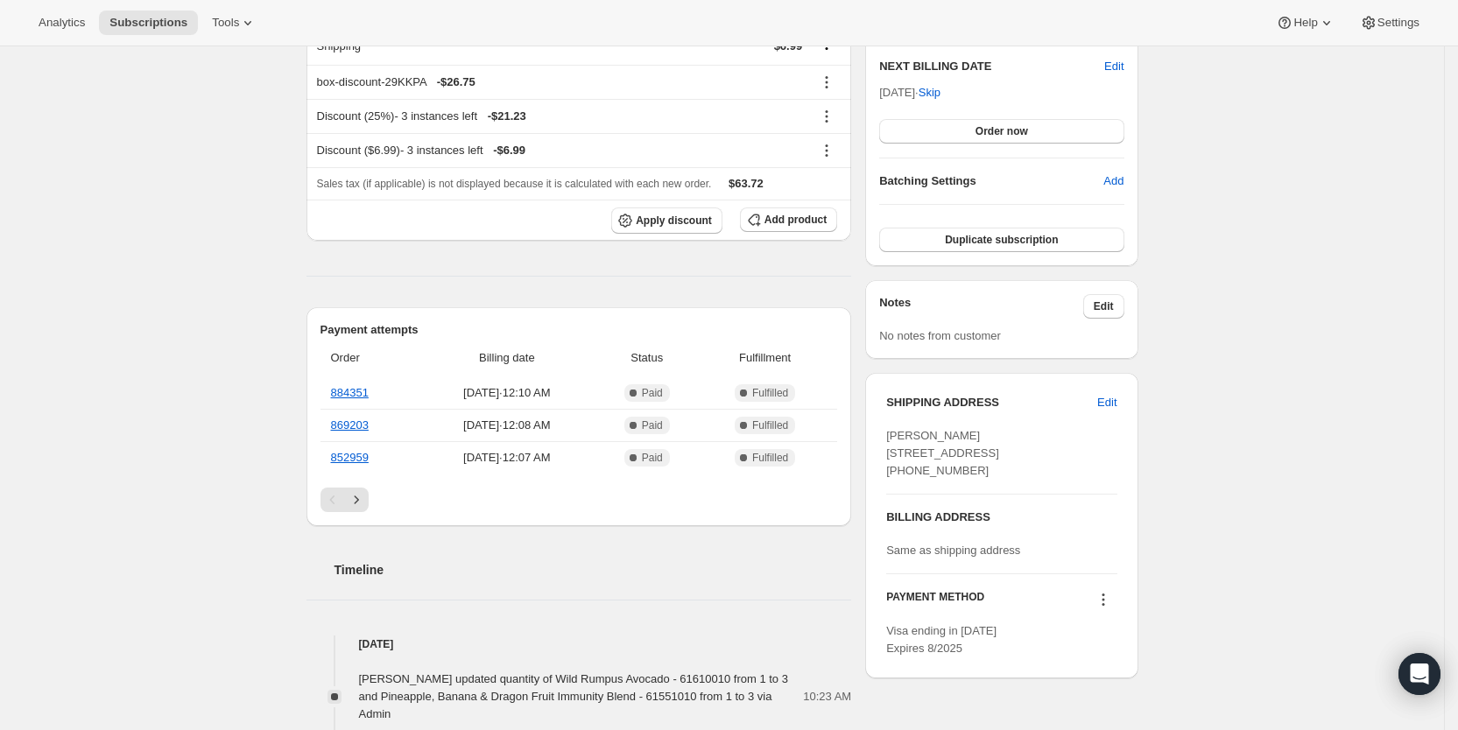
scroll to position [461, 0]
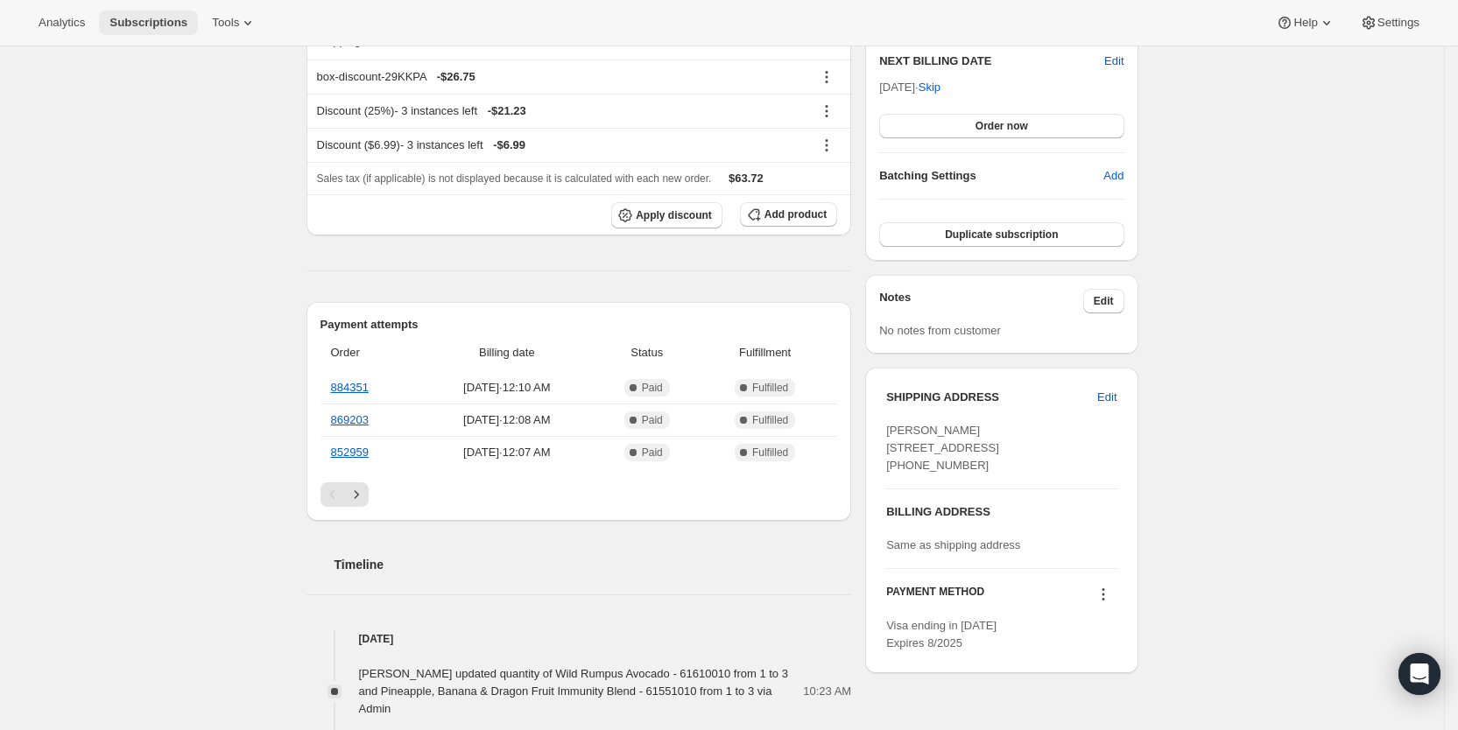
click at [144, 18] on span "Subscriptions" at bounding box center [148, 23] width 78 height 14
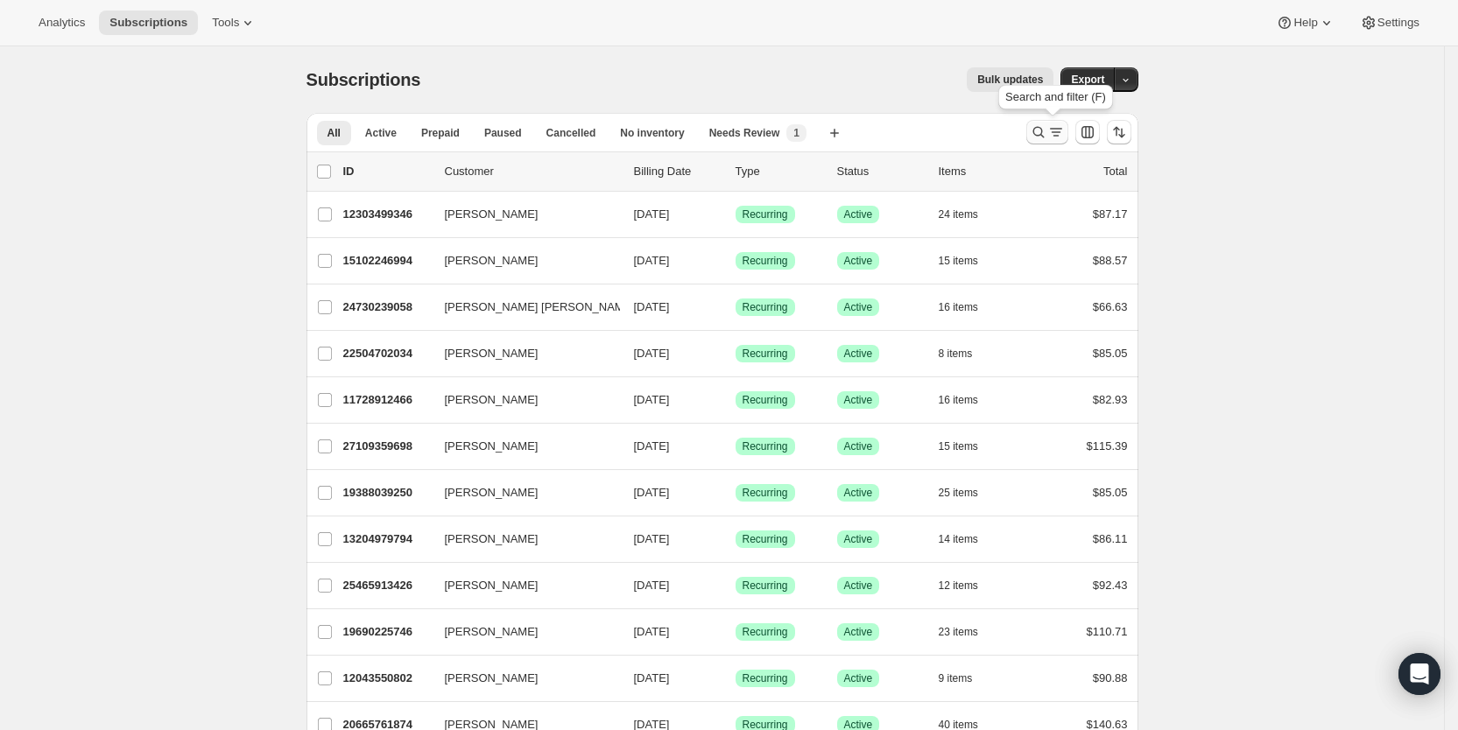
click at [1058, 125] on icon "Search and filter results" at bounding box center [1056, 132] width 18 height 18
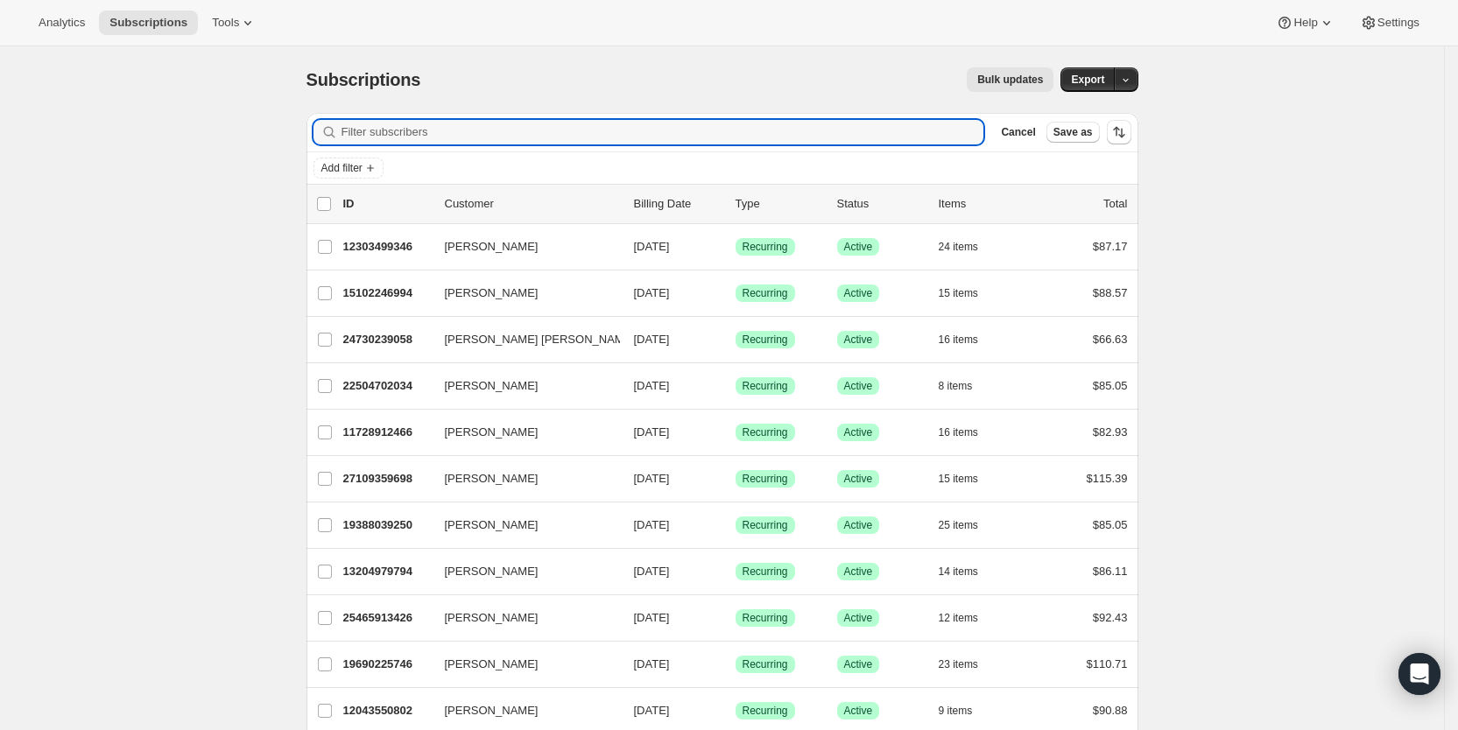
paste input "[EMAIL_ADDRESS][DOMAIN_NAME]"
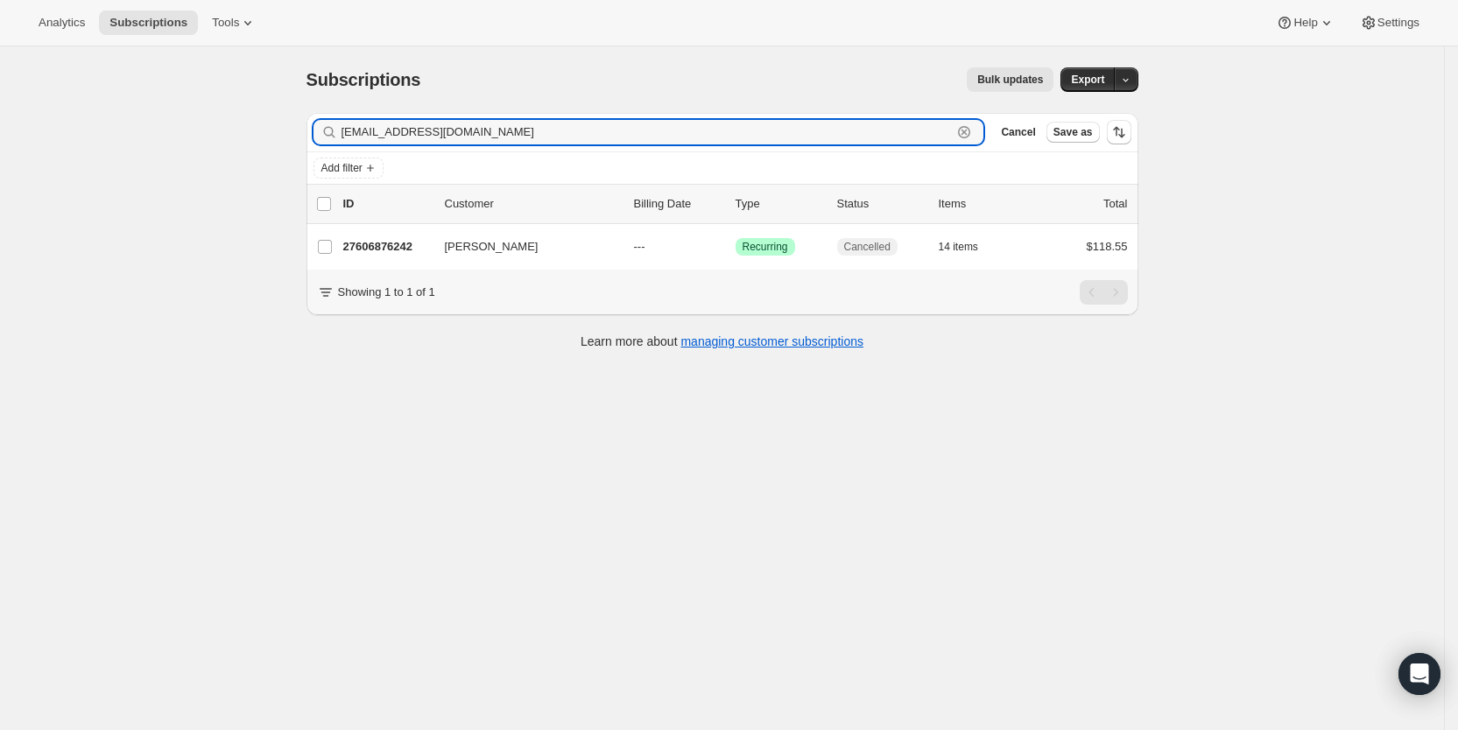
drag, startPoint x: 522, startPoint y: 136, endPoint x: 334, endPoint y: 132, distance: 188.2
click at [334, 132] on div "[EMAIL_ADDRESS][DOMAIN_NAME] Clear" at bounding box center [648, 132] width 671 height 25
paste input "babycarrillo24"
type input "[EMAIL_ADDRESS][DOMAIN_NAME]"
